Goal: Information Seeking & Learning: Learn about a topic

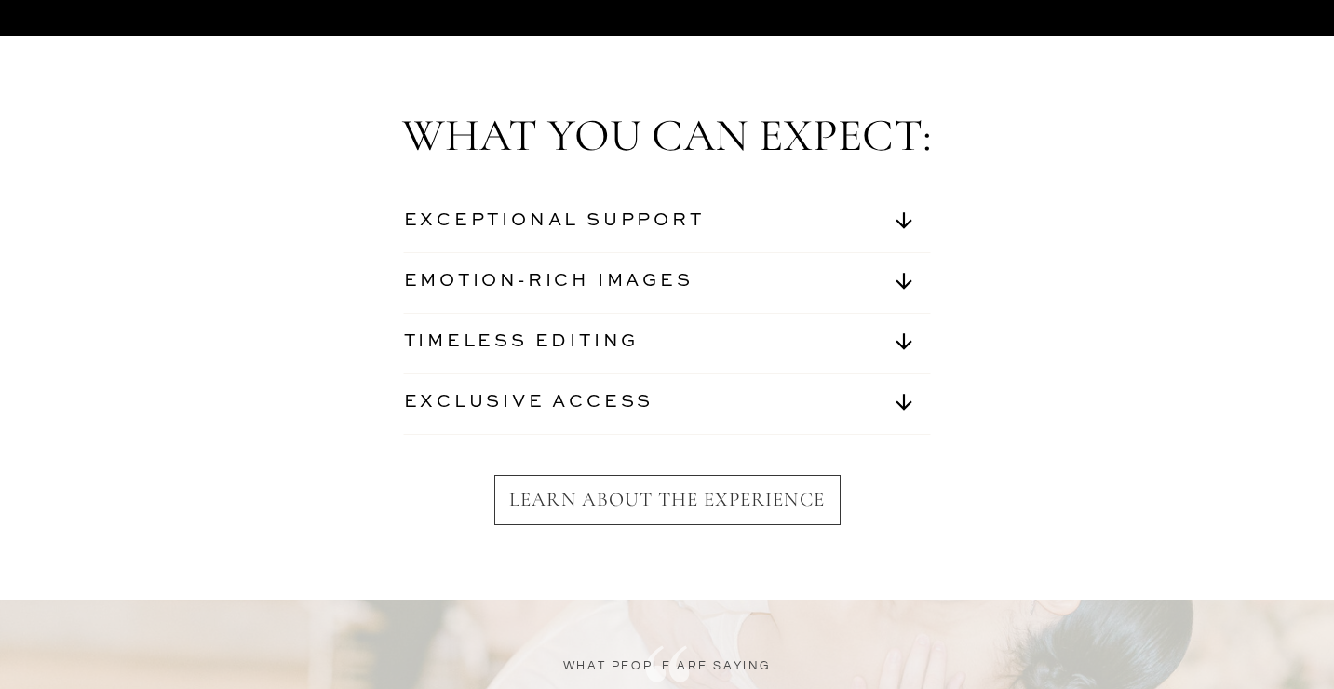
scroll to position [6497, 0]
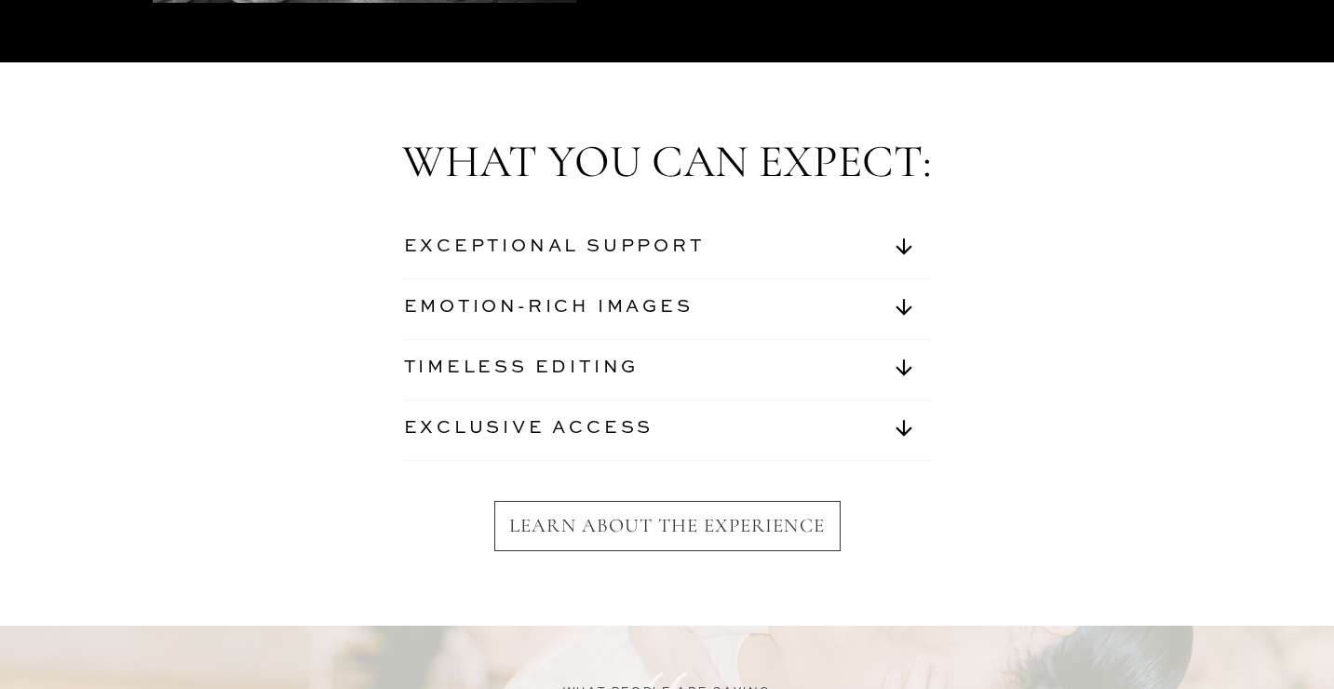
click at [645, 254] on nav "EXCEPTIONAL SUPPORT" at bounding box center [577, 250] width 346 height 31
click at [899, 251] on icon at bounding box center [903, 247] width 45 height 24
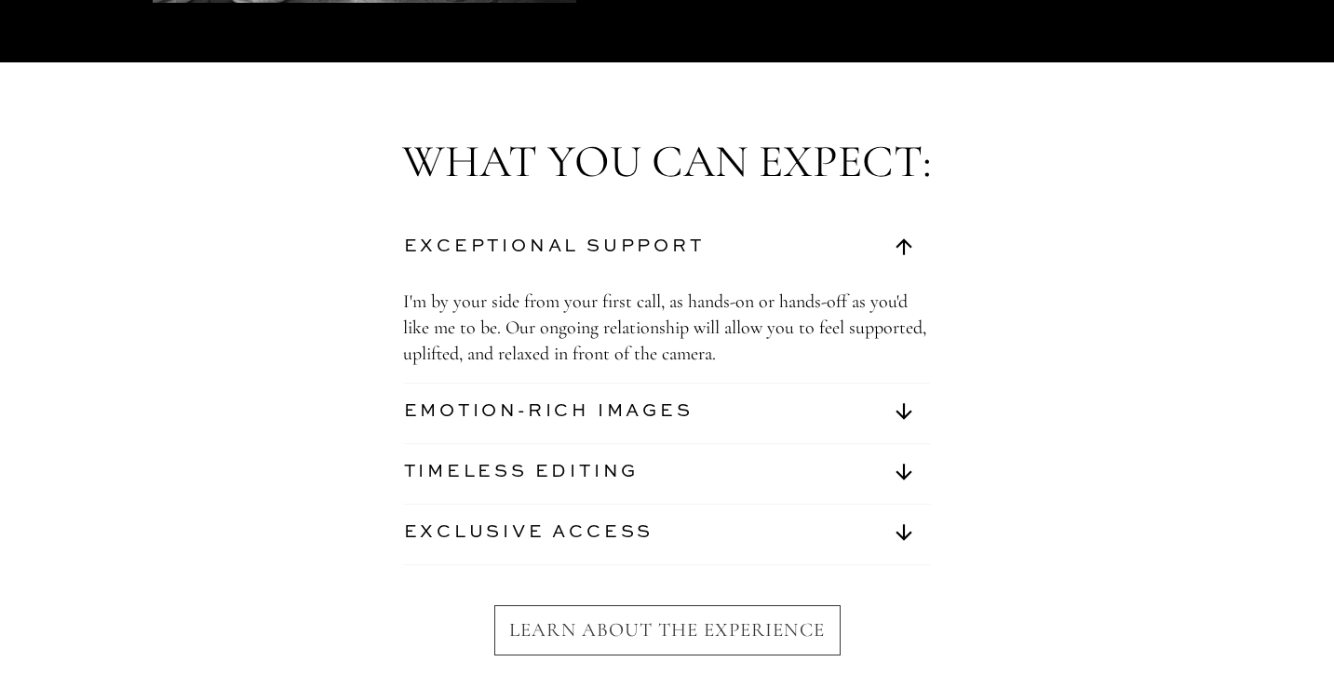
click at [577, 412] on nav "EMOTION-RICH IMAGES" at bounding box center [577, 414] width 346 height 31
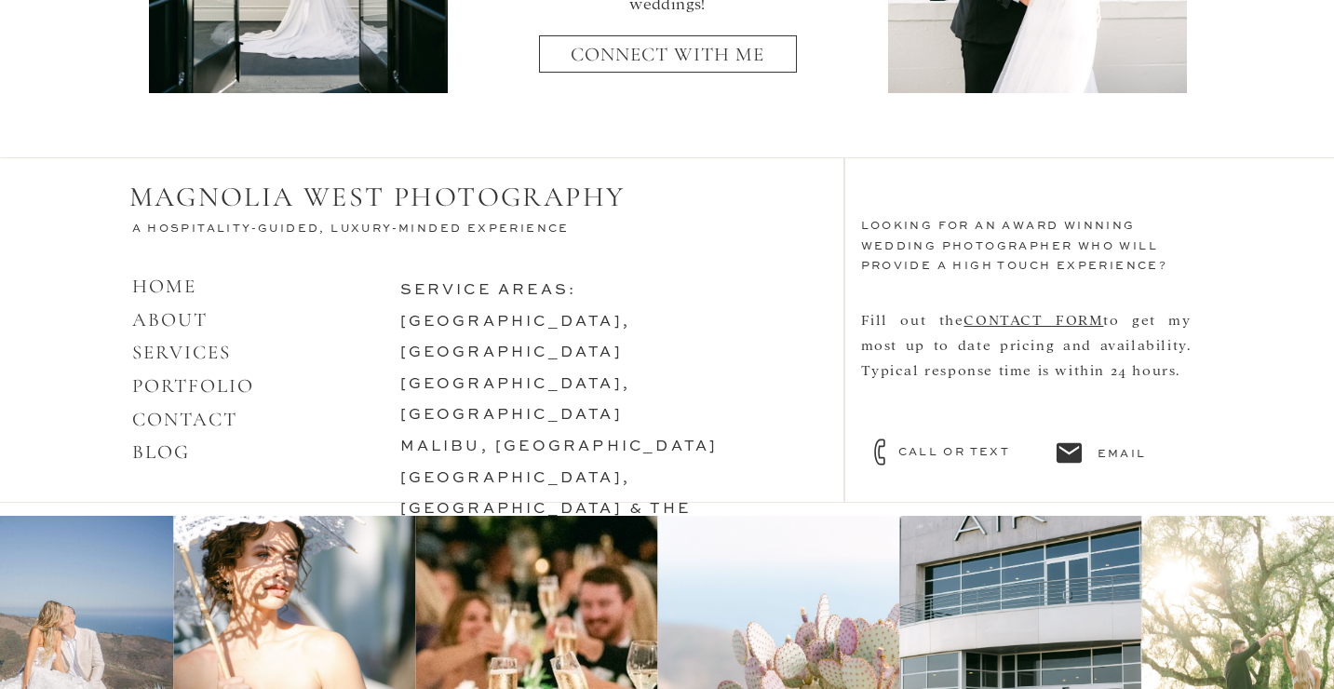
scroll to position [8153, 0]
click at [497, 376] on link "[GEOGRAPHIC_DATA], [GEOGRAPHIC_DATA]" at bounding box center [515, 399] width 231 height 47
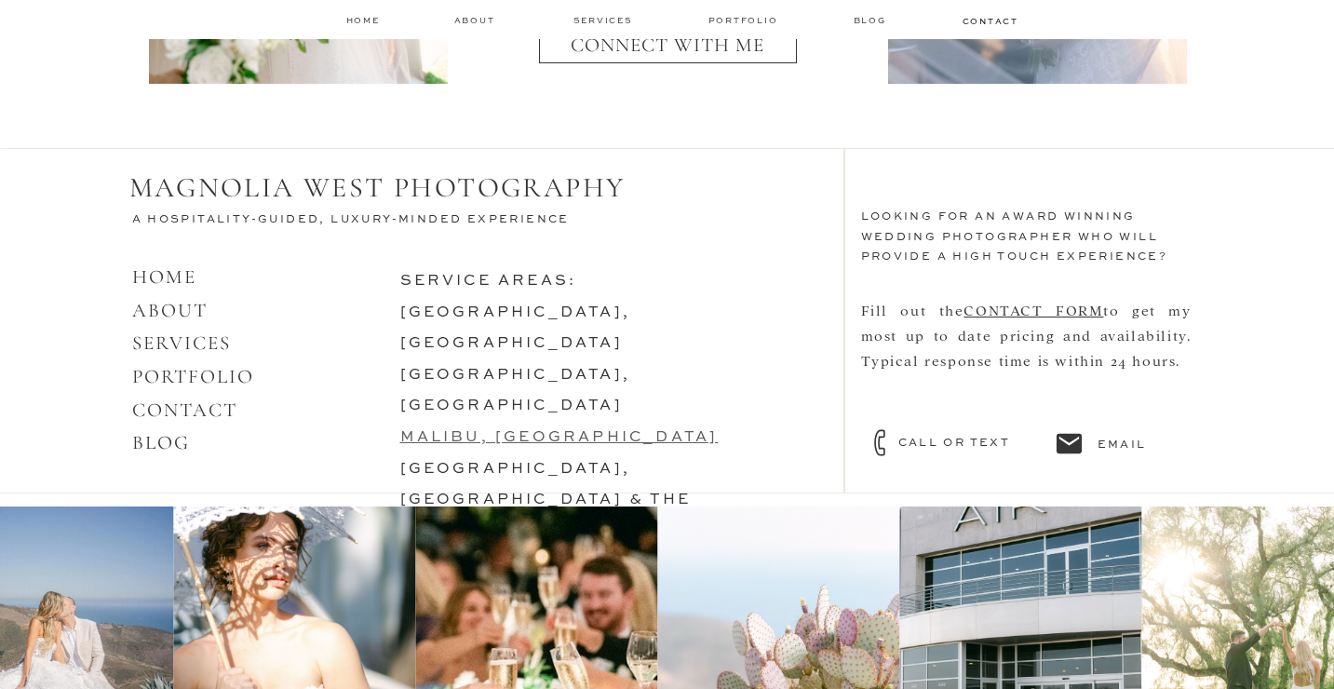
scroll to position [8313, 0]
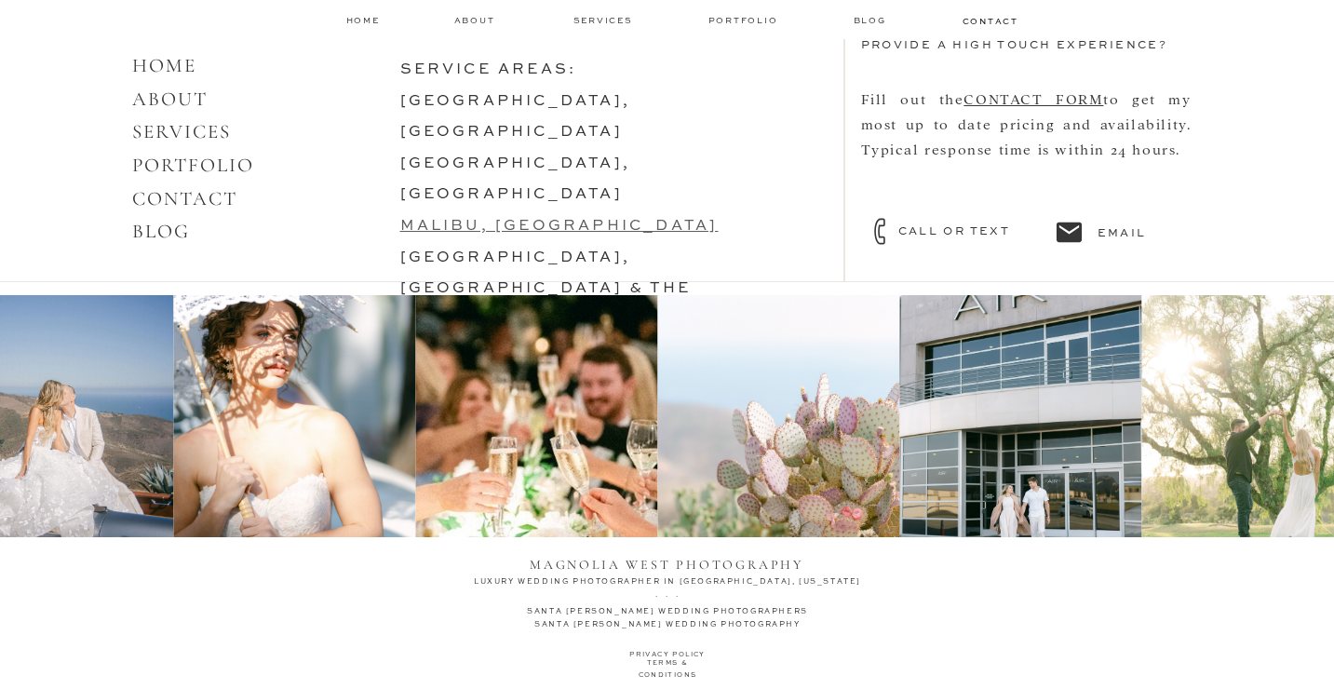
click at [484, 219] on link "malibu, [GEOGRAPHIC_DATA]" at bounding box center [559, 226] width 318 height 15
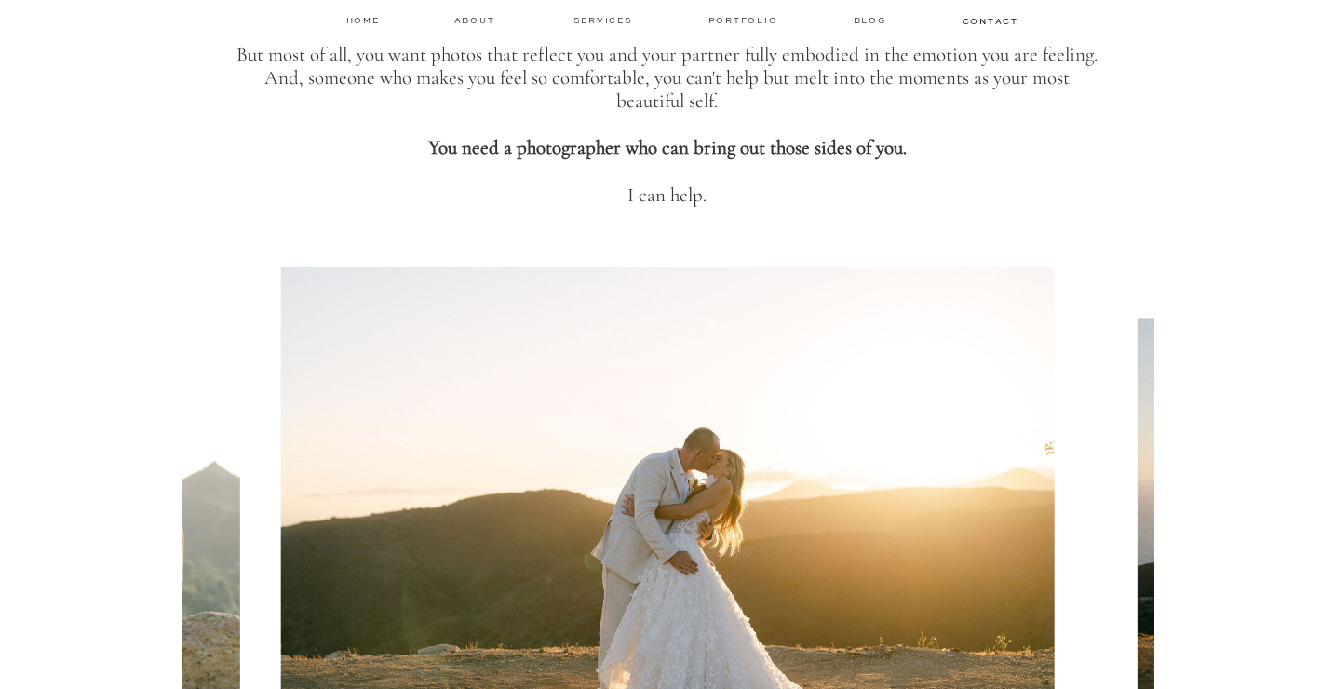
scroll to position [978, 0]
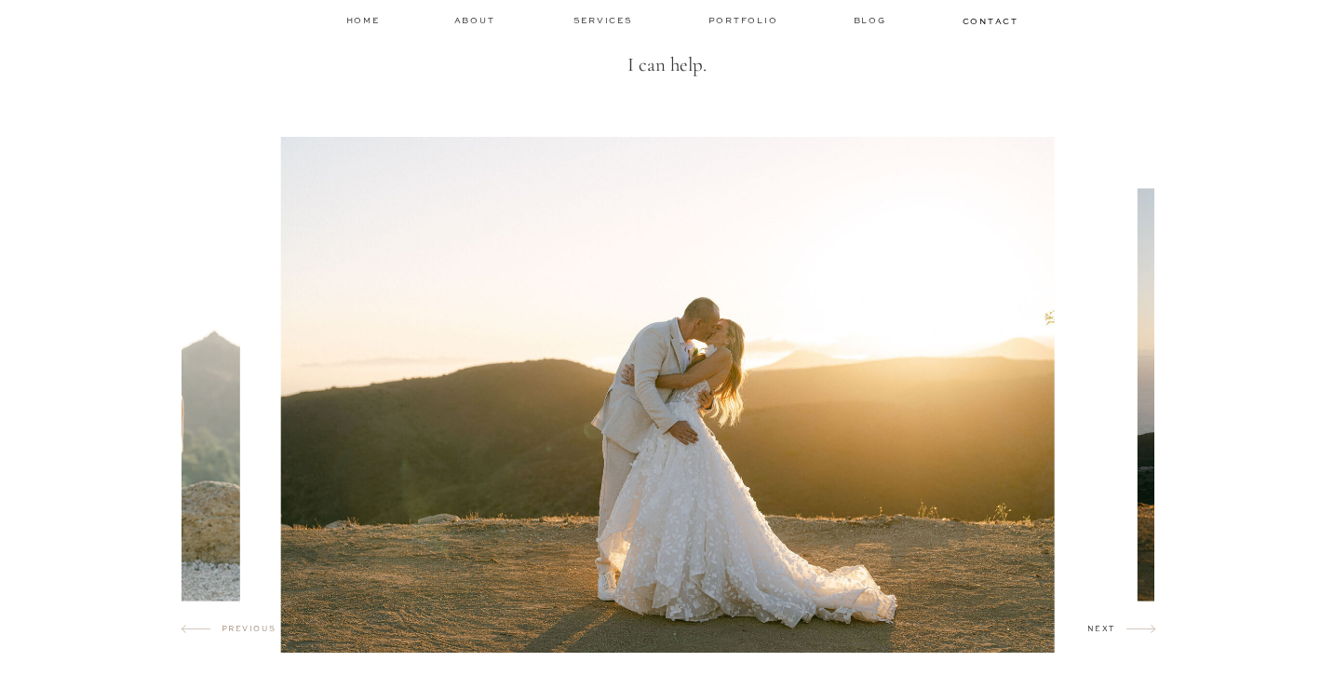
click at [1100, 624] on h2 "next" at bounding box center [1106, 632] width 39 height 19
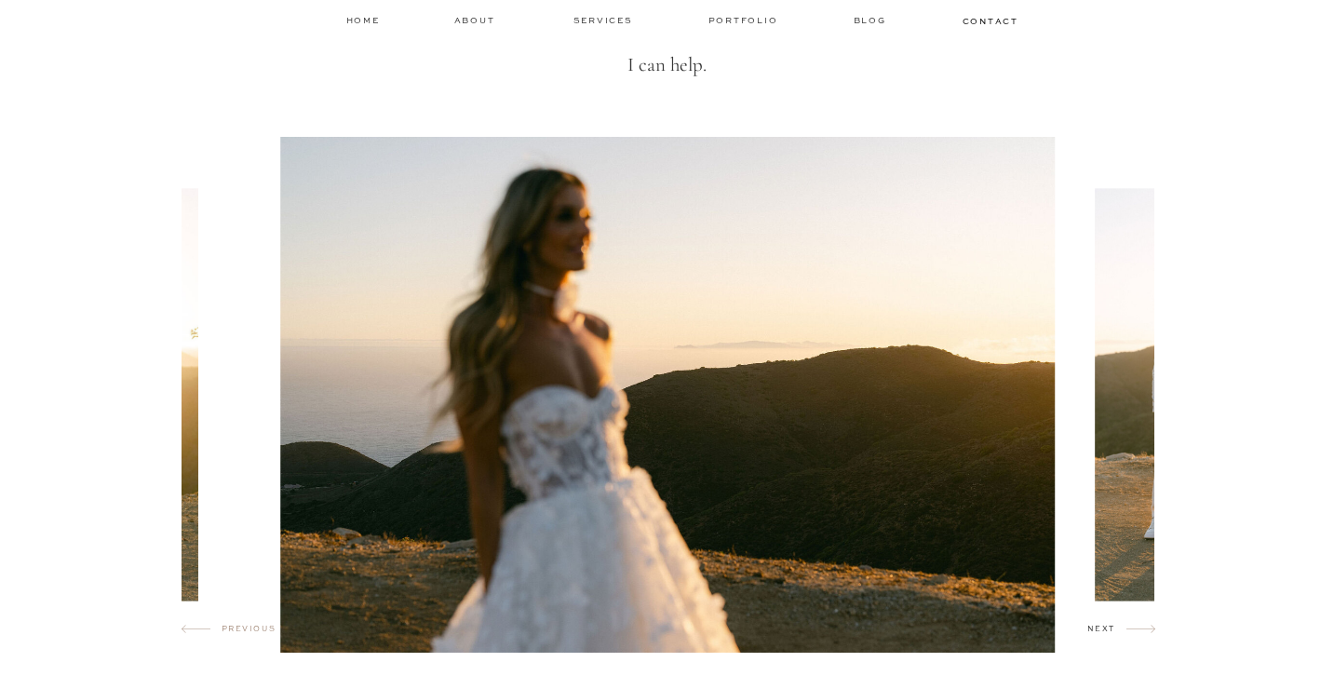
click at [1100, 624] on h2 "next" at bounding box center [1106, 632] width 39 height 19
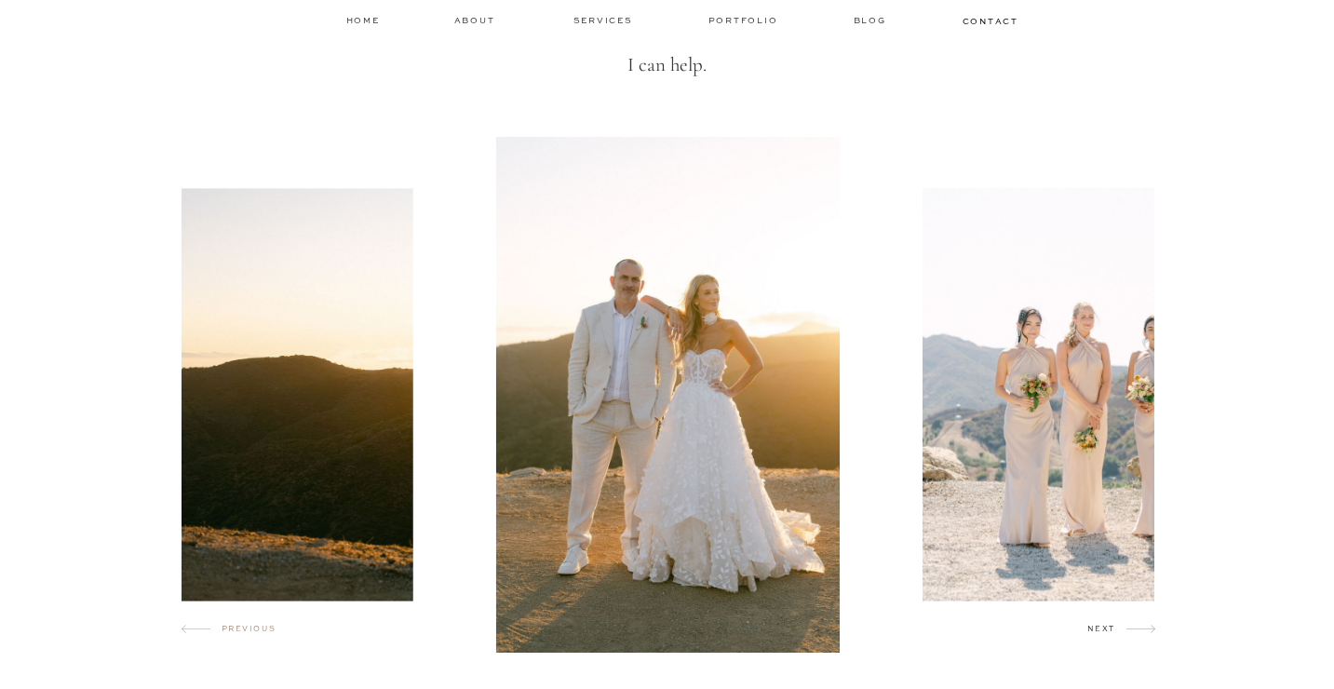
click at [1100, 624] on h2 "next" at bounding box center [1106, 632] width 39 height 19
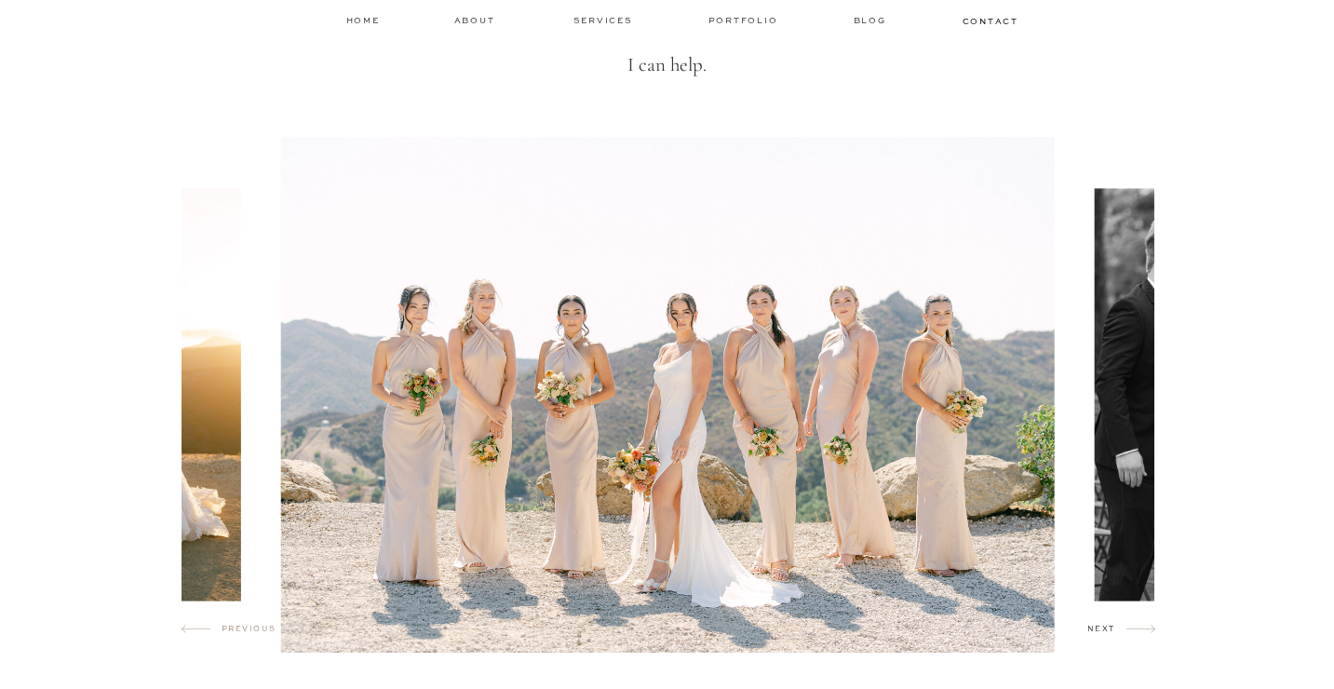
click at [1100, 624] on h2 "next" at bounding box center [1106, 632] width 39 height 19
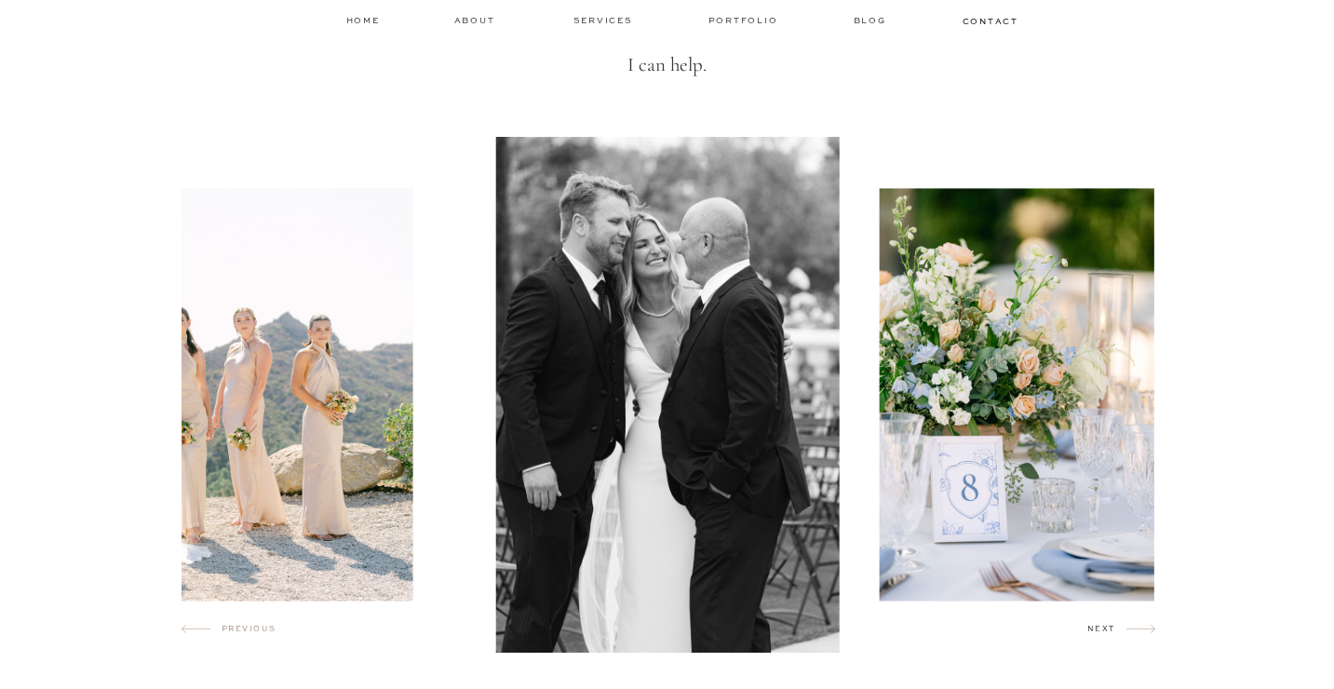
click at [1100, 624] on h2 "next" at bounding box center [1106, 632] width 39 height 19
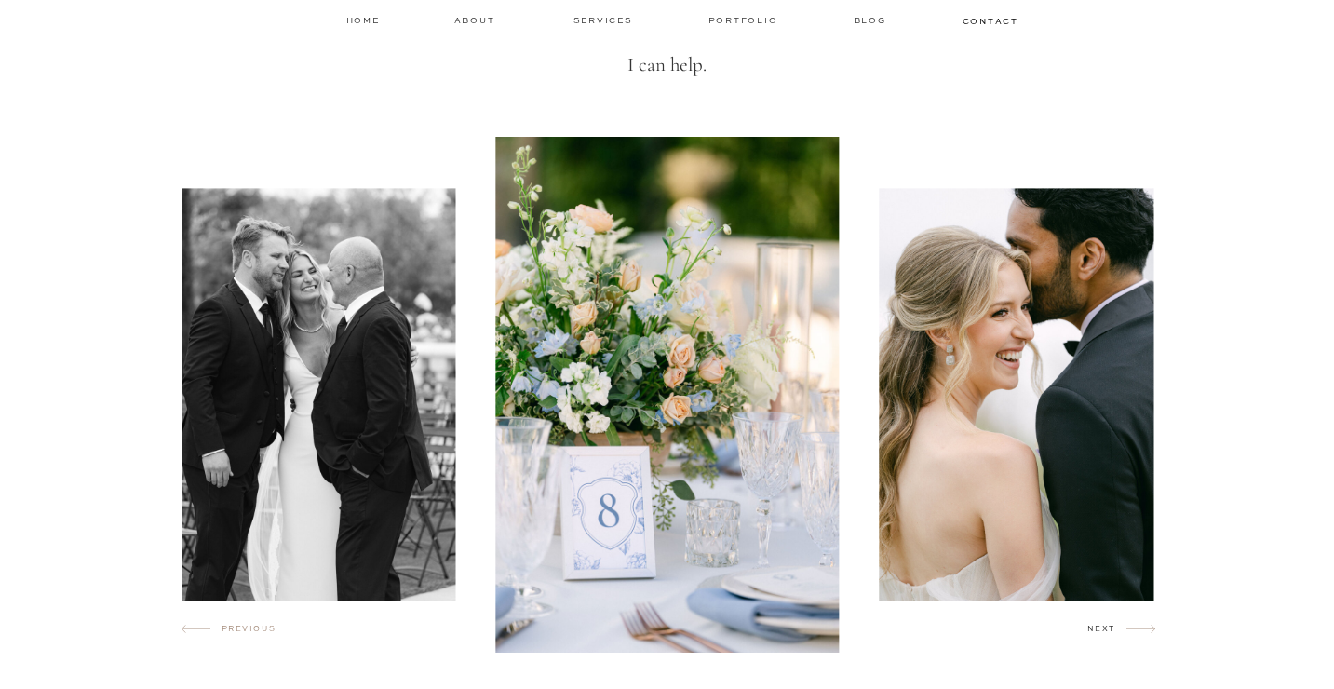
click at [1100, 624] on h2 "next" at bounding box center [1106, 632] width 39 height 19
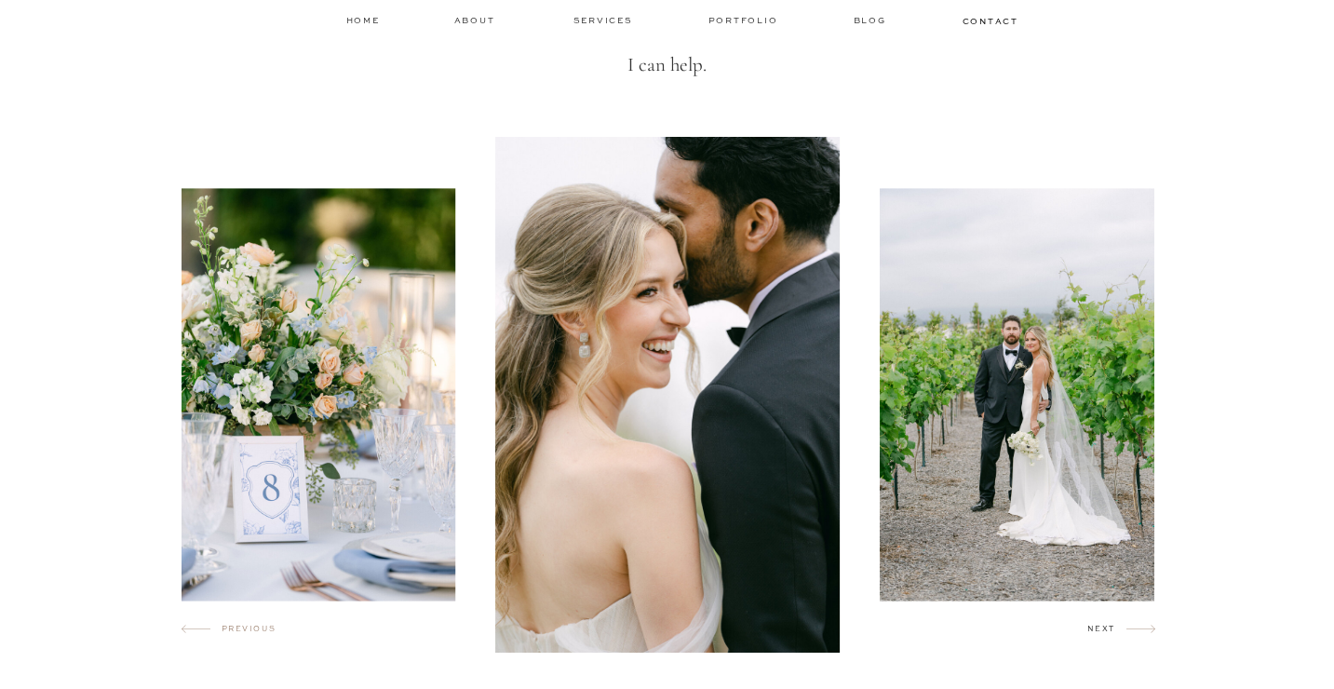
click at [1100, 624] on h2 "next" at bounding box center [1106, 632] width 39 height 19
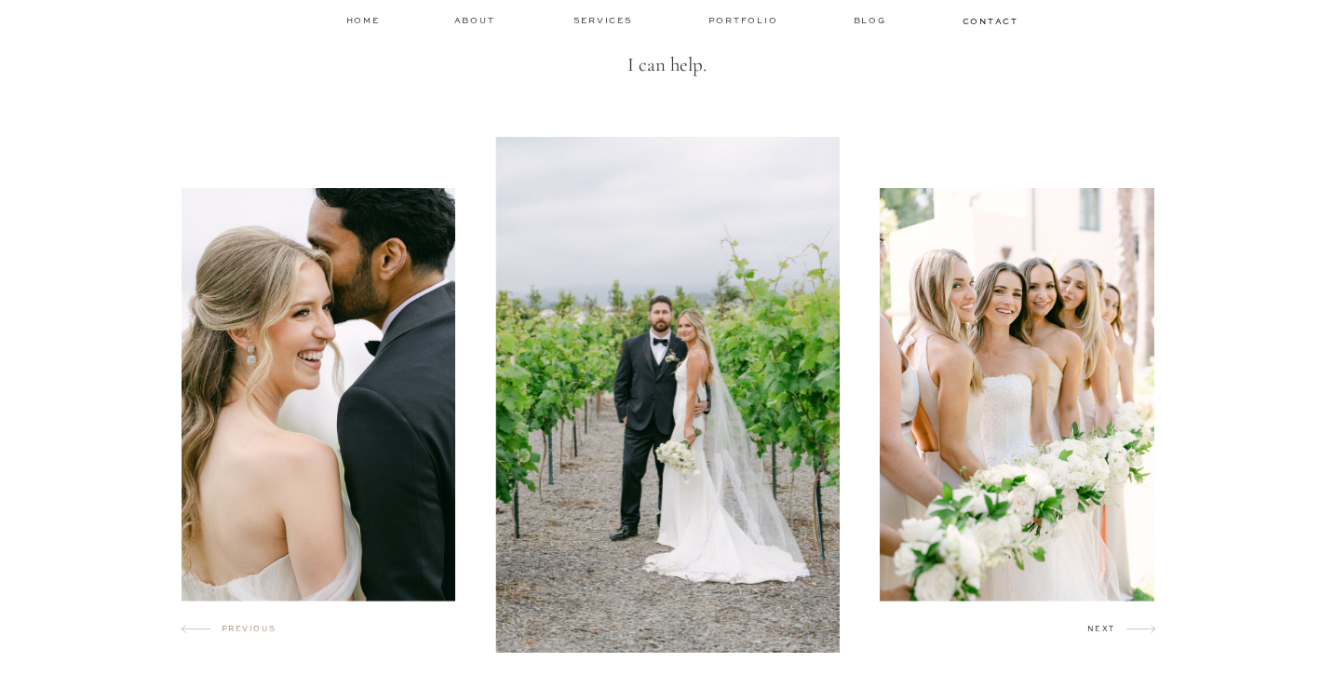
click at [1100, 624] on h2 "next" at bounding box center [1106, 632] width 39 height 19
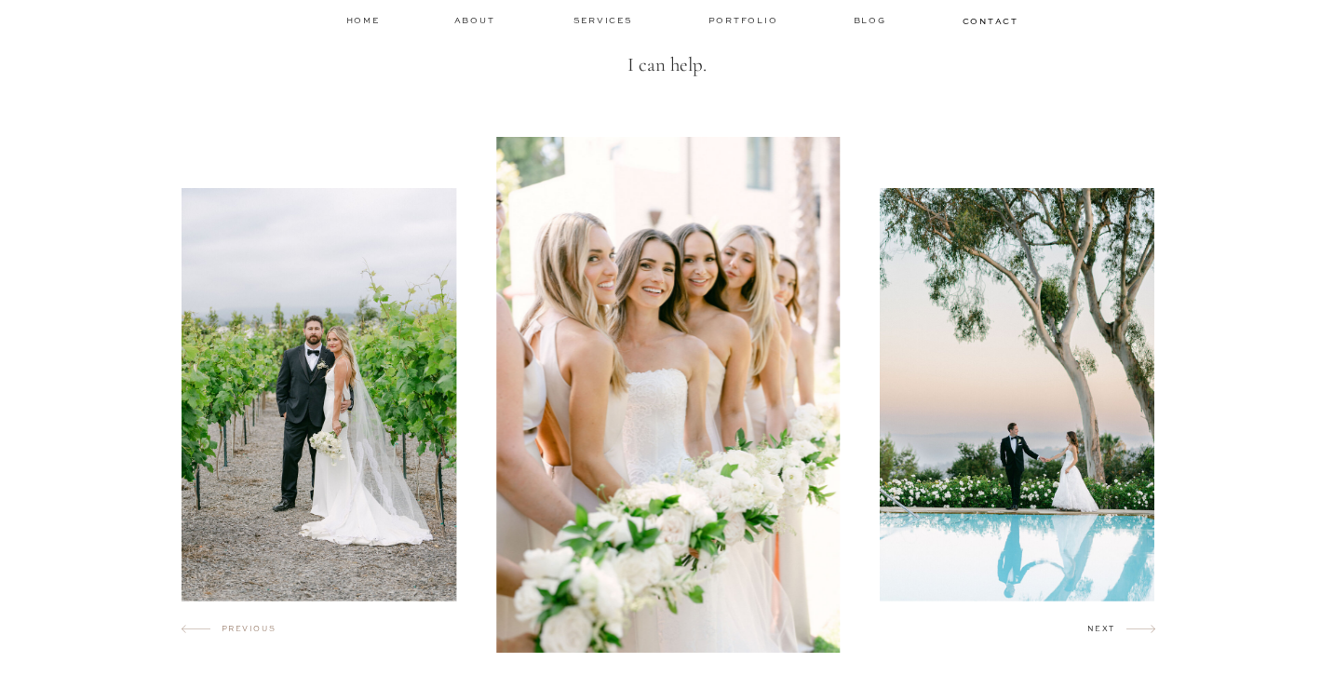
click at [1100, 624] on h2 "next" at bounding box center [1106, 632] width 39 height 19
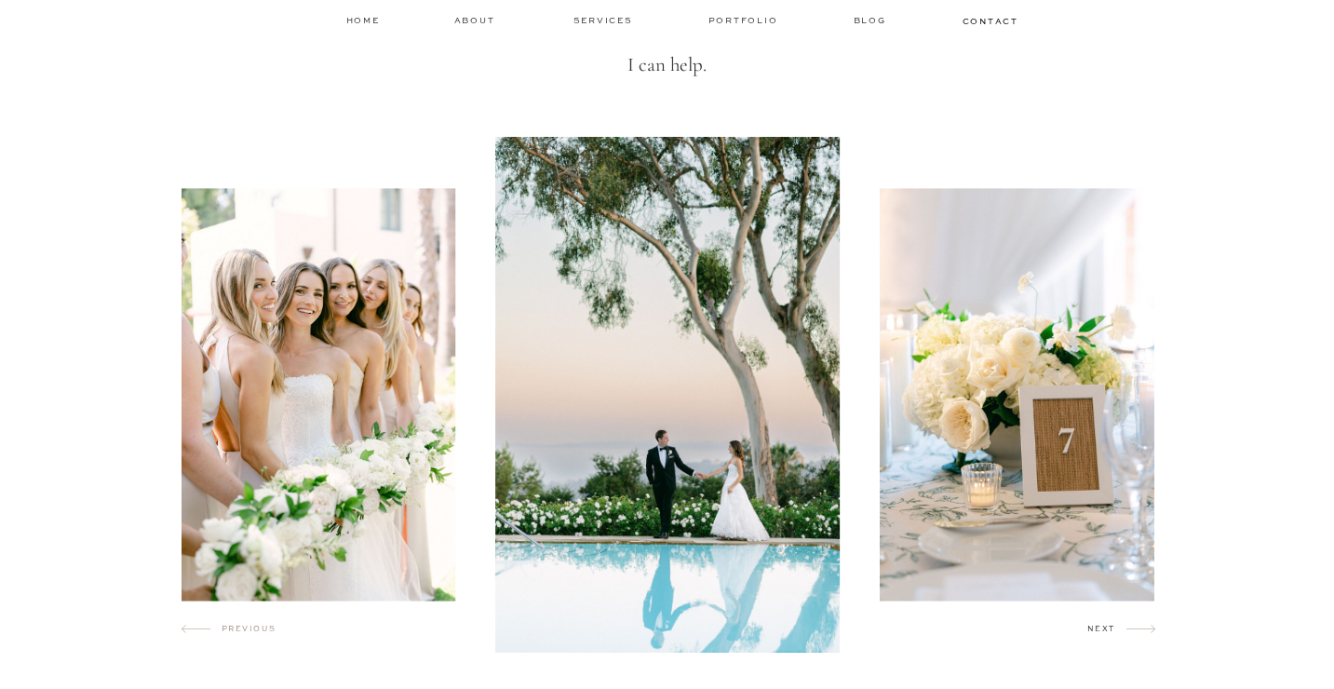
click at [1100, 624] on h2 "next" at bounding box center [1106, 632] width 39 height 19
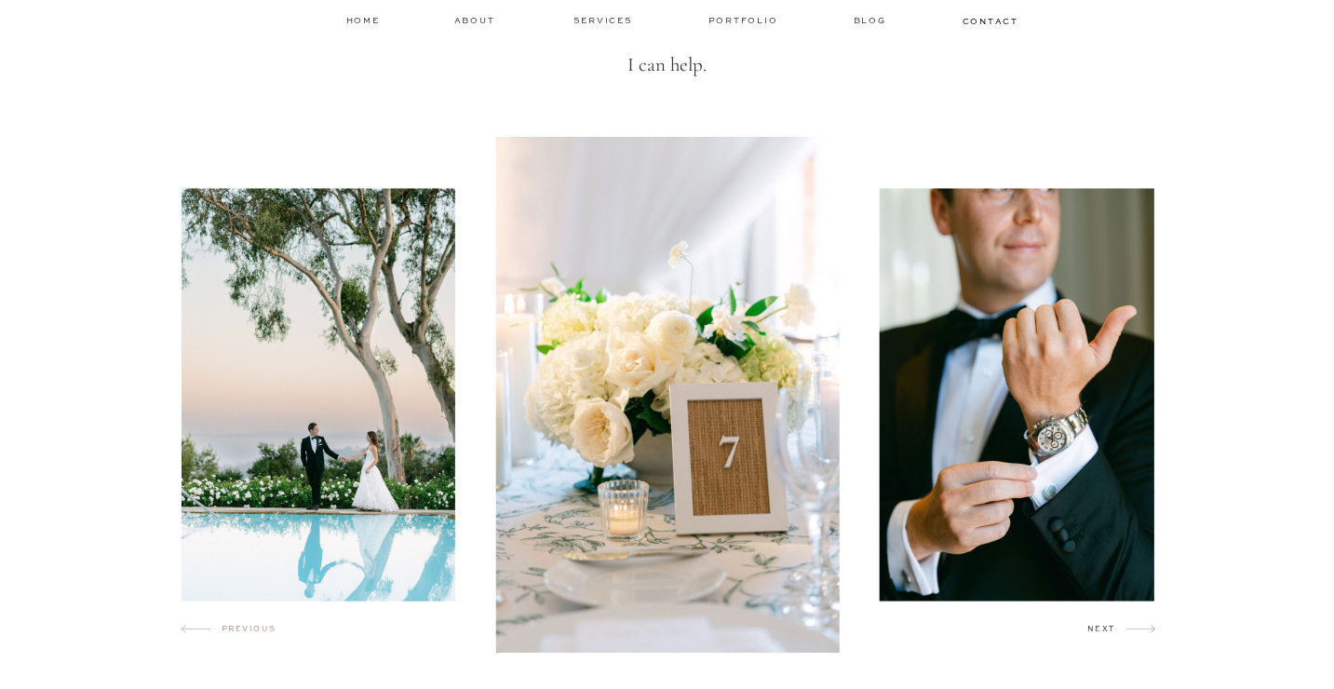
click at [1100, 624] on h2 "next" at bounding box center [1106, 632] width 39 height 19
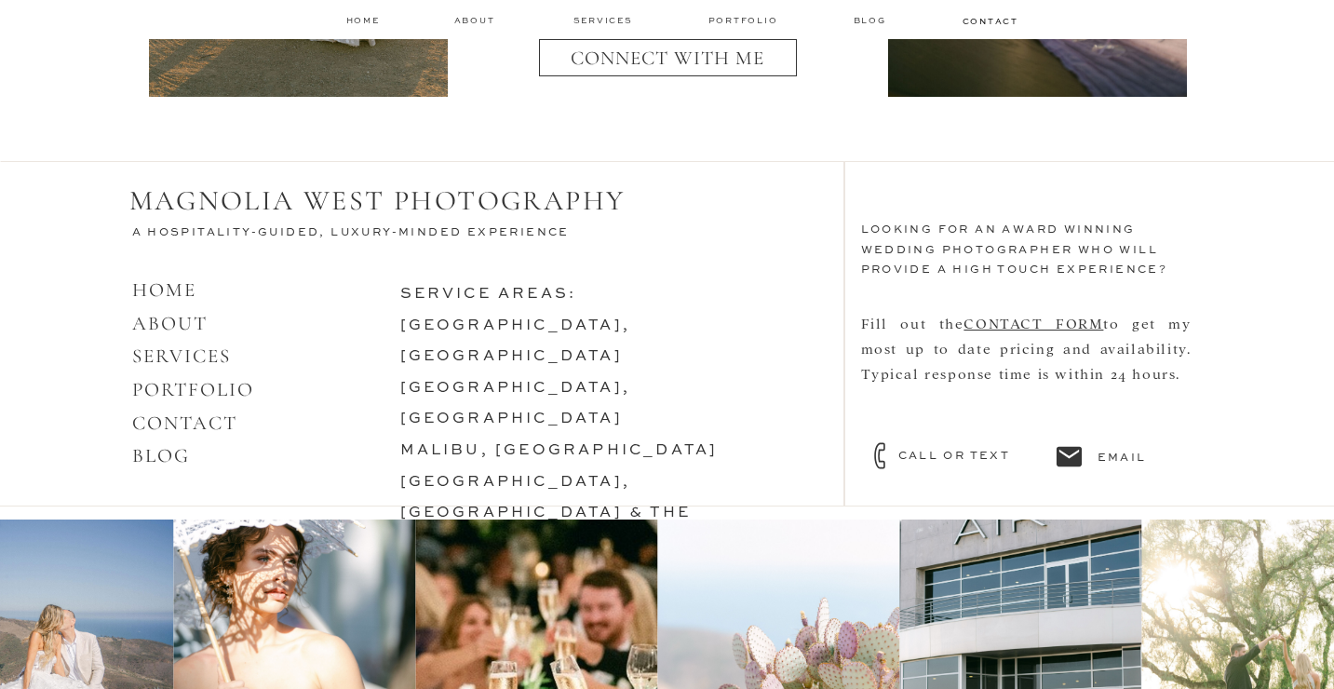
scroll to position [8071, 0]
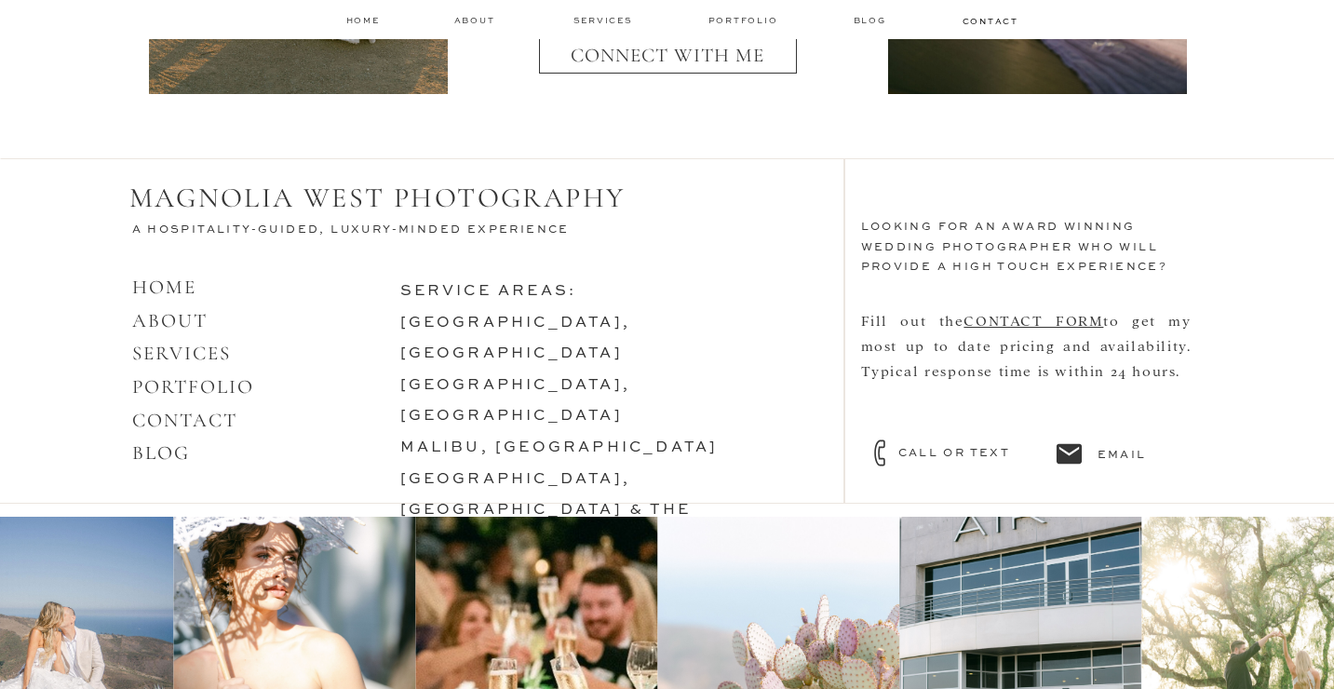
click at [618, 565] on link "DESTINATIONS WORLDWIDE" at bounding box center [546, 572] width 292 height 15
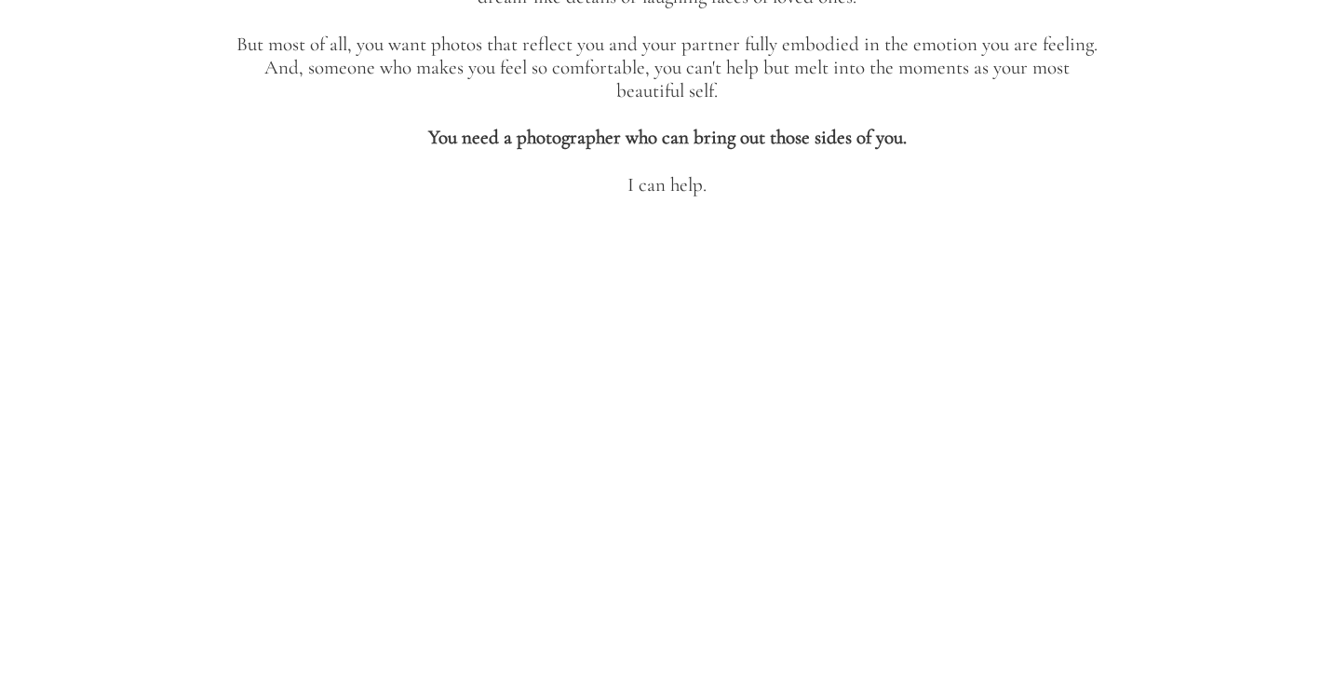
scroll to position [1092, 0]
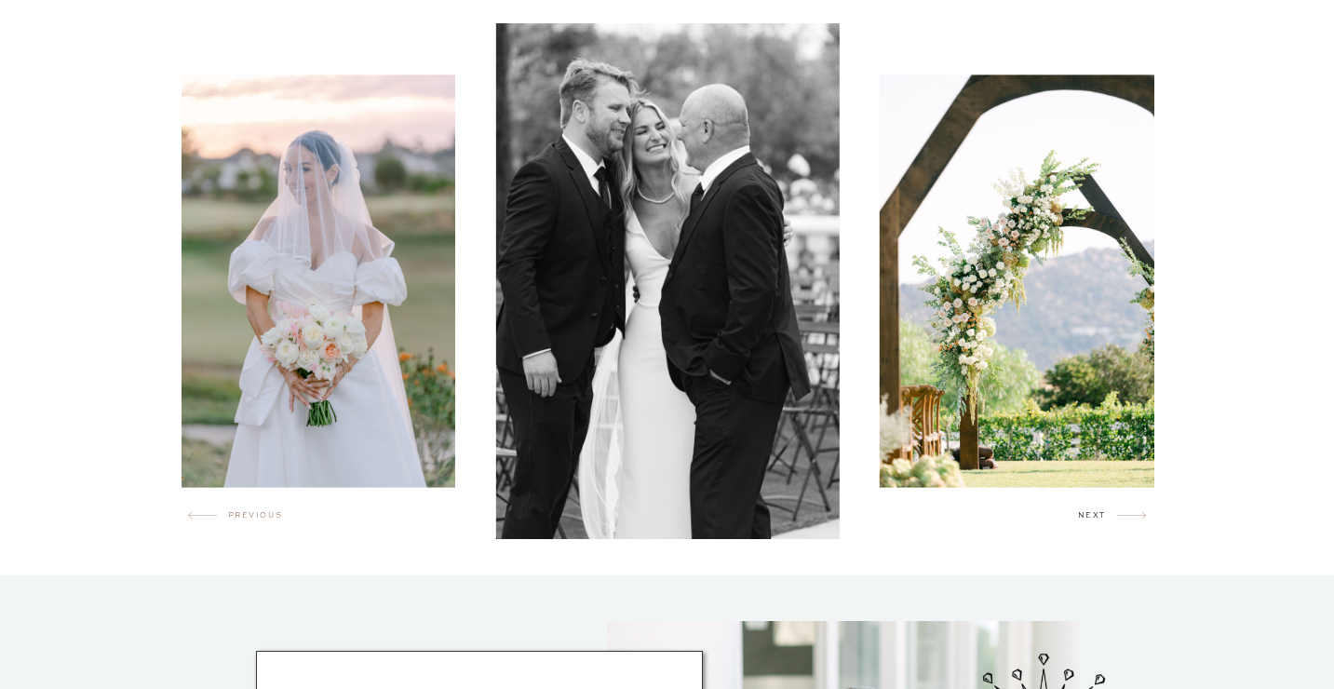
click at [1097, 523] on h2 "next" at bounding box center [1097, 518] width 39 height 19
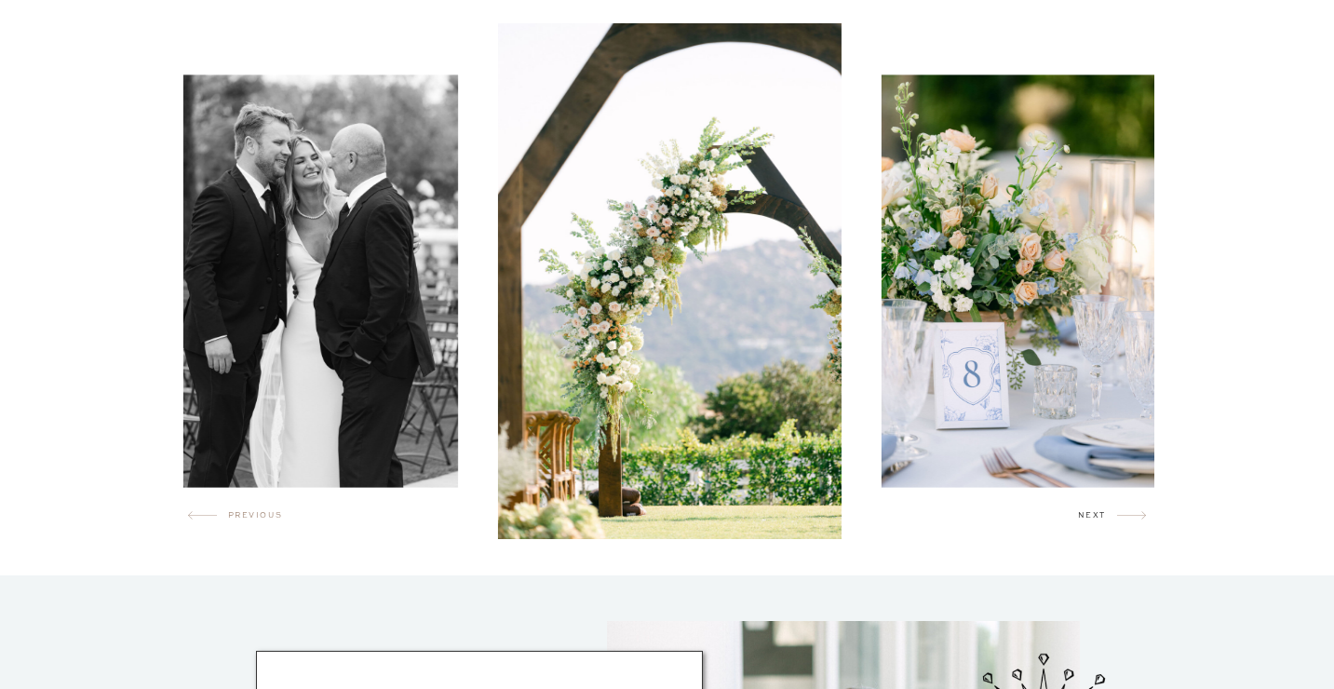
click at [1097, 523] on h2 "next" at bounding box center [1097, 518] width 39 height 19
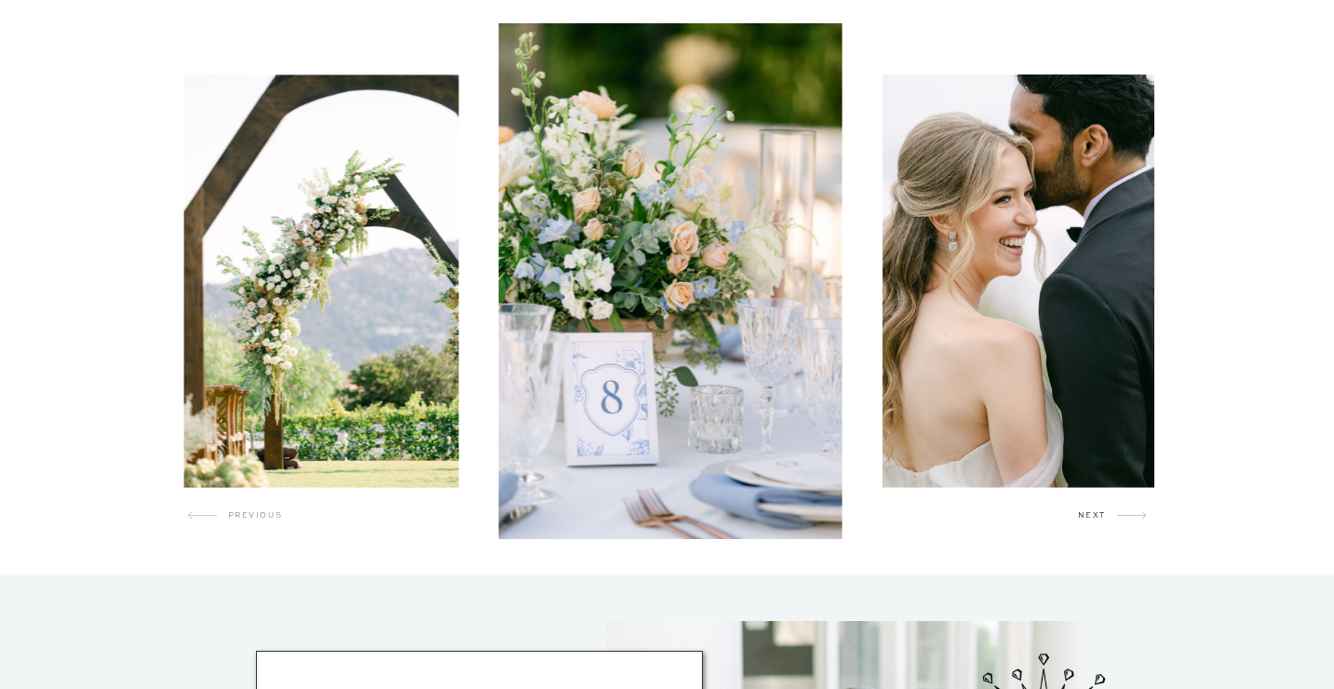
click at [1097, 523] on h2 "next" at bounding box center [1097, 518] width 39 height 19
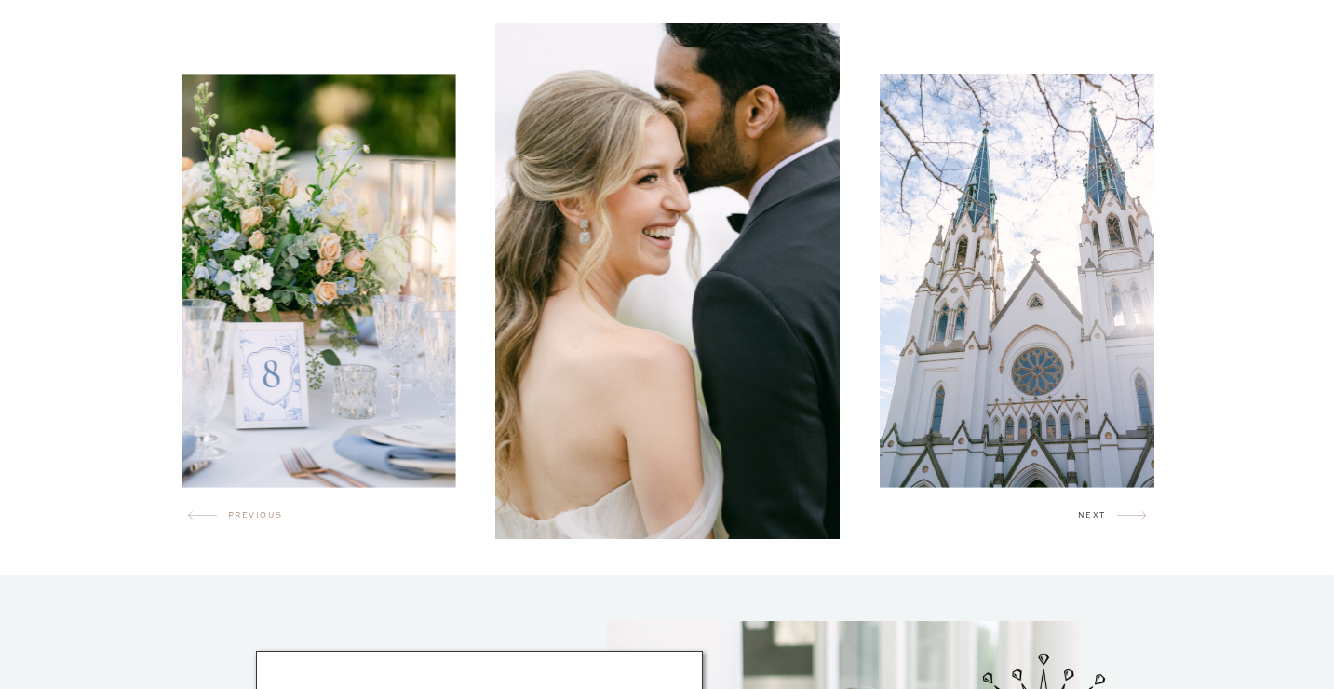
click at [1097, 523] on h2 "next" at bounding box center [1097, 518] width 39 height 19
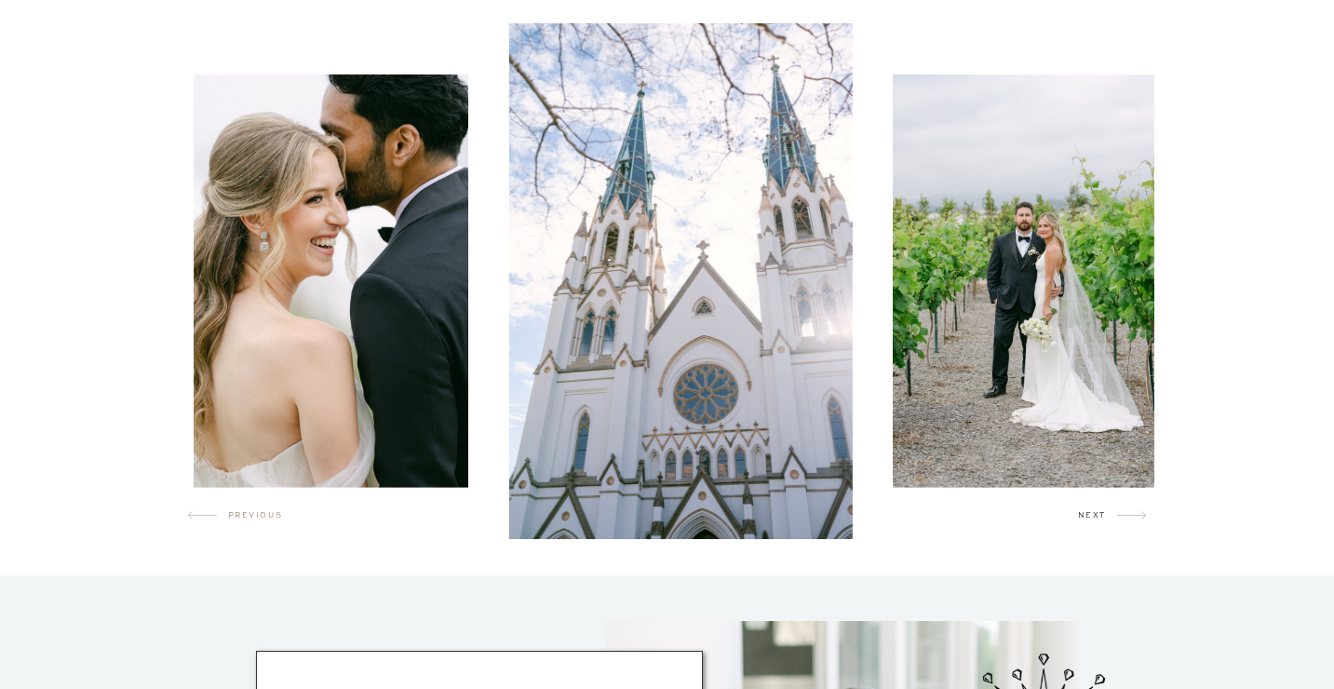
click at [1097, 523] on h2 "next" at bounding box center [1097, 518] width 39 height 19
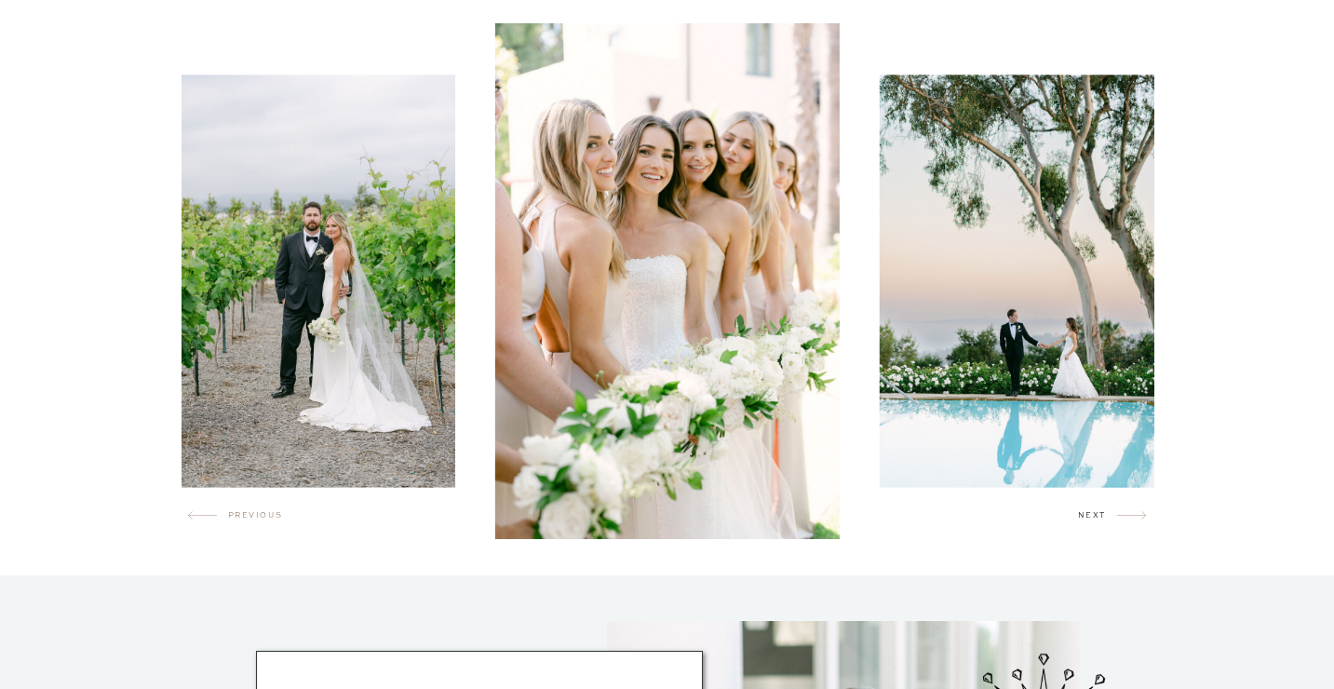
click at [1097, 523] on h2 "next" at bounding box center [1097, 518] width 39 height 19
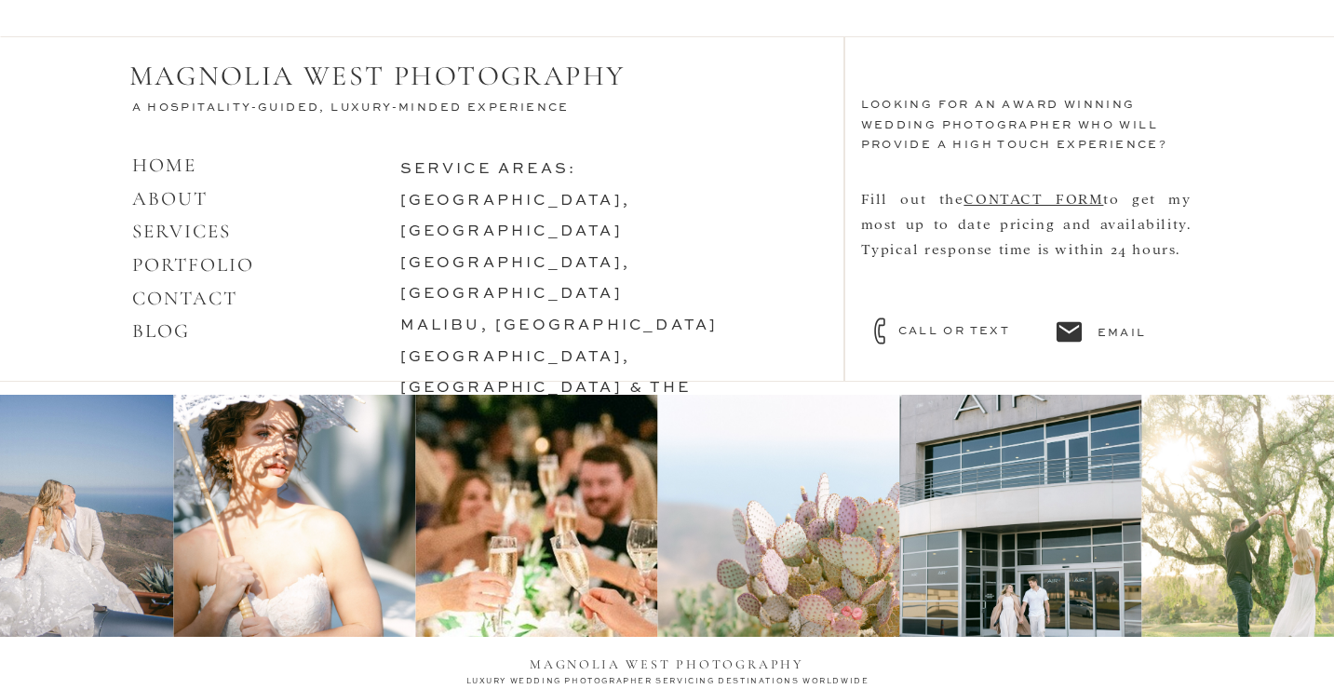
scroll to position [8167, 0]
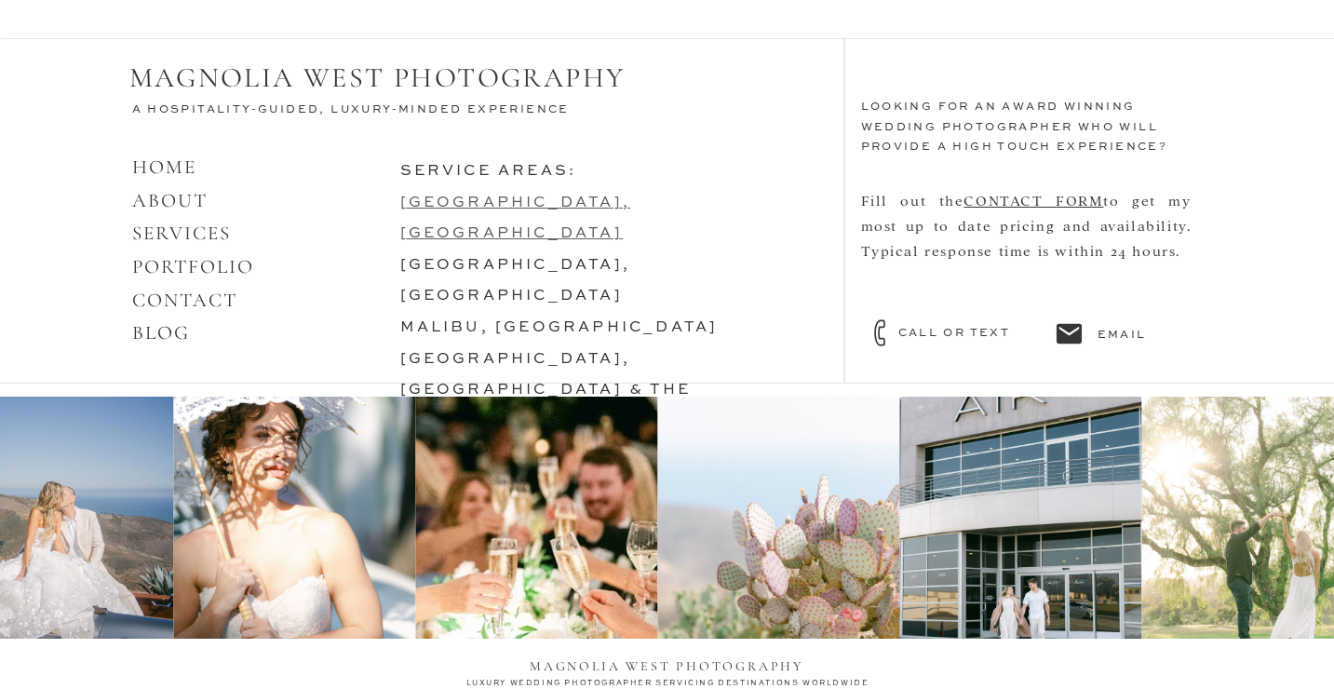
click at [476, 195] on link "[GEOGRAPHIC_DATA], [GEOGRAPHIC_DATA]" at bounding box center [515, 218] width 231 height 47
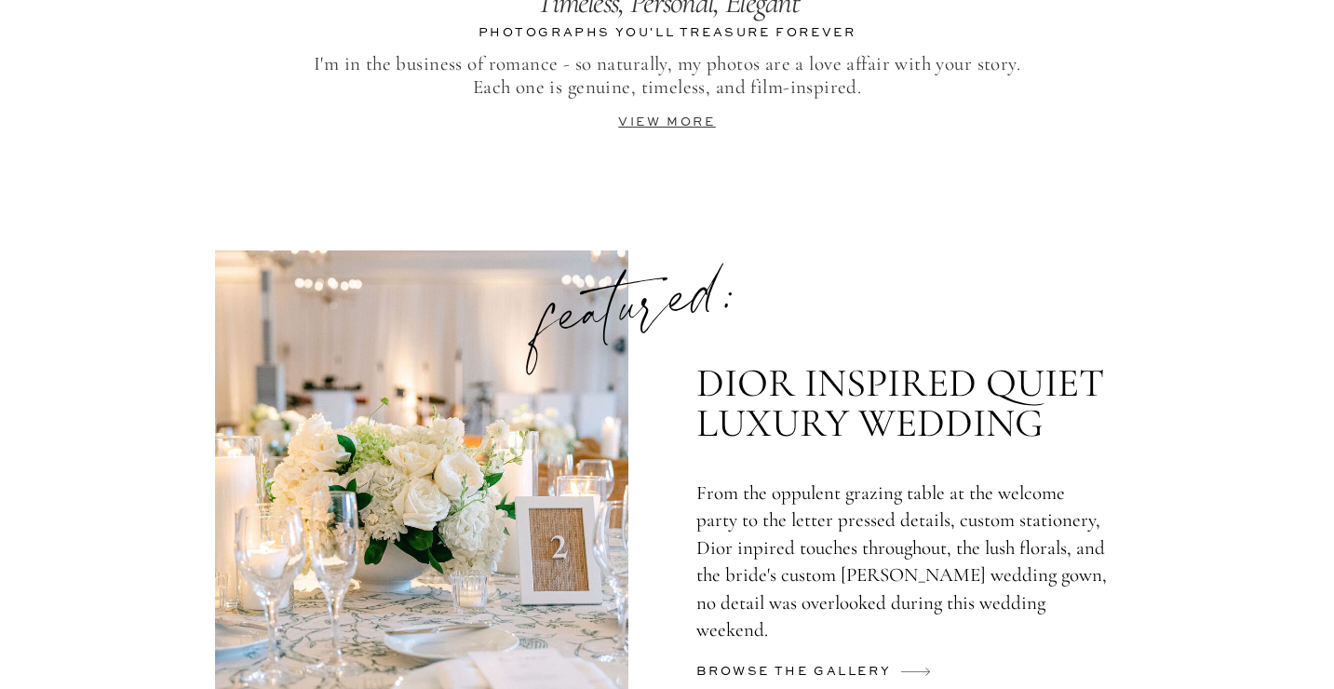
scroll to position [4343, 0]
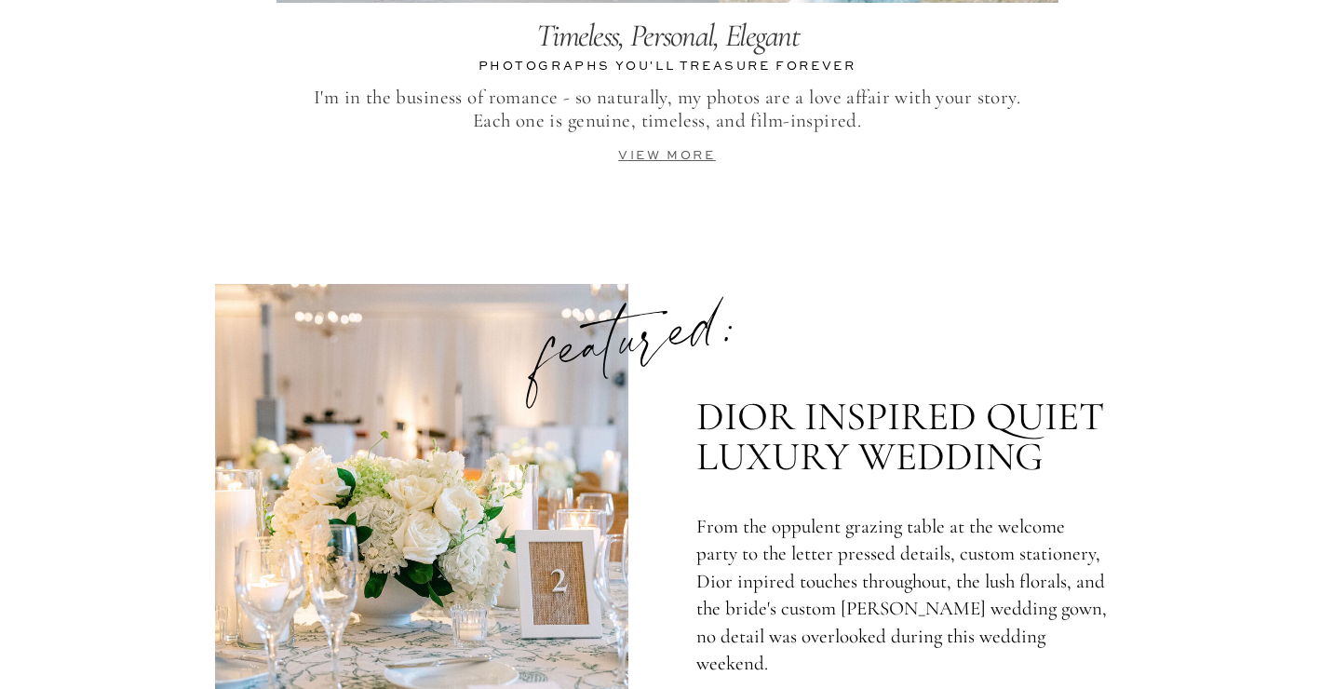
click at [697, 153] on link "view more" at bounding box center [666, 156] width 97 height 12
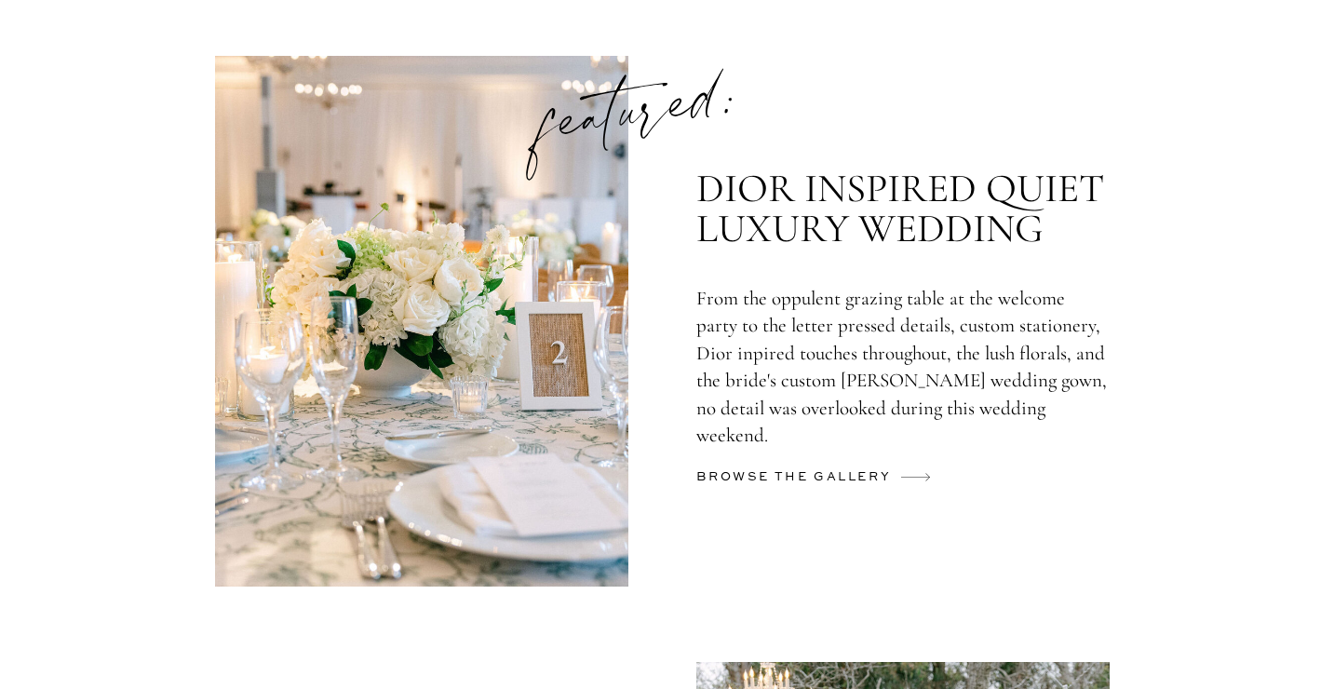
scroll to position [4568, 0]
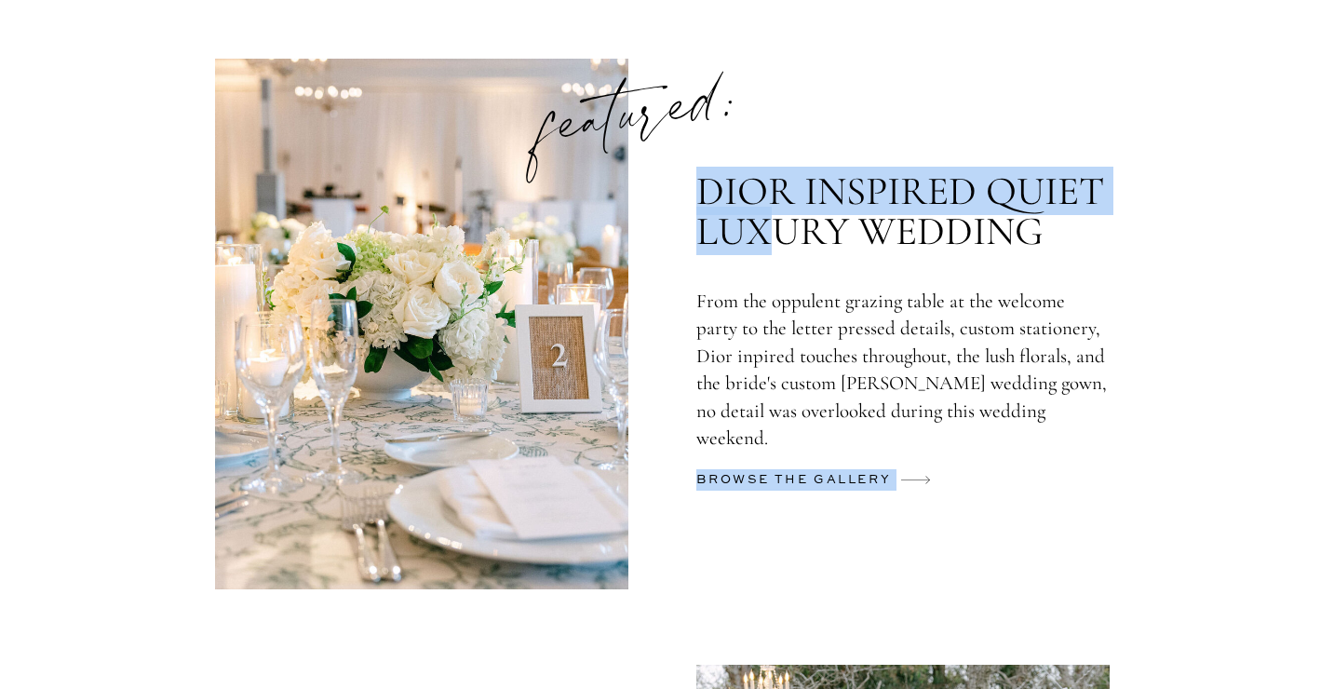
drag, startPoint x: 764, startPoint y: 215, endPoint x: 991, endPoint y: 276, distance: 235.3
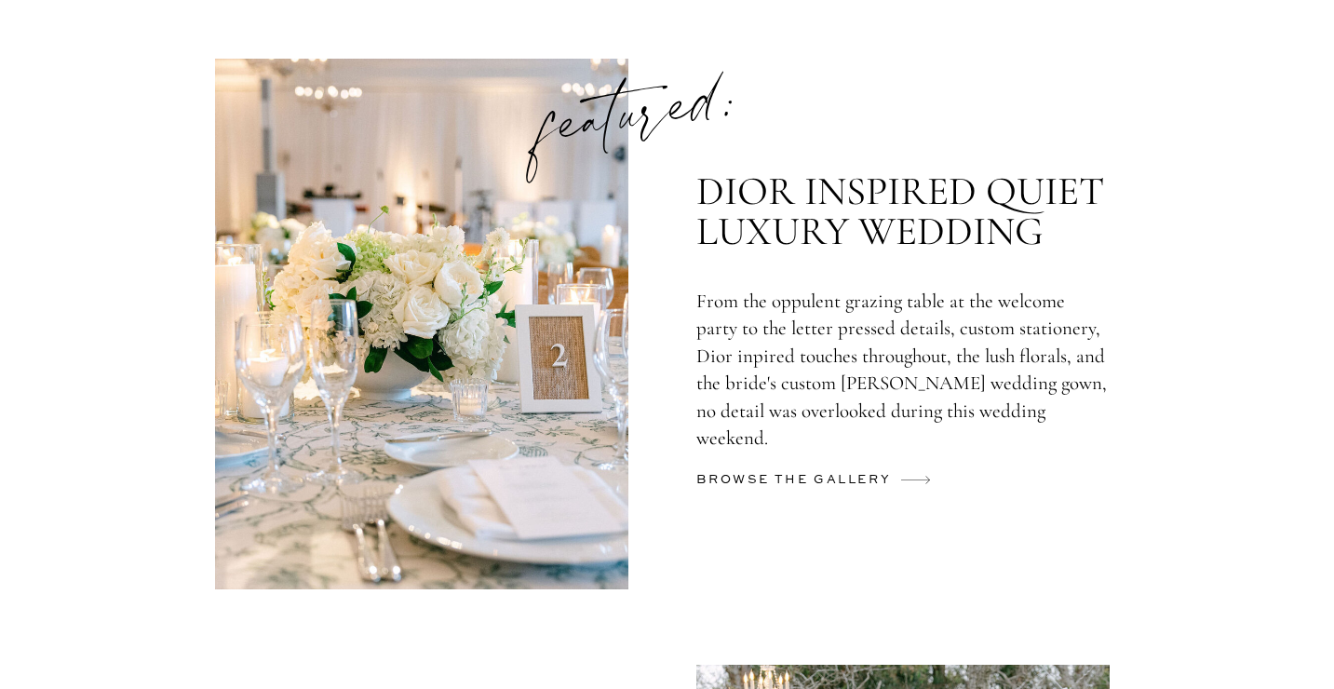
click at [801, 362] on p "From the oppulent grazing table at the welcome party to the letter pressed deta…" at bounding box center [901, 363] width 411 height 150
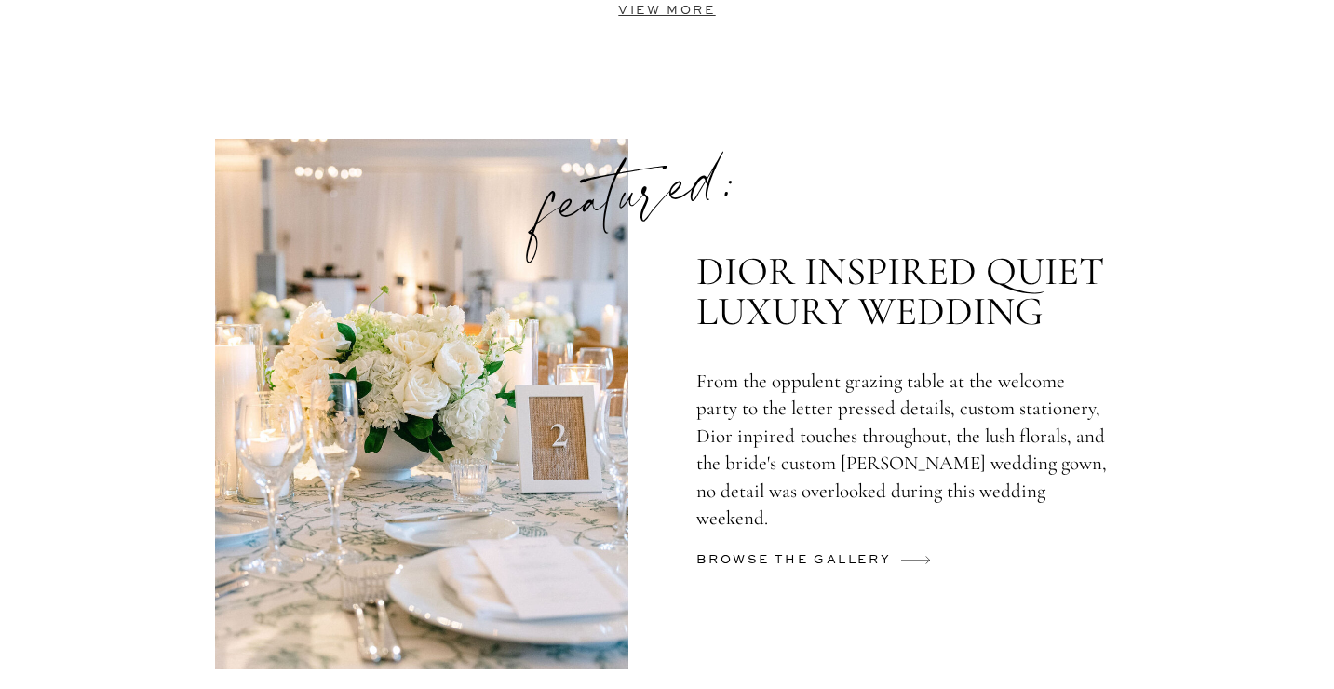
scroll to position [4595, 0]
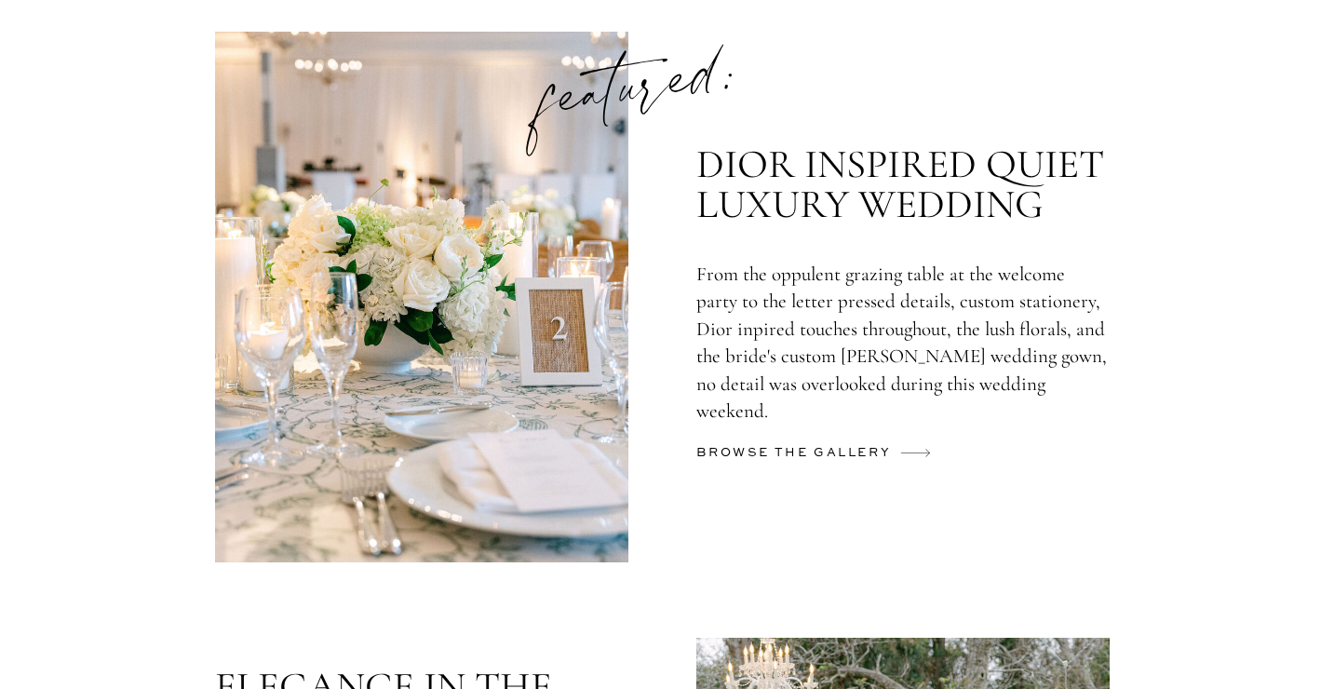
drag, startPoint x: 596, startPoint y: 98, endPoint x: 687, endPoint y: 82, distance: 92.6
click at [688, 82] on p "featured:" at bounding box center [635, 79] width 281 height 115
drag, startPoint x: 723, startPoint y: 74, endPoint x: 659, endPoint y: 75, distance: 64.2
click at [660, 76] on p "featured:" at bounding box center [635, 79] width 281 height 115
click at [692, 80] on p "featured:" at bounding box center [635, 79] width 281 height 115
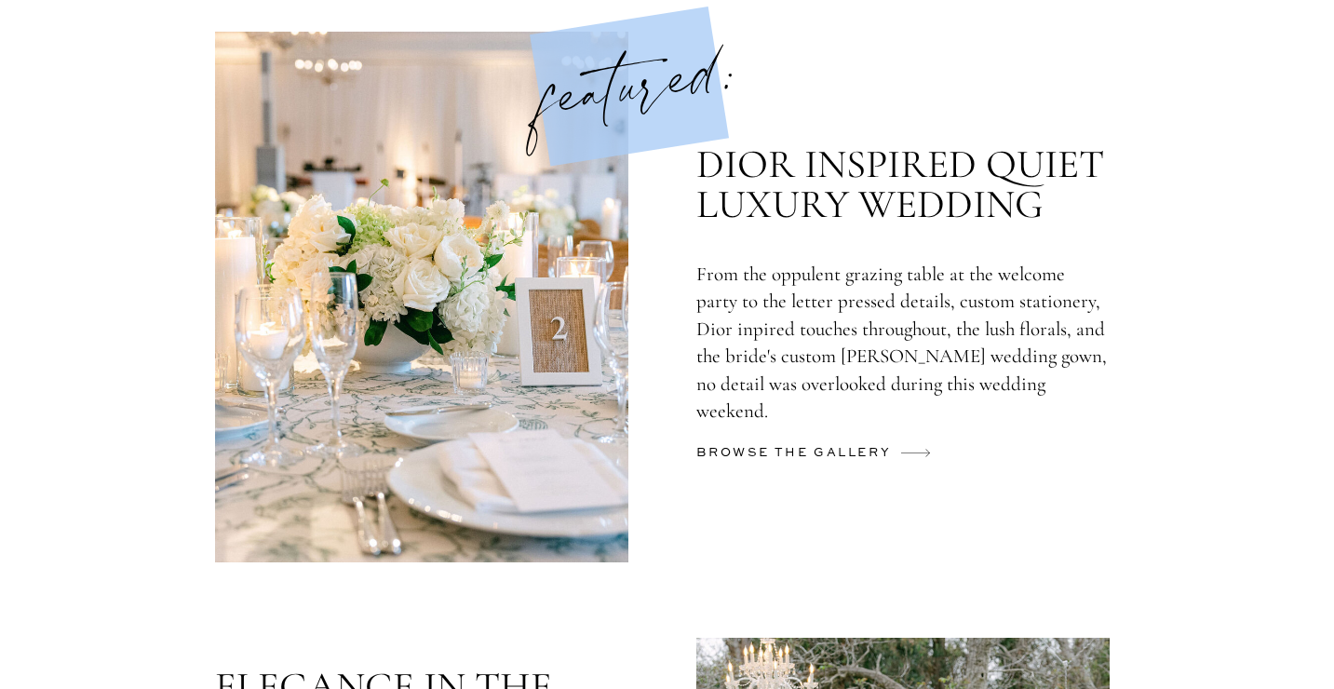
click at [692, 80] on p "featured:" at bounding box center [635, 79] width 281 height 115
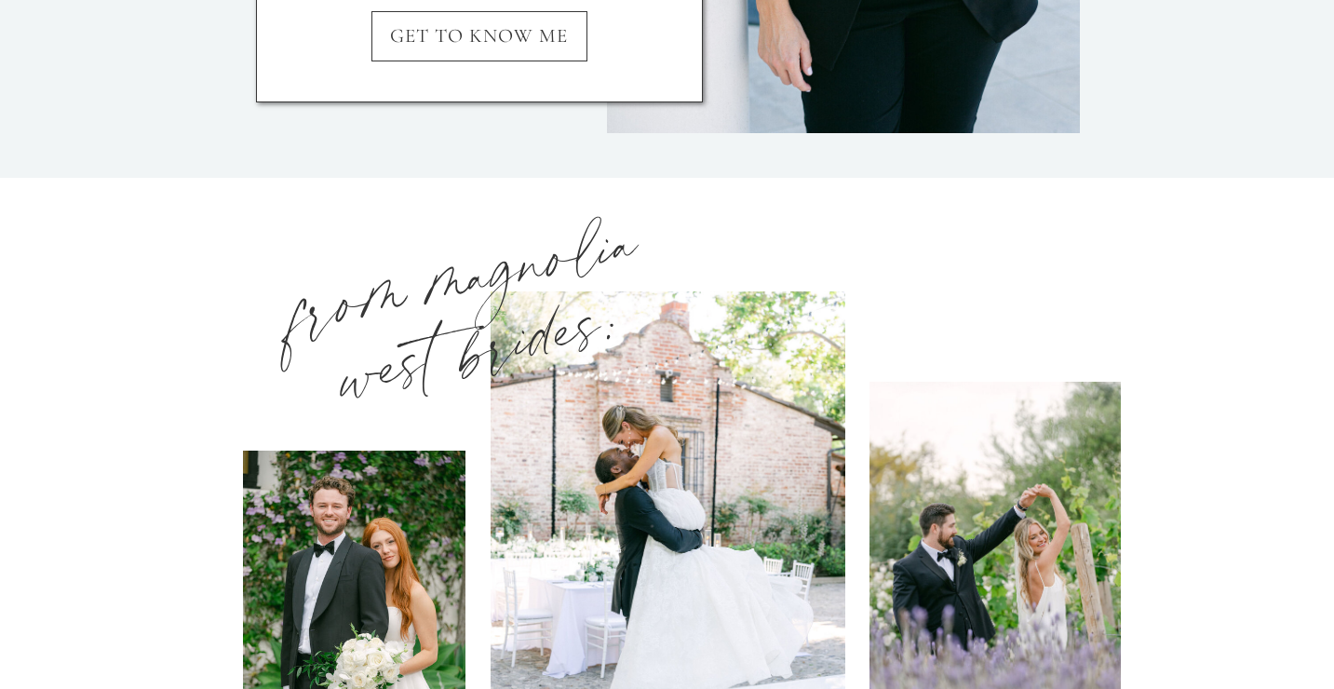
scroll to position [2243, 0]
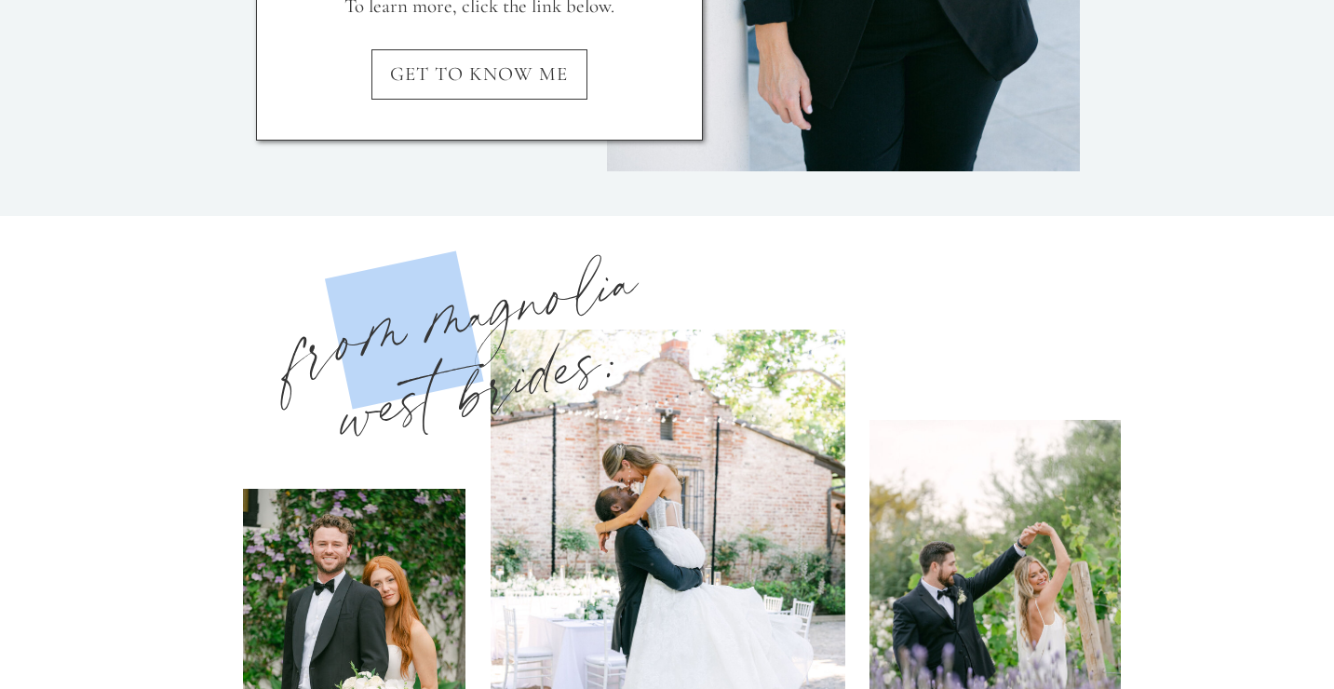
drag, startPoint x: 469, startPoint y: 310, endPoint x: 331, endPoint y: 327, distance: 138.8
click at [331, 327] on h3 "from magnolia west brides:" at bounding box center [474, 367] width 399 height 246
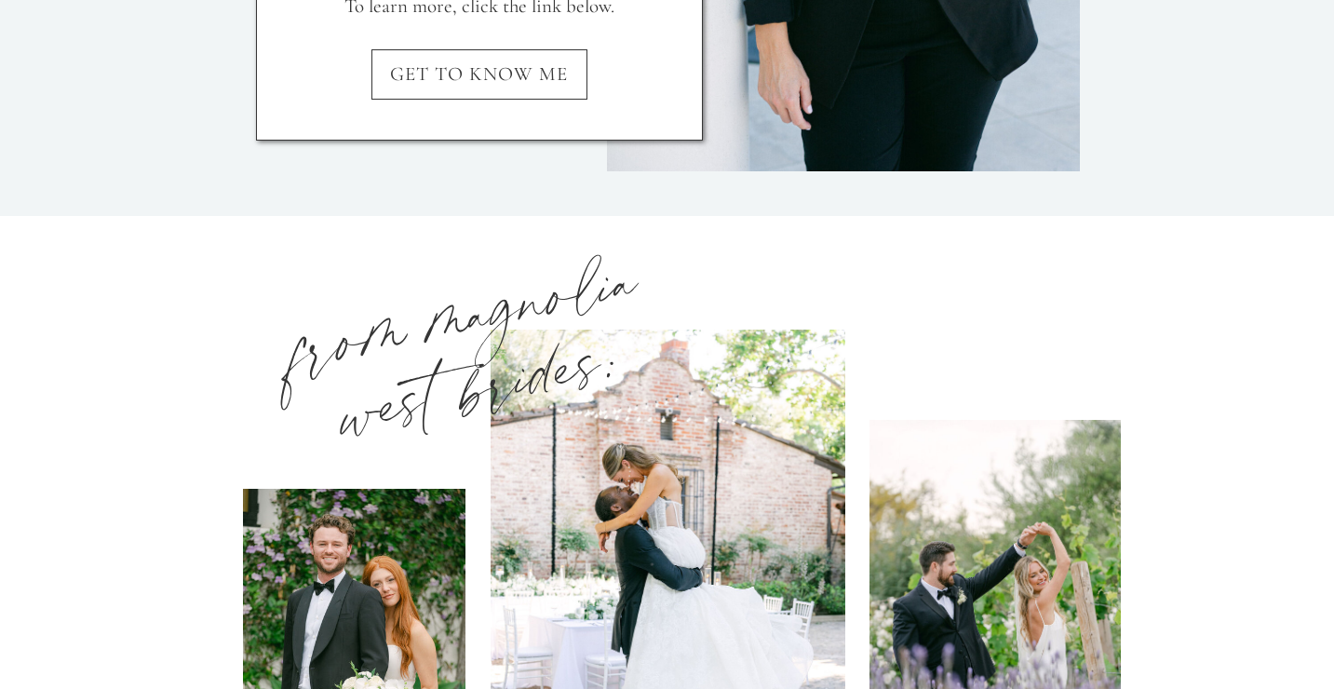
click at [589, 286] on h3 "from magnolia west brides:" at bounding box center [474, 367] width 399 height 246
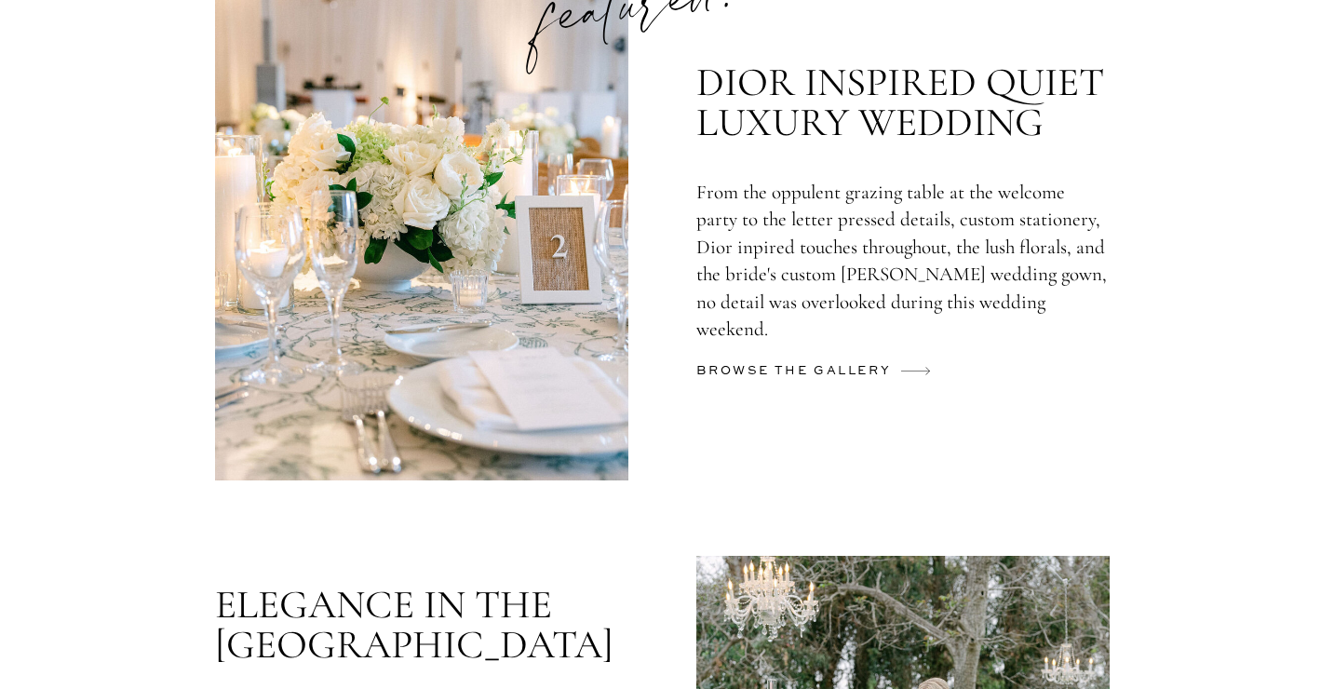
scroll to position [4481, 0]
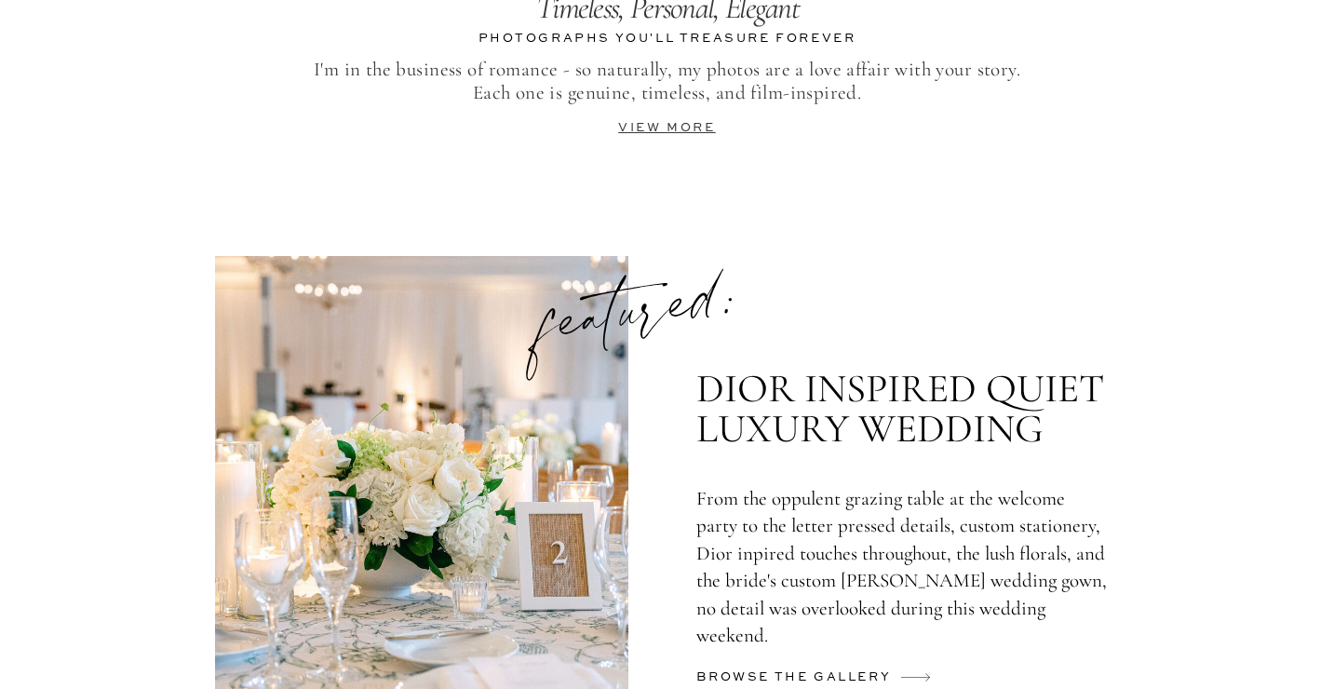
scroll to position [4452, 0]
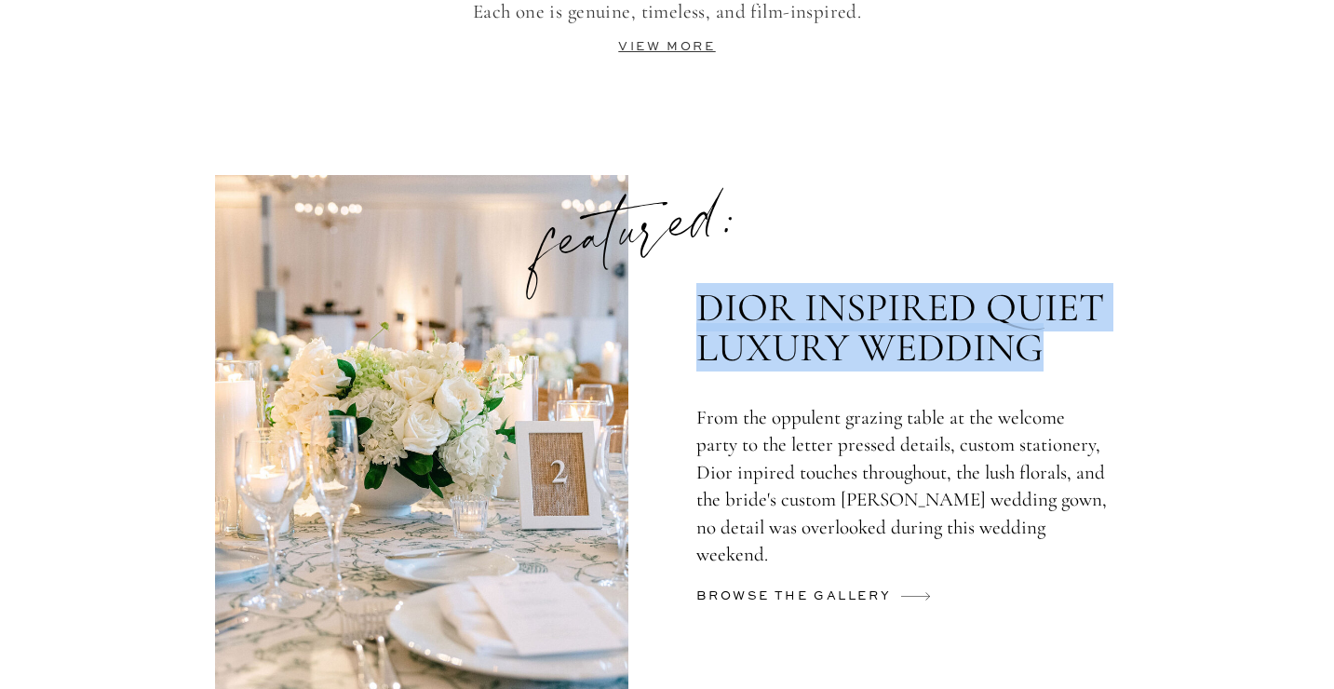
drag, startPoint x: 706, startPoint y: 305, endPoint x: 1036, endPoint y: 354, distance: 333.0
click at [1036, 354] on p "DIOR INSPIRED QUIET LUXURY WEDDING" at bounding box center [901, 331] width 411 height 87
copy p "DIOR INSPIRED QUIET LUXURY WEDDING"
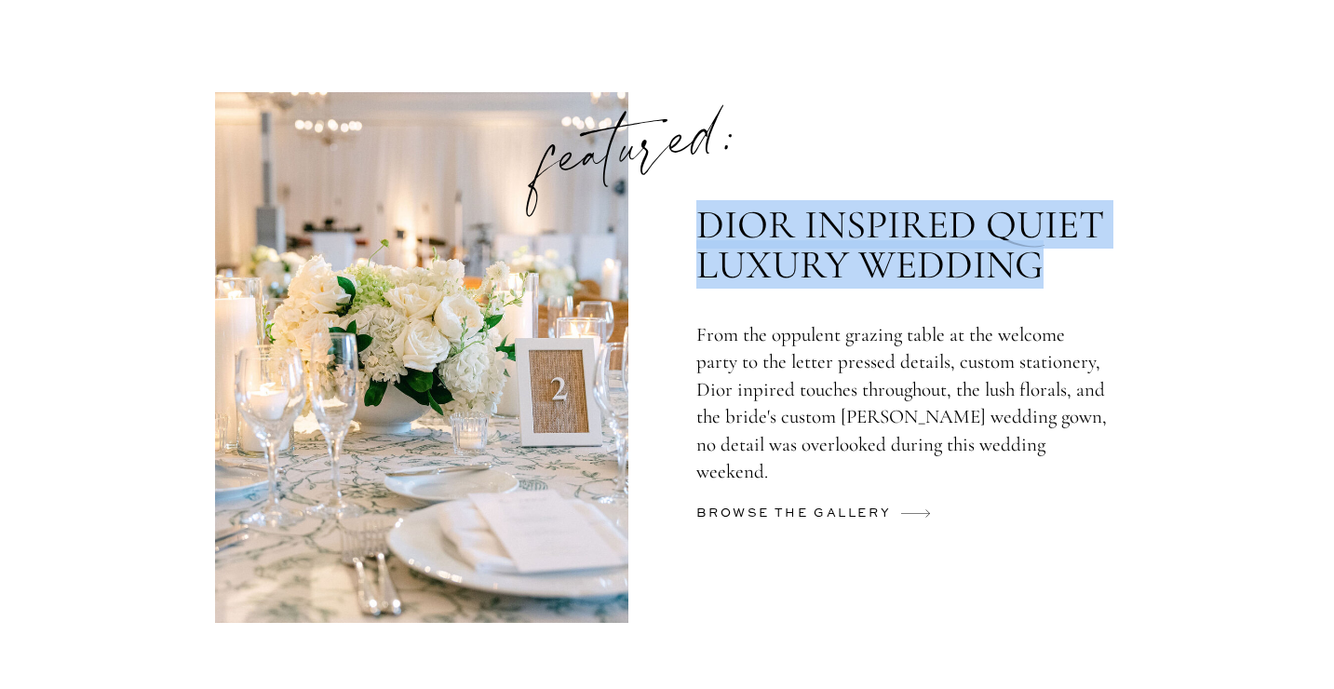
scroll to position [4537, 0]
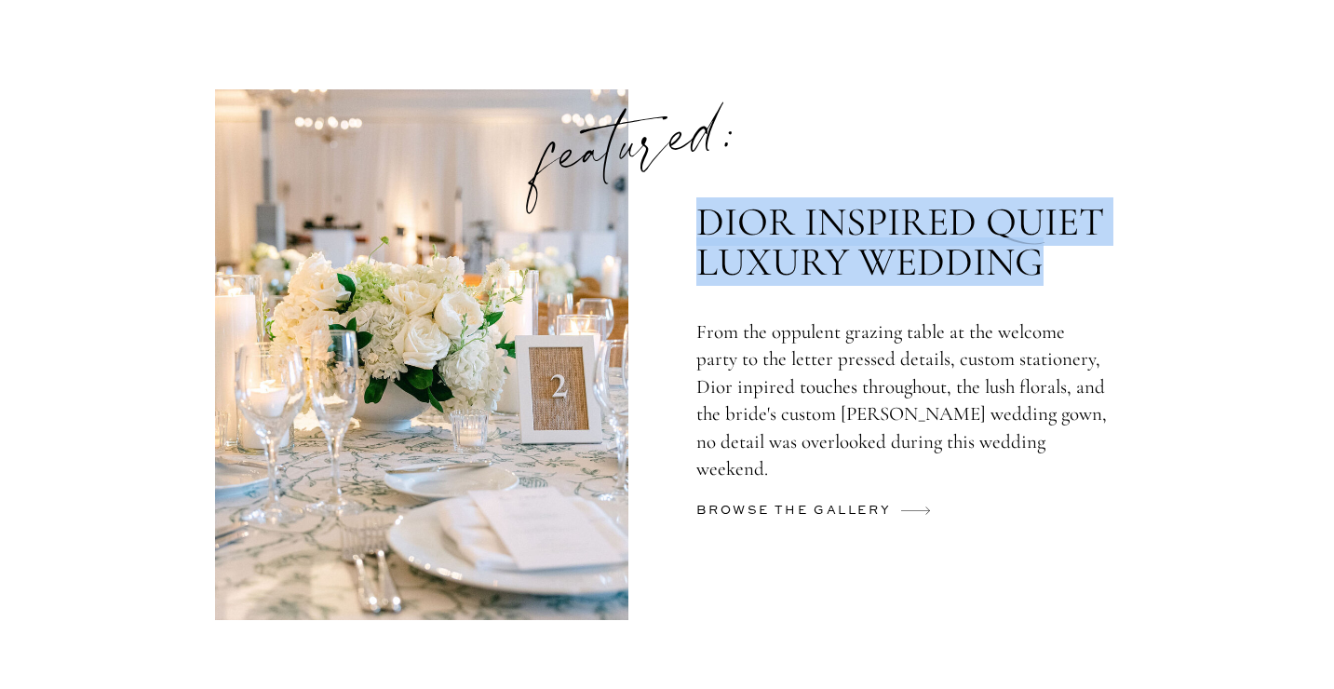
drag, startPoint x: 699, startPoint y: 328, endPoint x: 1104, endPoint y: 433, distance: 418.3
click at [1104, 433] on p "From the oppulent grazing table at the welcome party to the letter pressed deta…" at bounding box center [901, 393] width 411 height 150
copy p "From the oppulent grazing table at the welcome party to the letter pressed deta…"
click at [842, 507] on h2 "browse the gallery" at bounding box center [796, 514] width 201 height 29
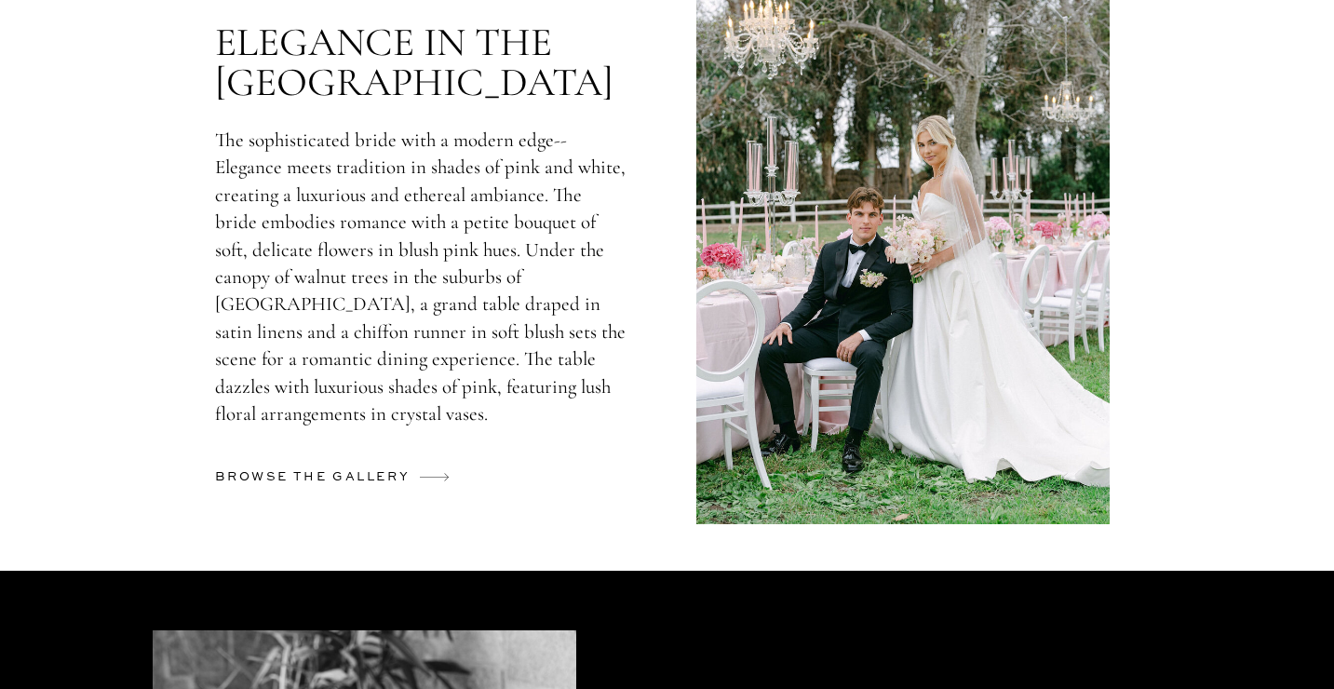
scroll to position [5254, 0]
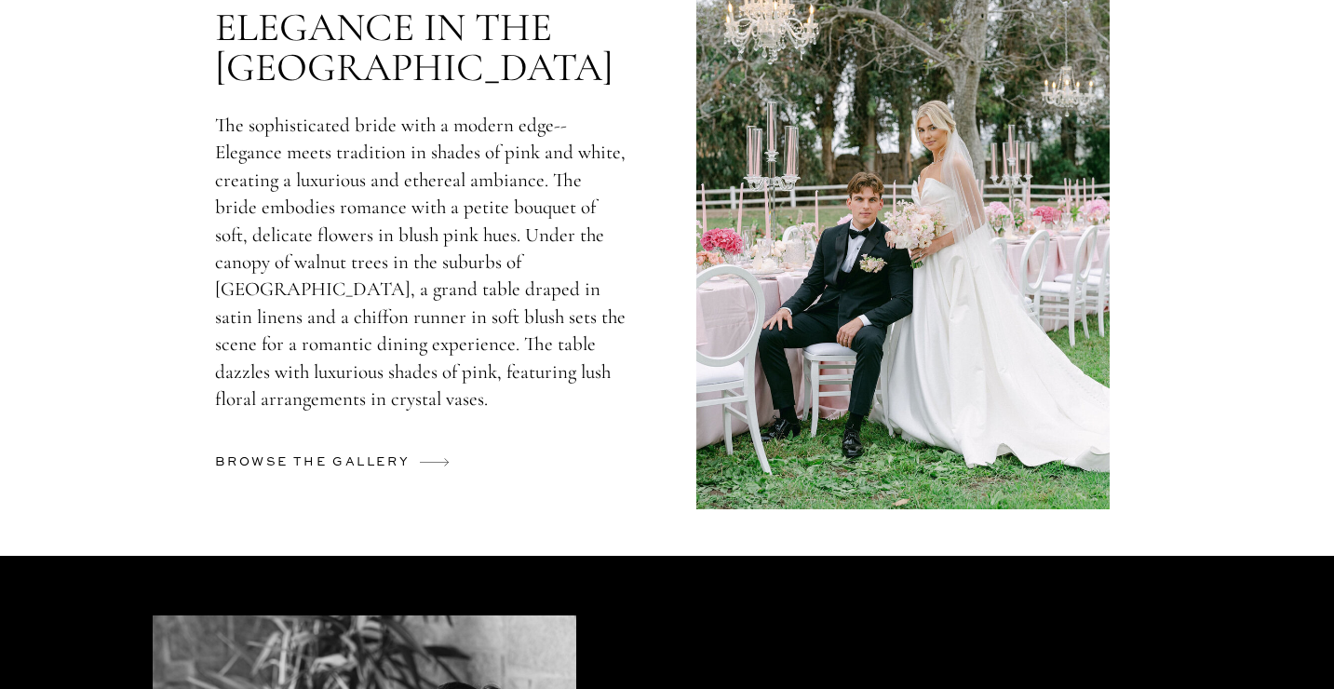
click at [385, 464] on h2 "browse the gallery" at bounding box center [315, 465] width 201 height 29
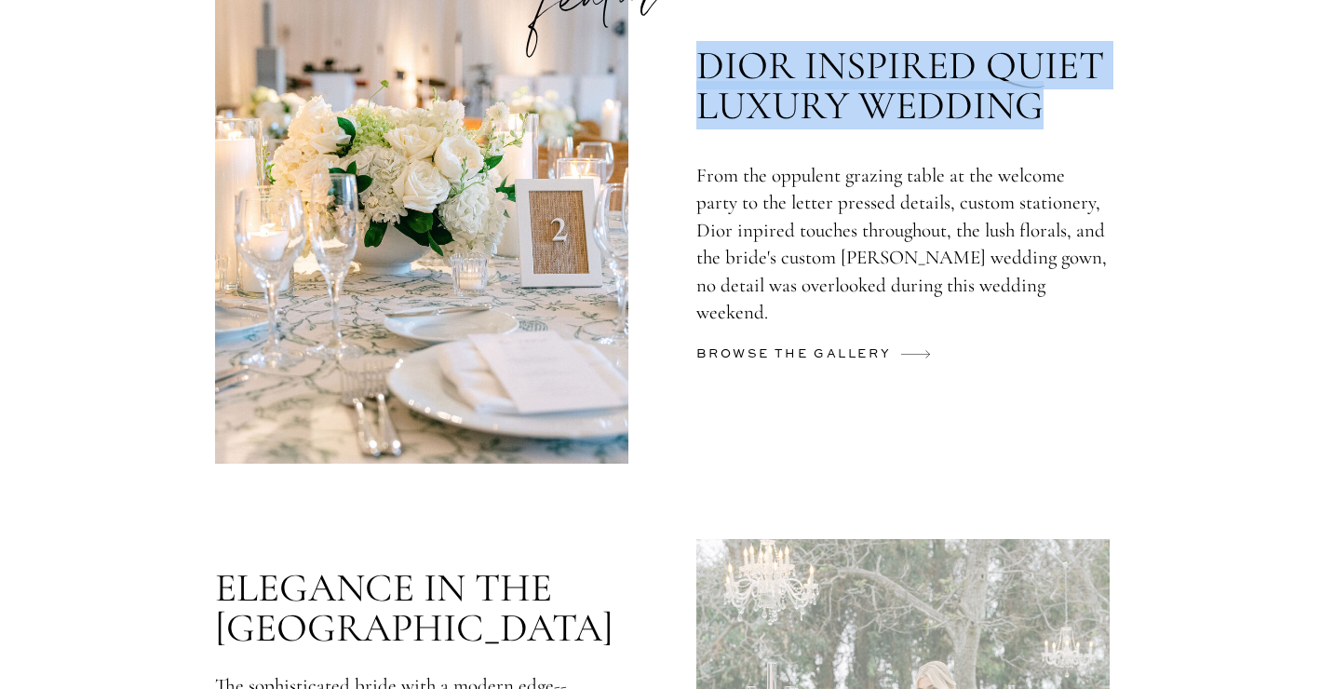
scroll to position [4543, 0]
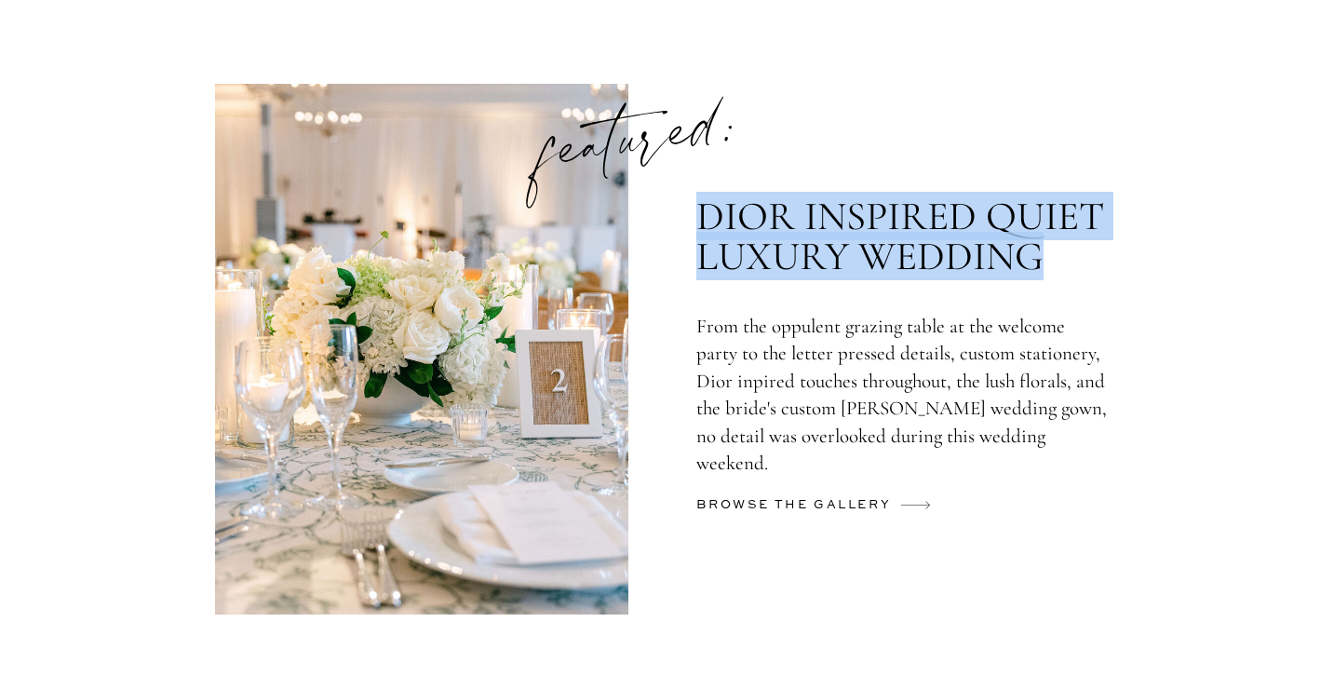
click at [881, 376] on p "From the oppulent grazing table at the welcome party to the letter pressed deta…" at bounding box center [901, 388] width 411 height 150
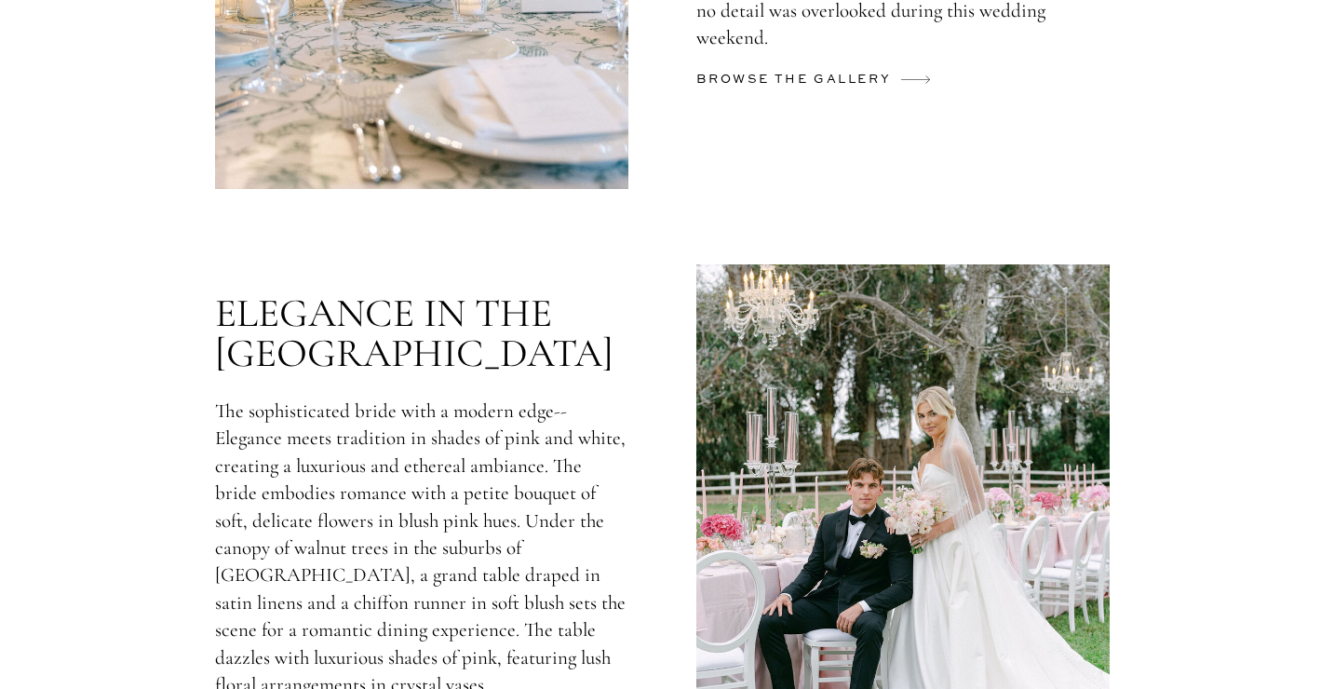
scroll to position [5008, 0]
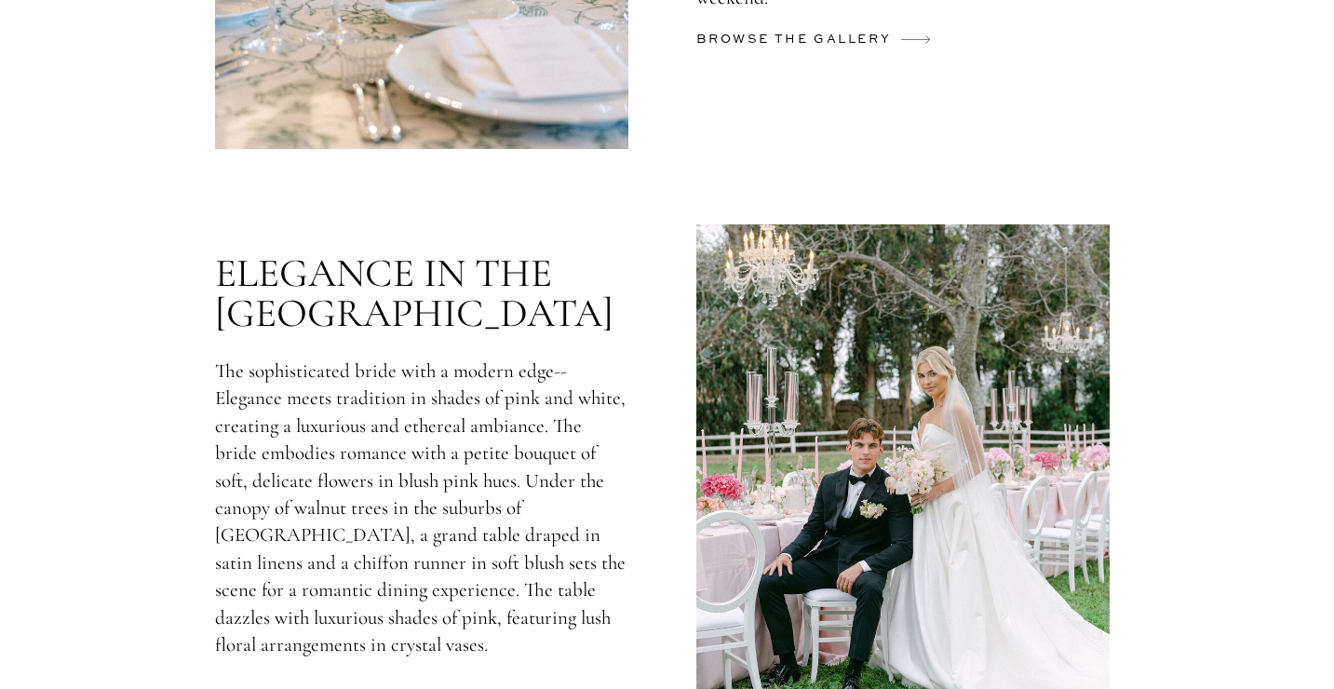
click at [506, 439] on p "The sophisticated bride with a modern edge--Elegance meets tradition in shades …" at bounding box center [420, 495] width 411 height 277
drag, startPoint x: 219, startPoint y: 374, endPoint x: 259, endPoint y: 642, distance: 271.0
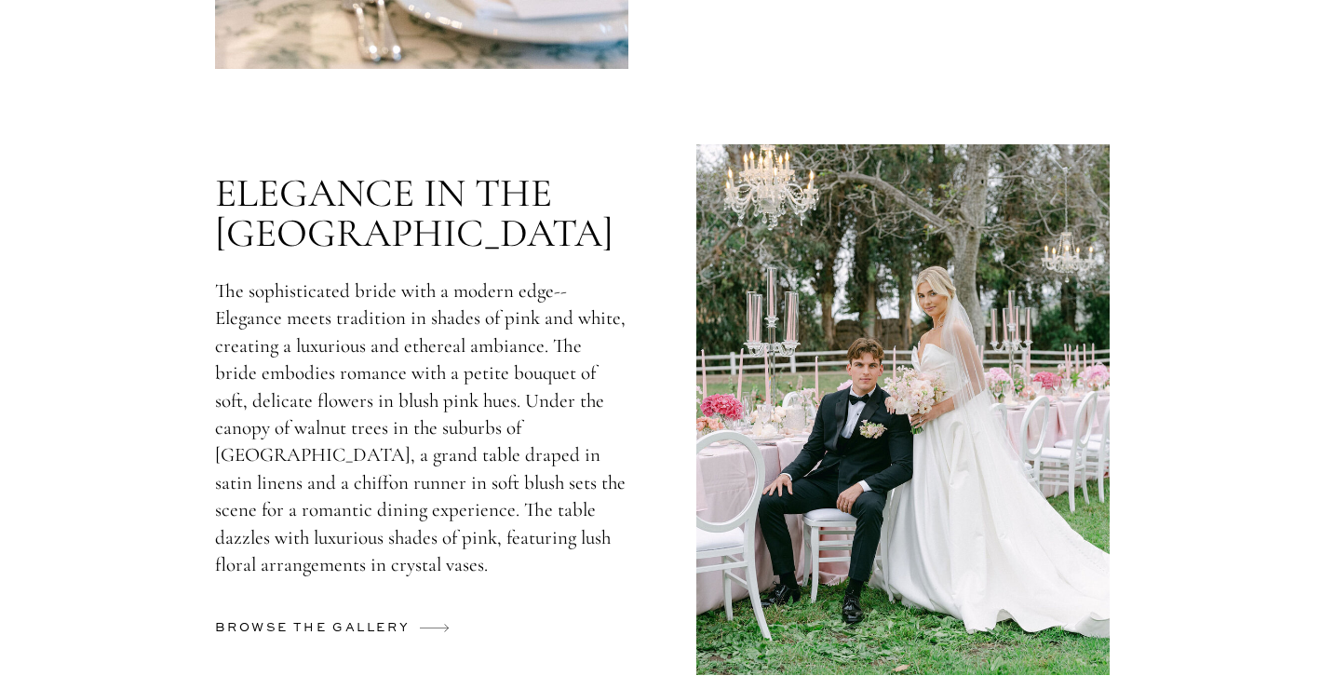
scroll to position [5103, 0]
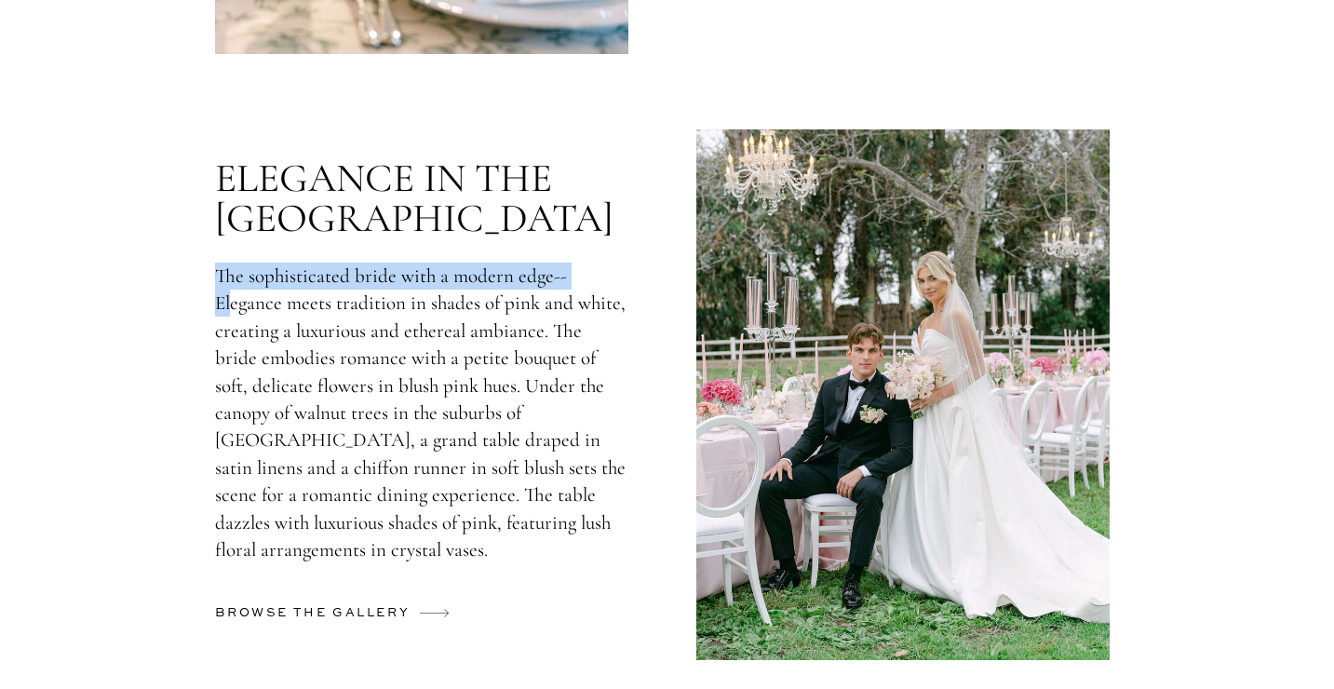
drag, startPoint x: 263, startPoint y: 544, endPoint x: 230, endPoint y: 307, distance: 238.8
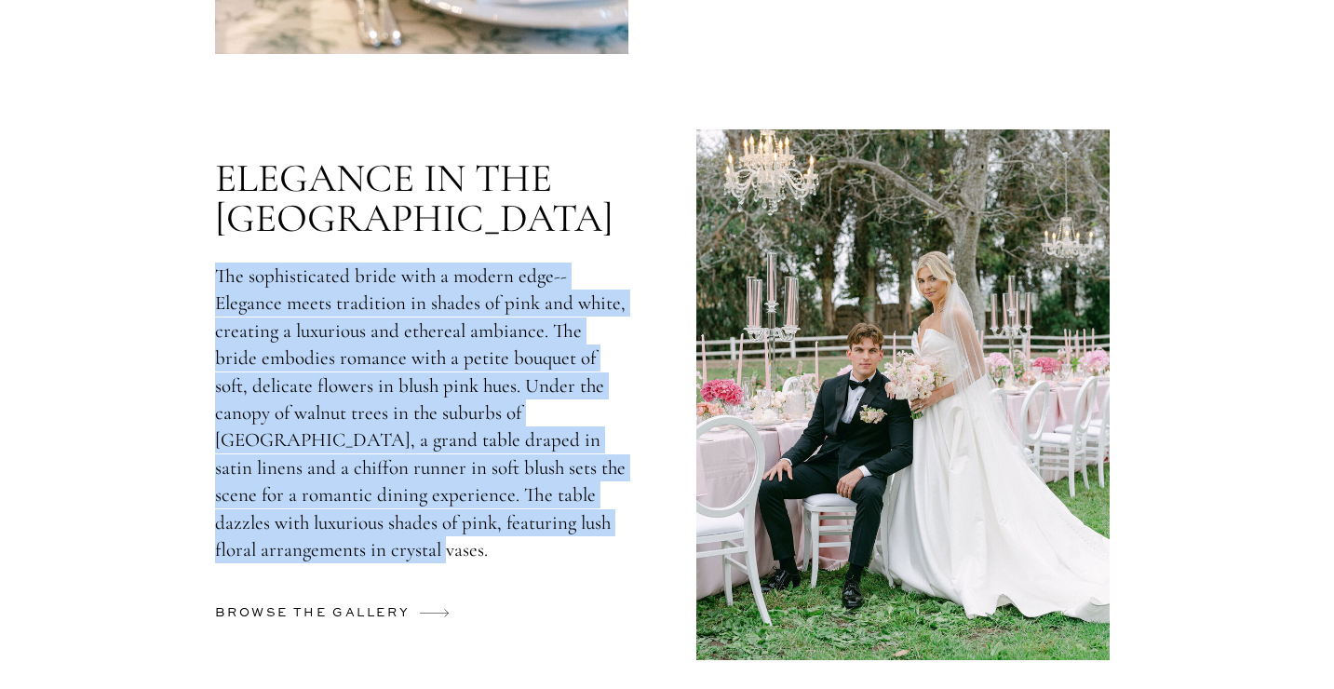
click at [258, 537] on p "The sophisticated bride with a modern edge--Elegance meets tradition in shades …" at bounding box center [420, 400] width 411 height 277
copy p "The sophisticated bride with a modern edge--Elegance meets tradition in shades …"
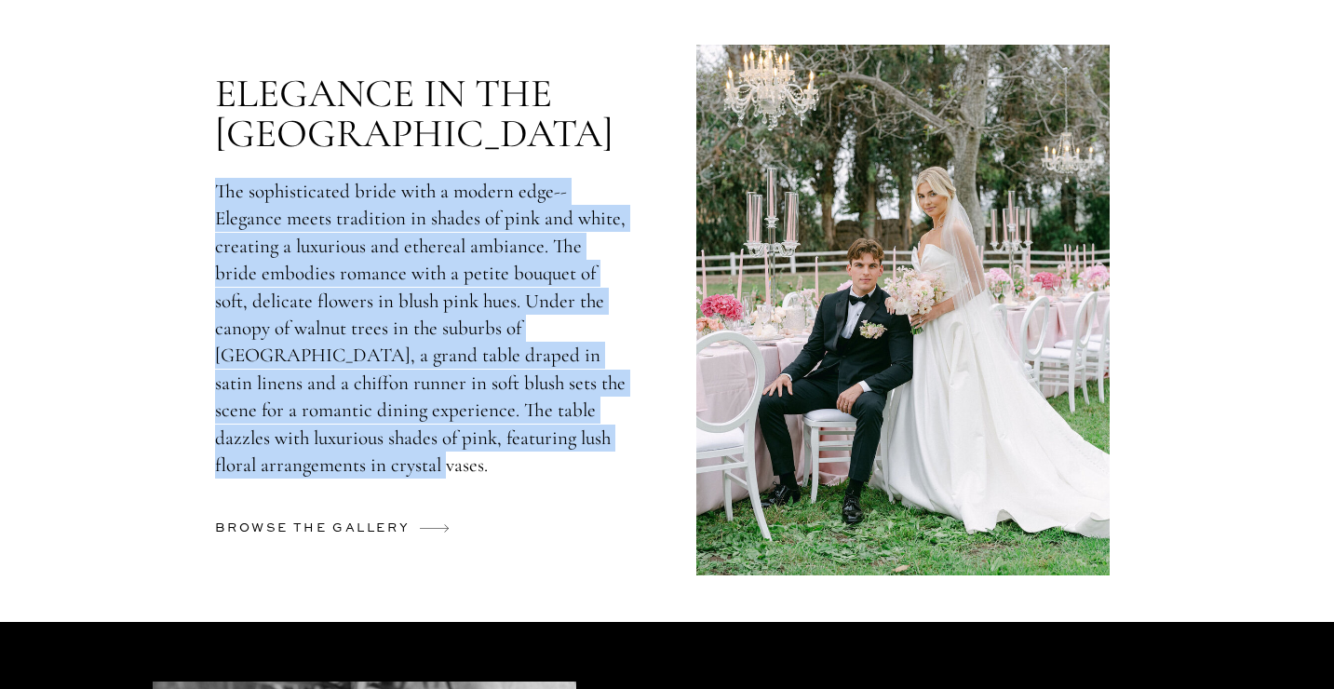
scroll to position [5253, 0]
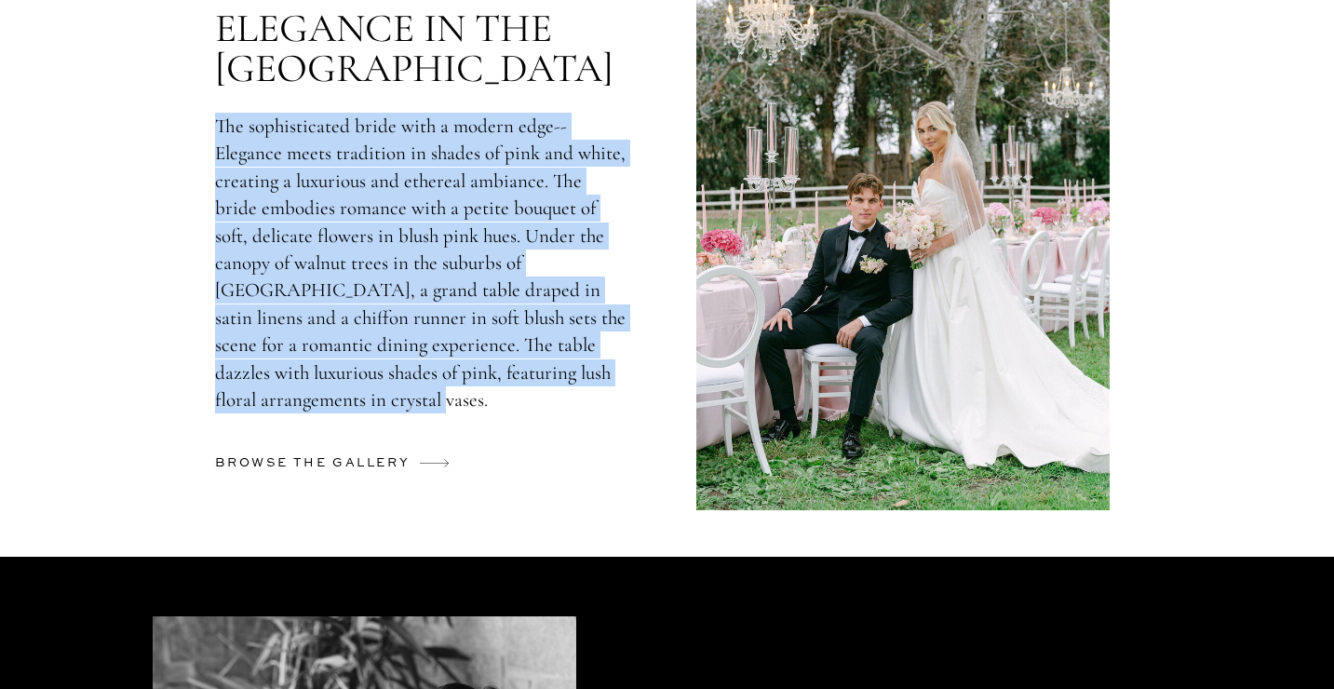
click at [588, 119] on p "The sophisticated bride with a modern edge--Elegance meets tradition in shades …" at bounding box center [420, 251] width 411 height 277
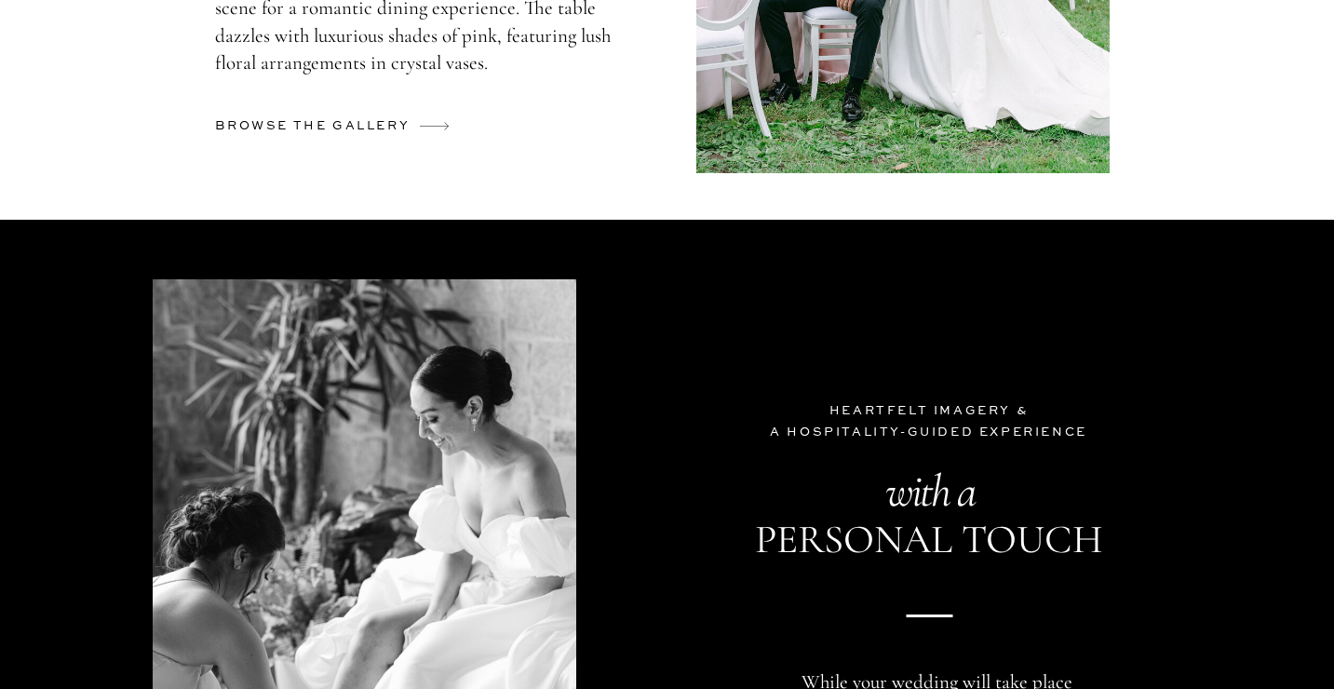
scroll to position [5911, 0]
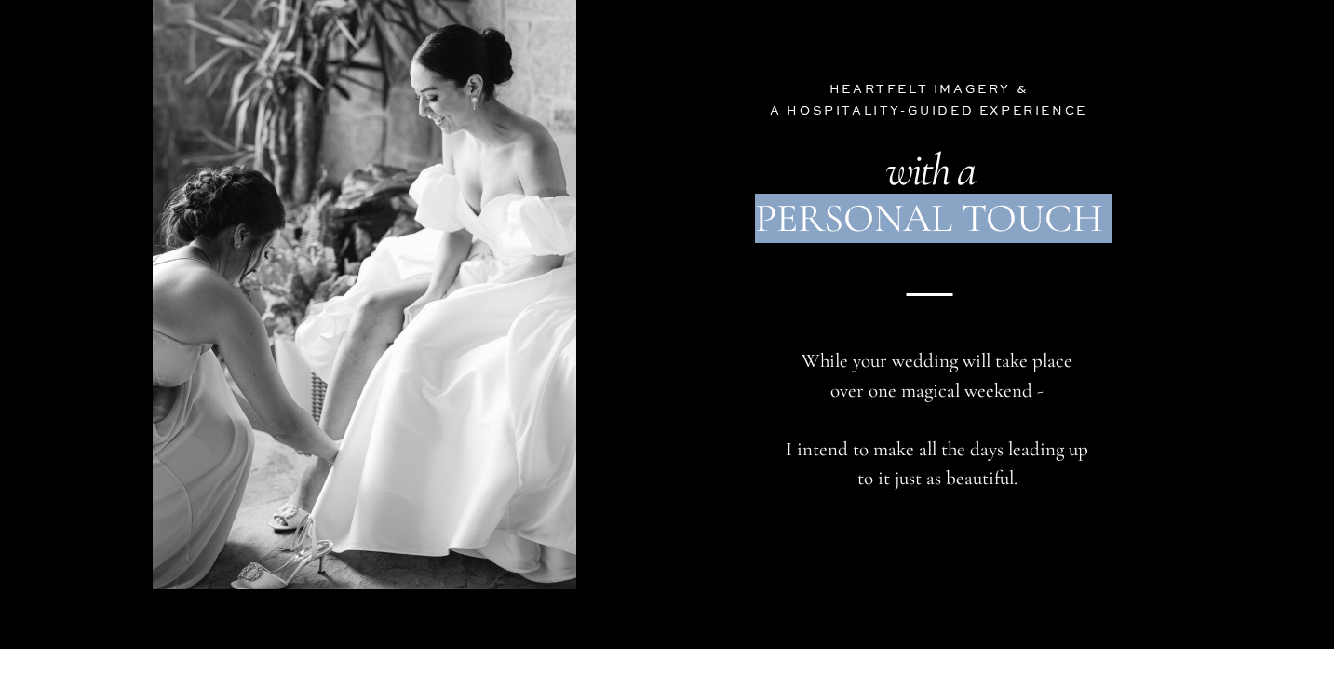
drag, startPoint x: 826, startPoint y: 78, endPoint x: 1005, endPoint y: 316, distance: 298.4
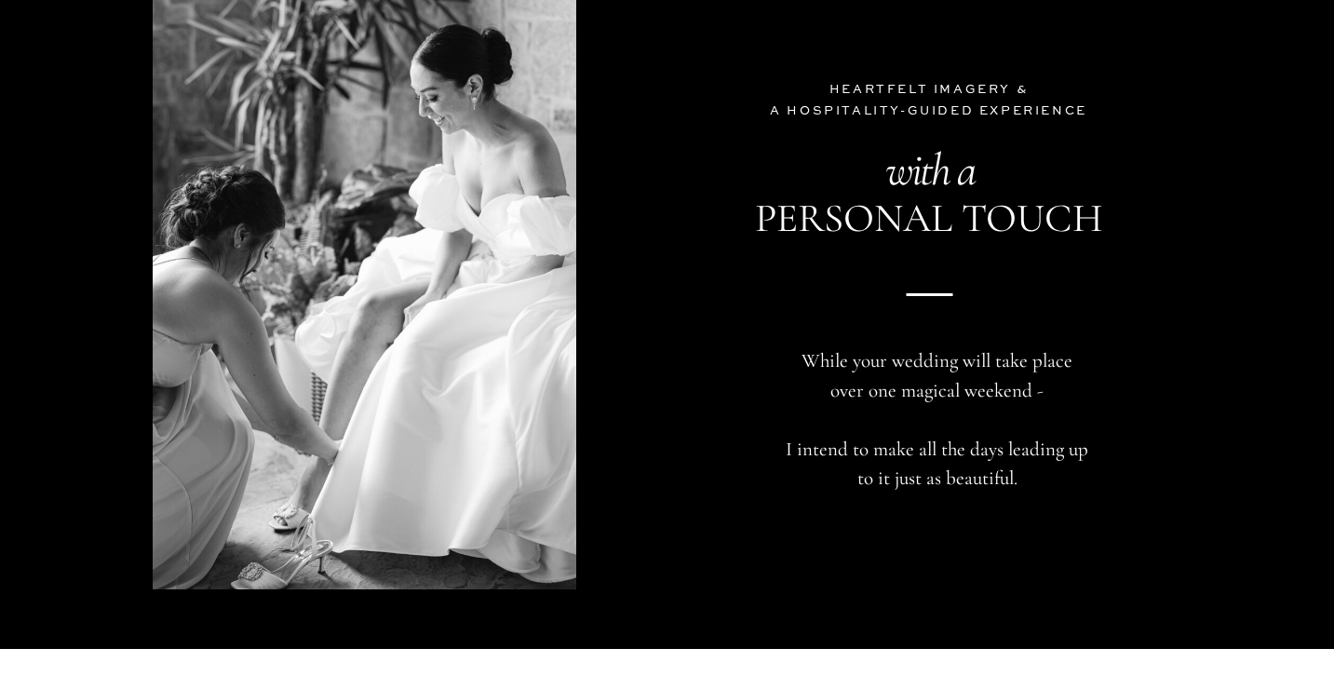
click at [841, 83] on p "Heartfelt Imagery & a Hospitality-Guided Experience" at bounding box center [929, 87] width 324 height 17
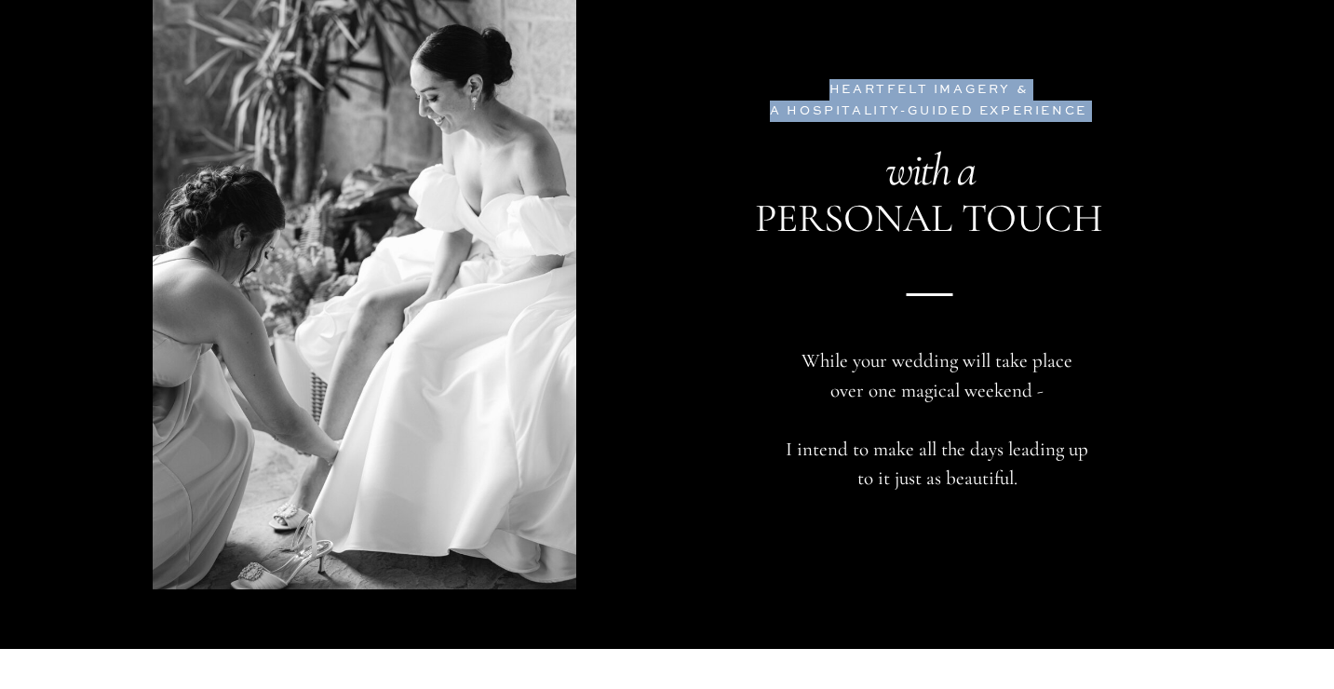
click at [1081, 96] on p "Heartfelt Imagery & a Hospitality-Guided Experience" at bounding box center [929, 87] width 324 height 17
copy p "Heartfelt Imagery & a Hospitality-Guided Experience"
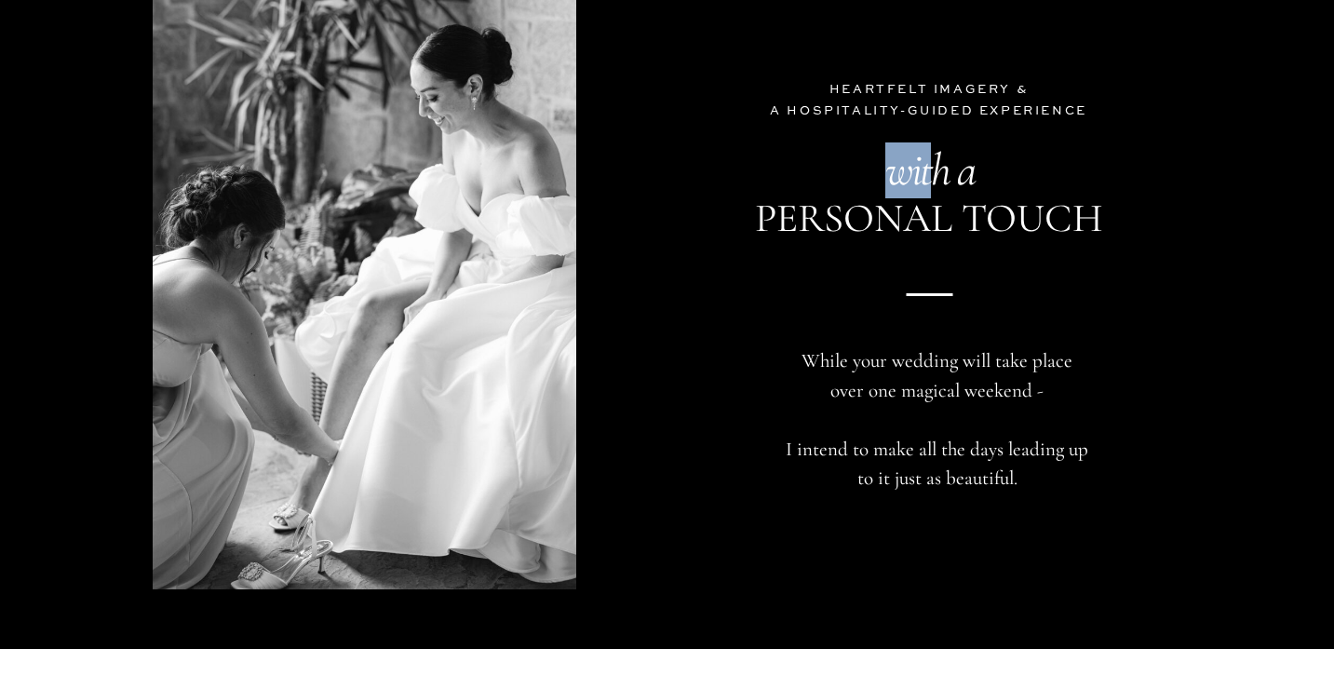
drag, startPoint x: 885, startPoint y: 168, endPoint x: 932, endPoint y: 177, distance: 47.3
click at [934, 178] on icon "with a" at bounding box center [929, 169] width 88 height 55
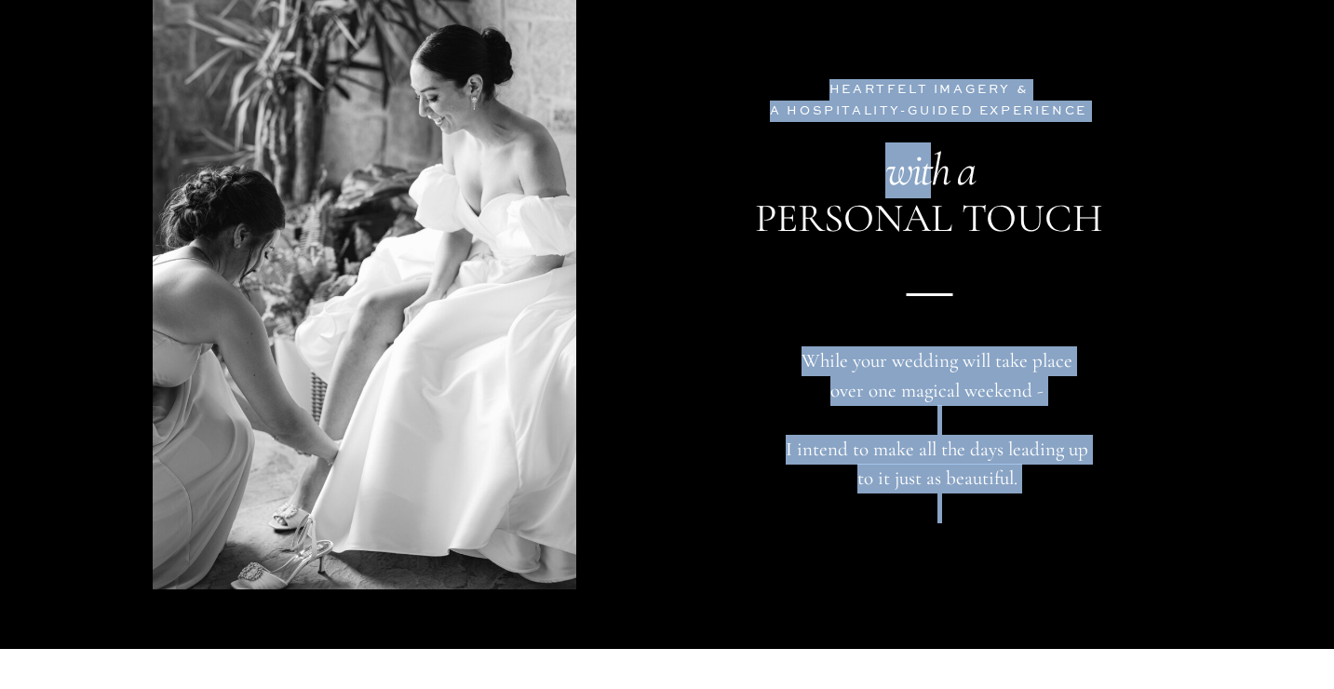
click at [1099, 213] on h3 "Personal Touch" at bounding box center [929, 218] width 420 height 47
click at [900, 178] on icon "with a" at bounding box center [929, 169] width 88 height 55
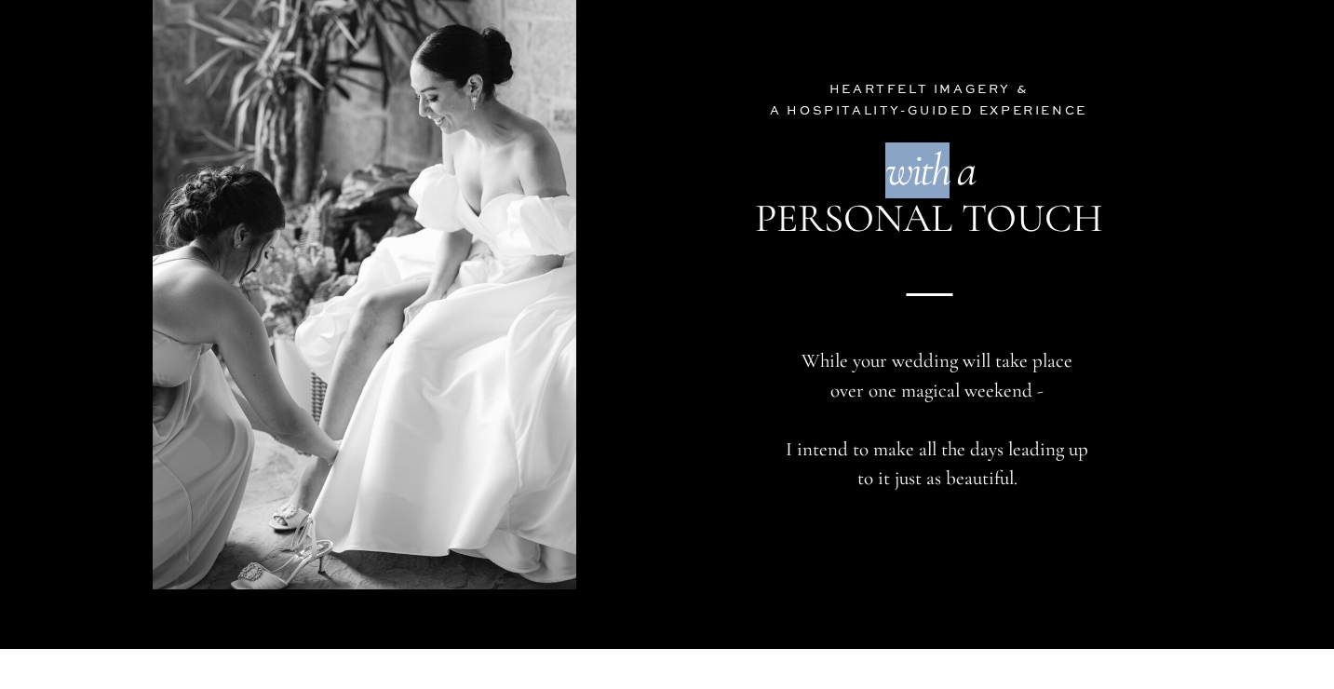
click at [900, 178] on icon "with a" at bounding box center [929, 169] width 88 height 55
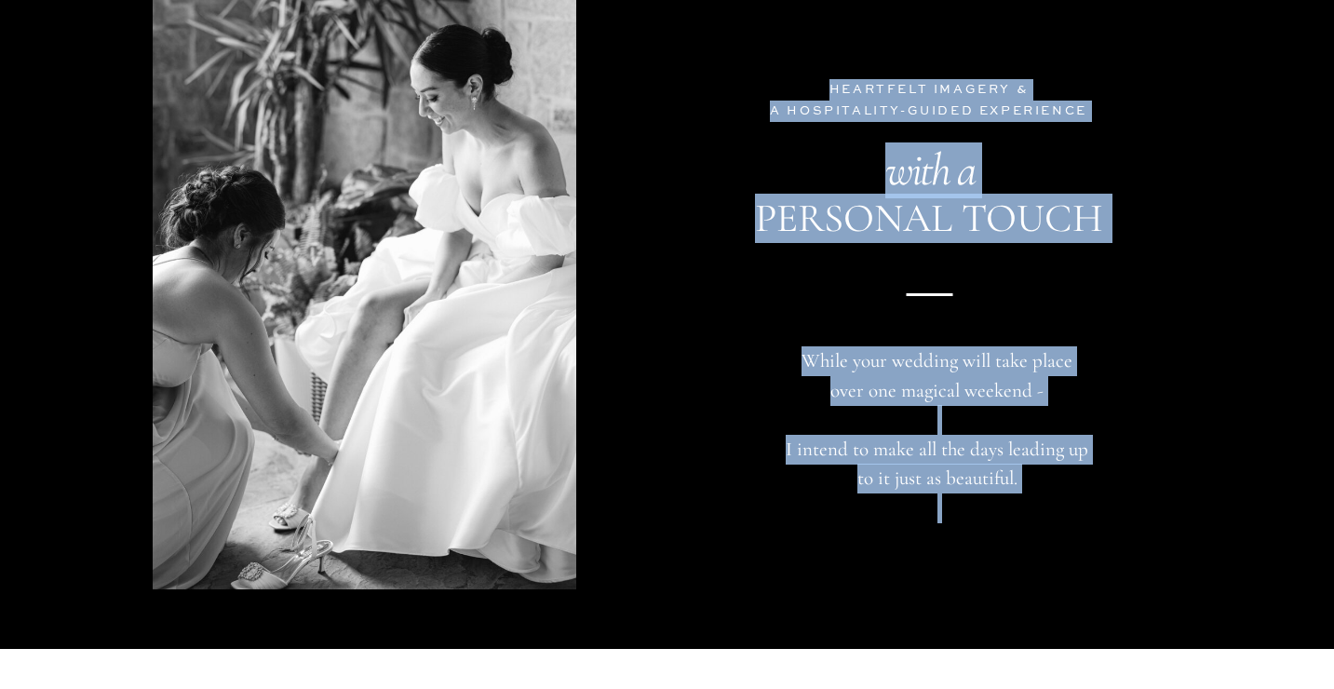
click at [1054, 222] on h3 "Personal Touch" at bounding box center [929, 218] width 420 height 47
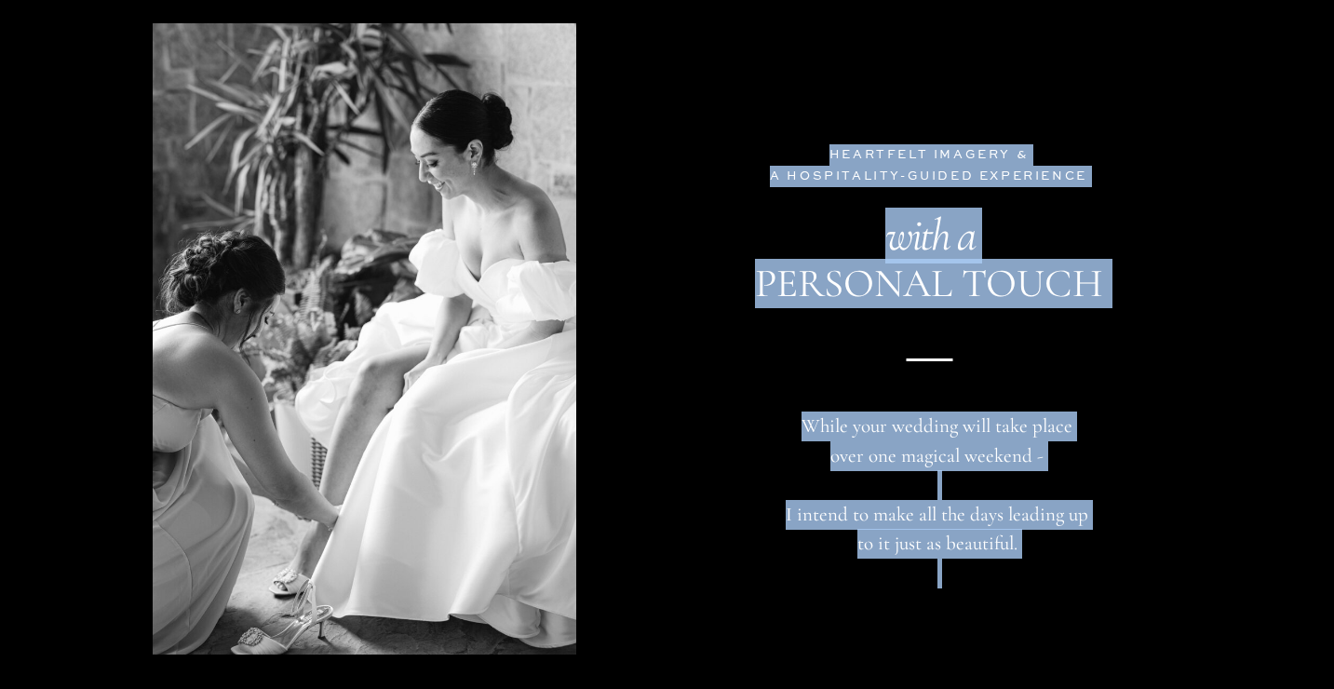
scroll to position [5809, 0]
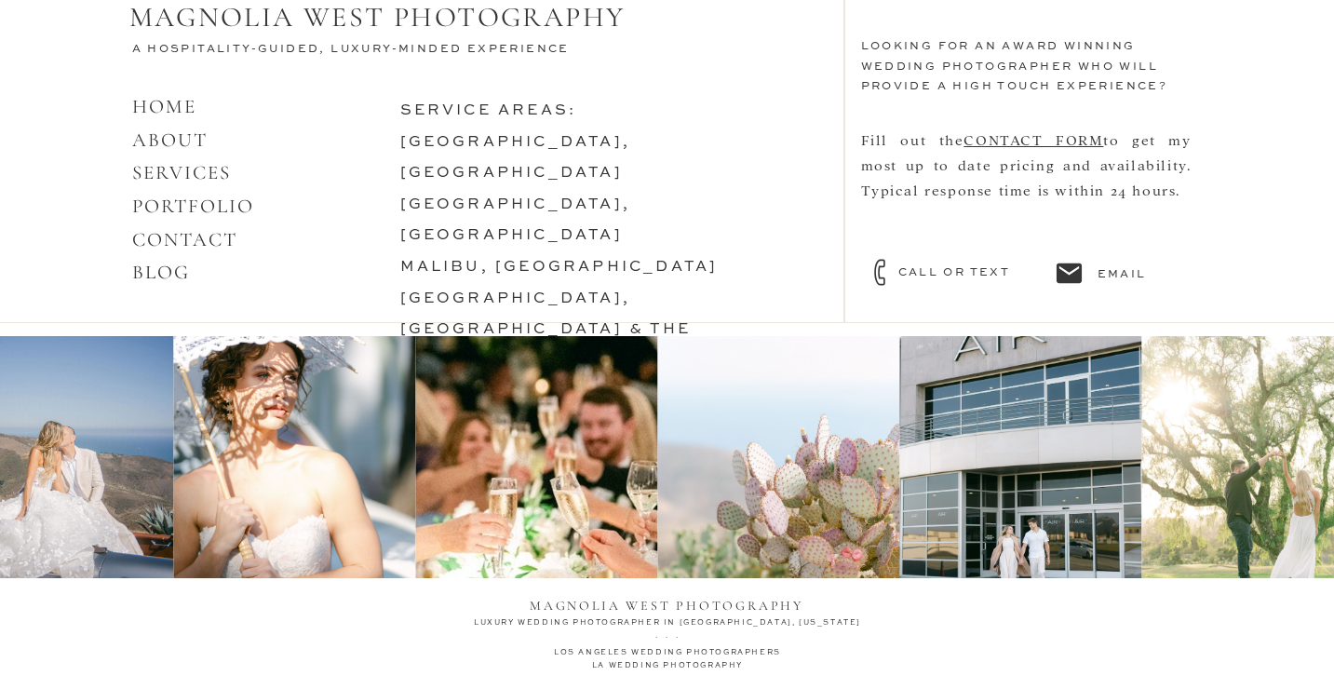
scroll to position [8225, 0]
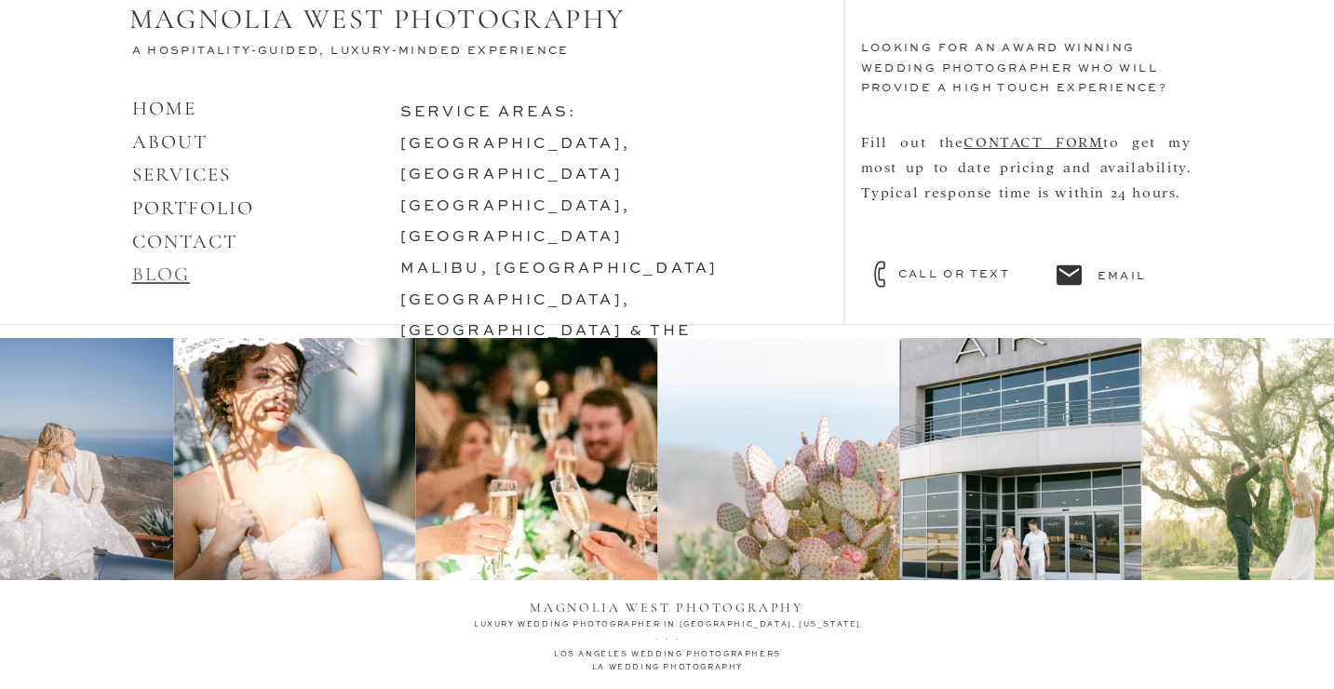
click at [160, 283] on link "BLOG" at bounding box center [161, 273] width 58 height 23
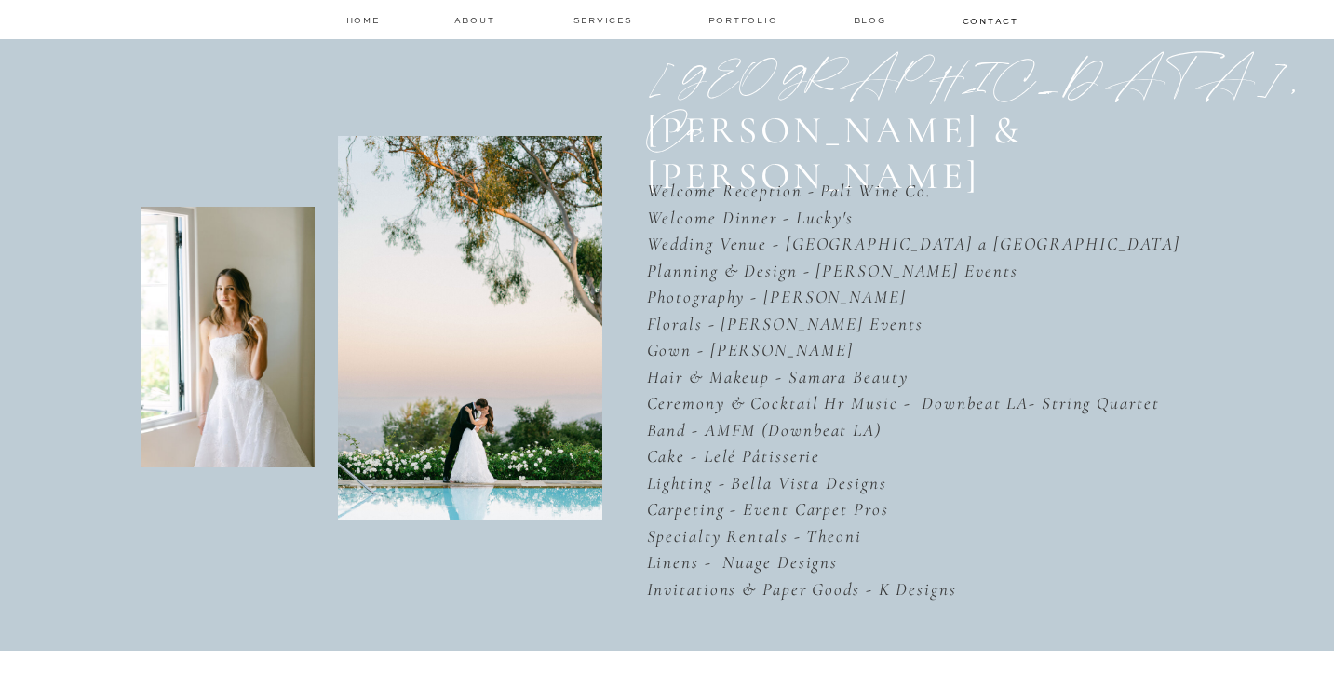
scroll to position [247, 0]
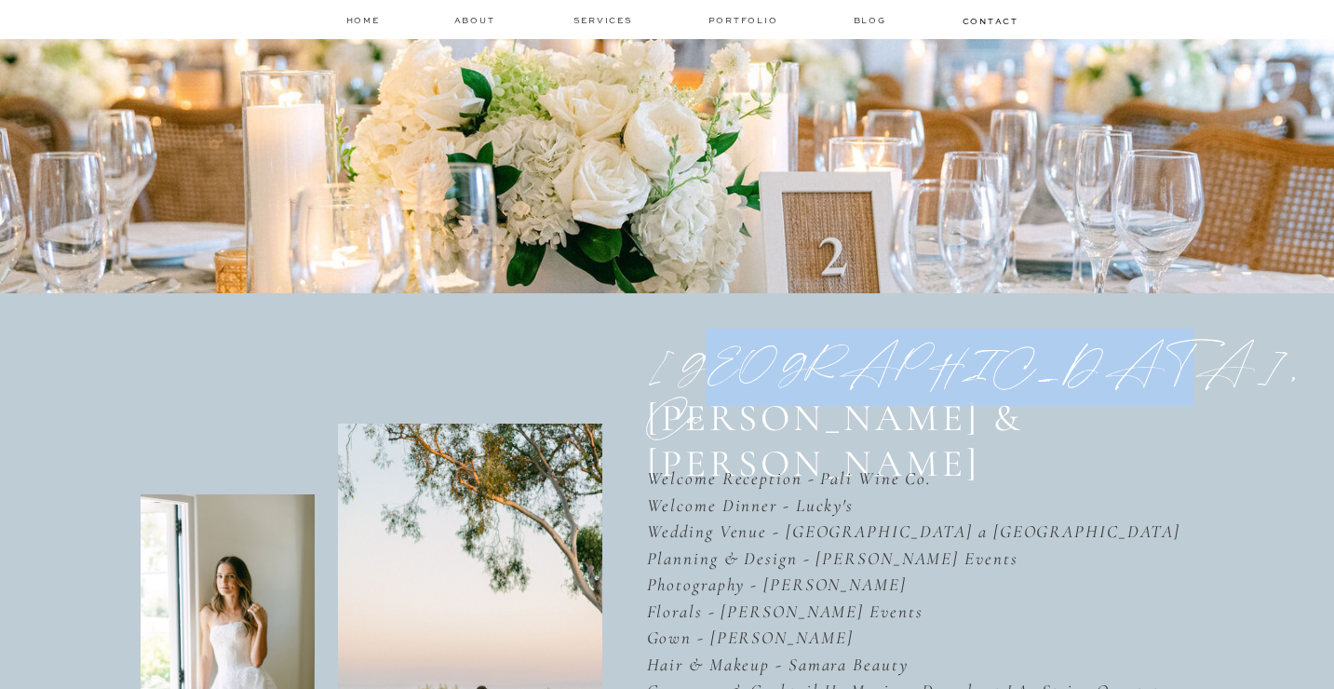
drag, startPoint x: 693, startPoint y: 370, endPoint x: 923, endPoint y: 373, distance: 229.9
click at [923, 373] on h1 "Santa Barbara, Ca" at bounding box center [919, 368] width 544 height 53
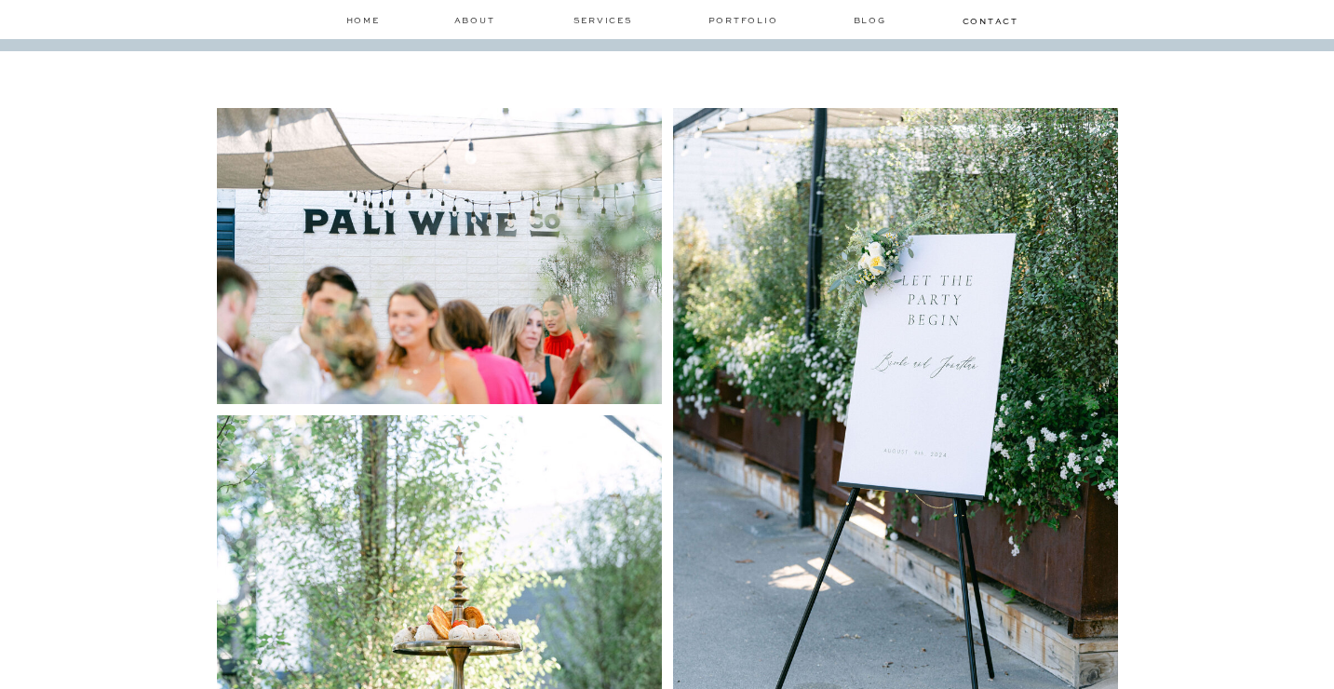
scroll to position [668, 0]
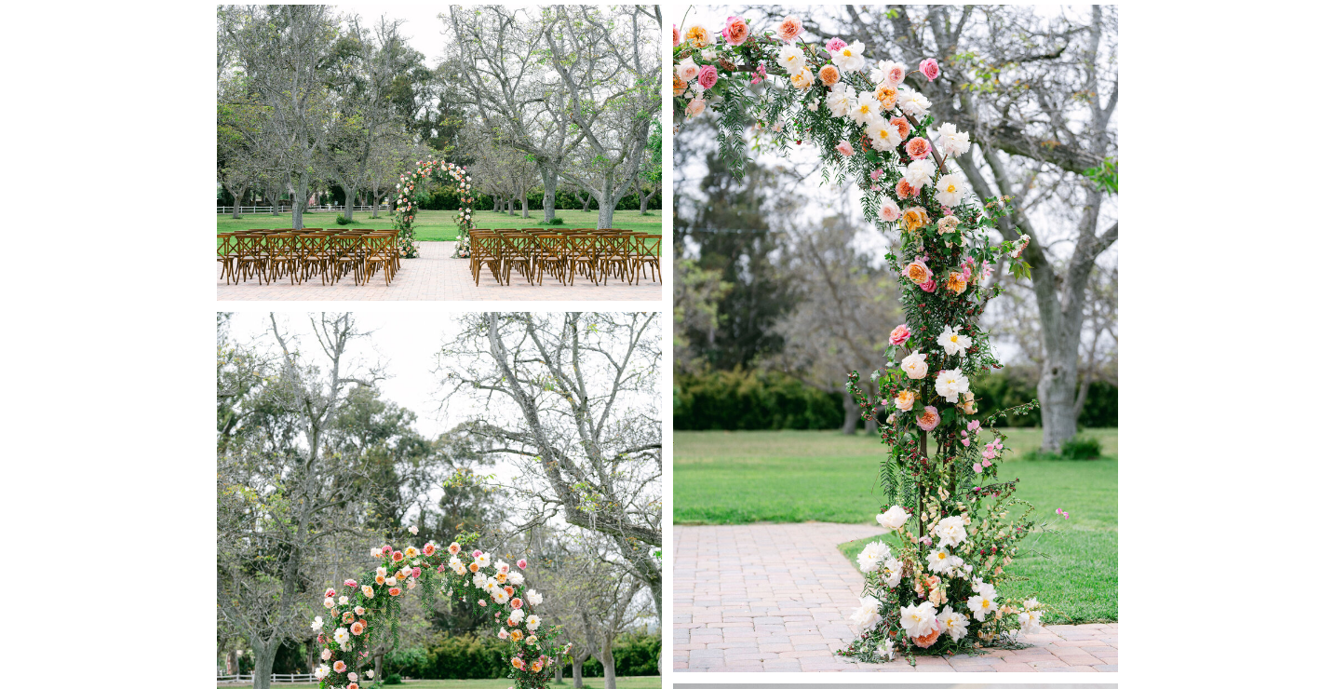
scroll to position [1440, 0]
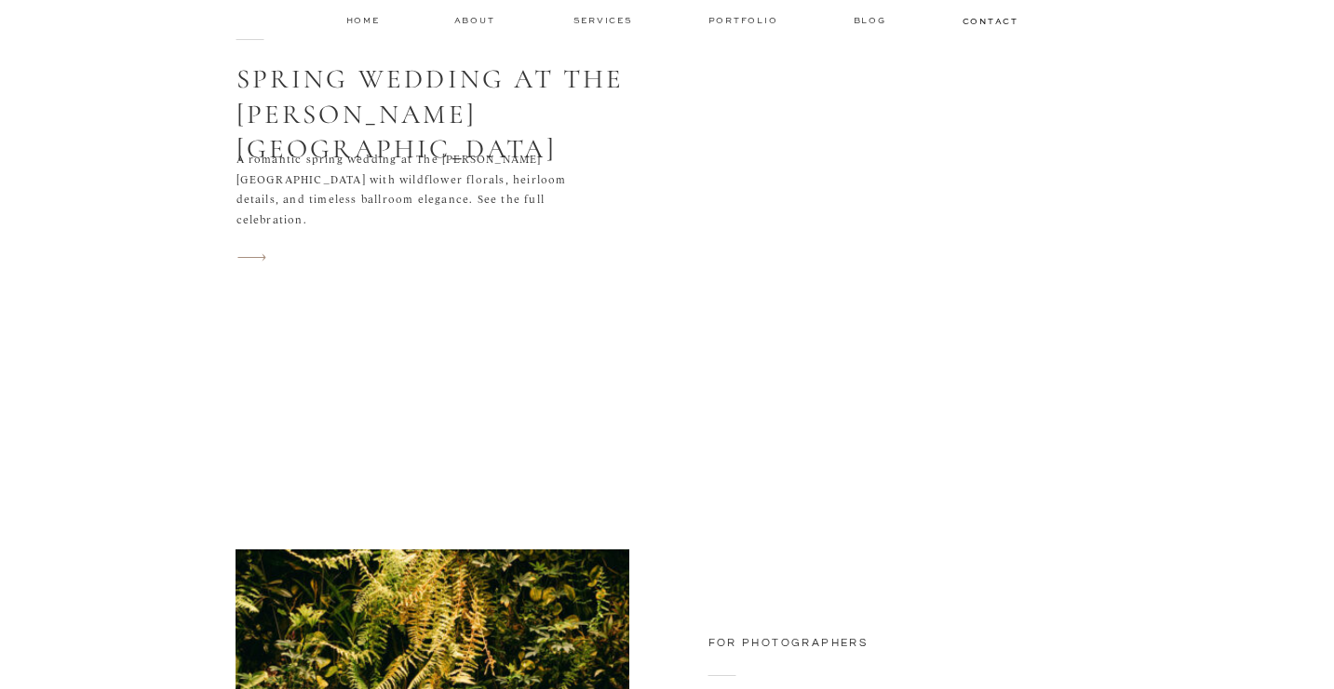
scroll to position [7151, 0]
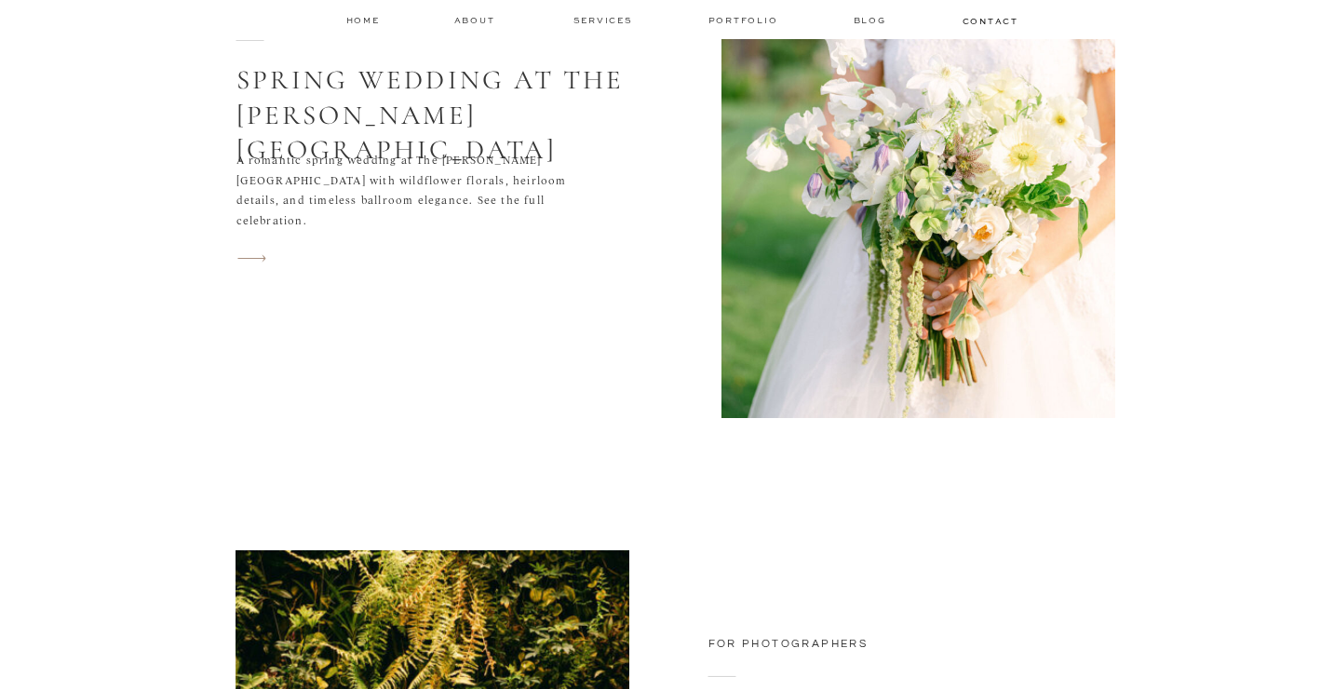
click at [980, 222] on img at bounding box center [918, 161] width 394 height 514
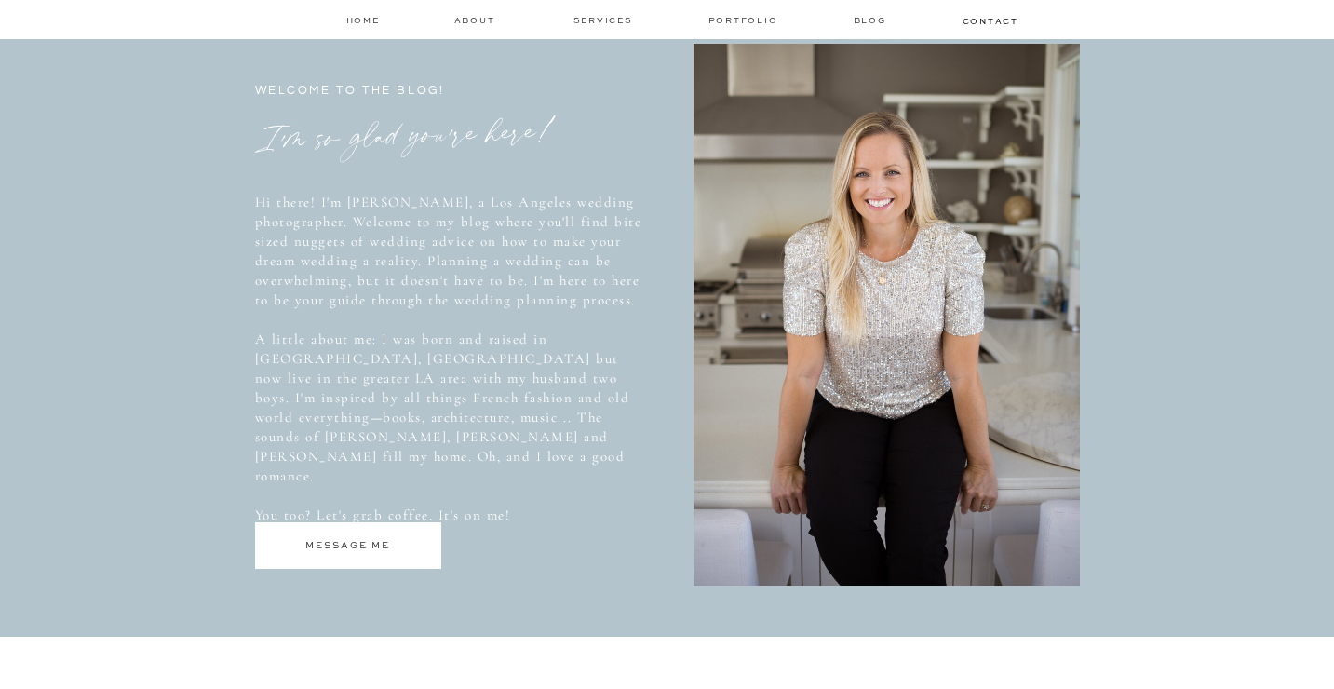
scroll to position [983, 0]
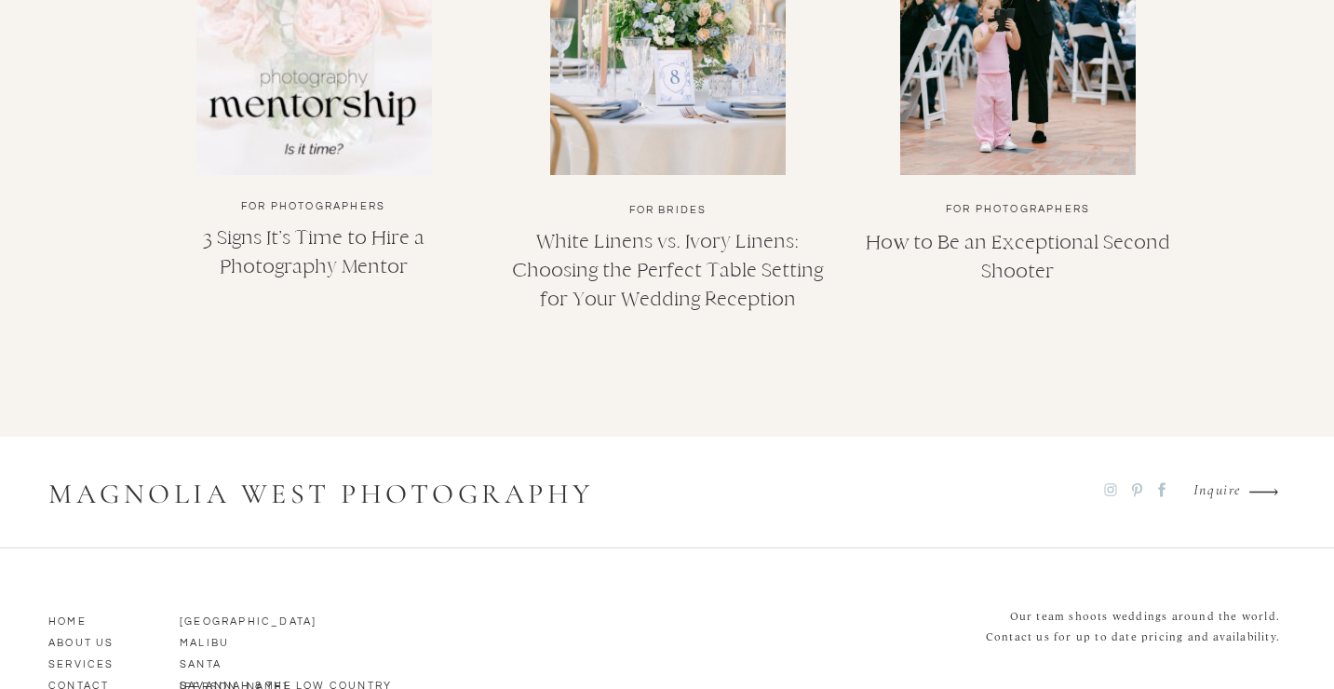
scroll to position [10586, 0]
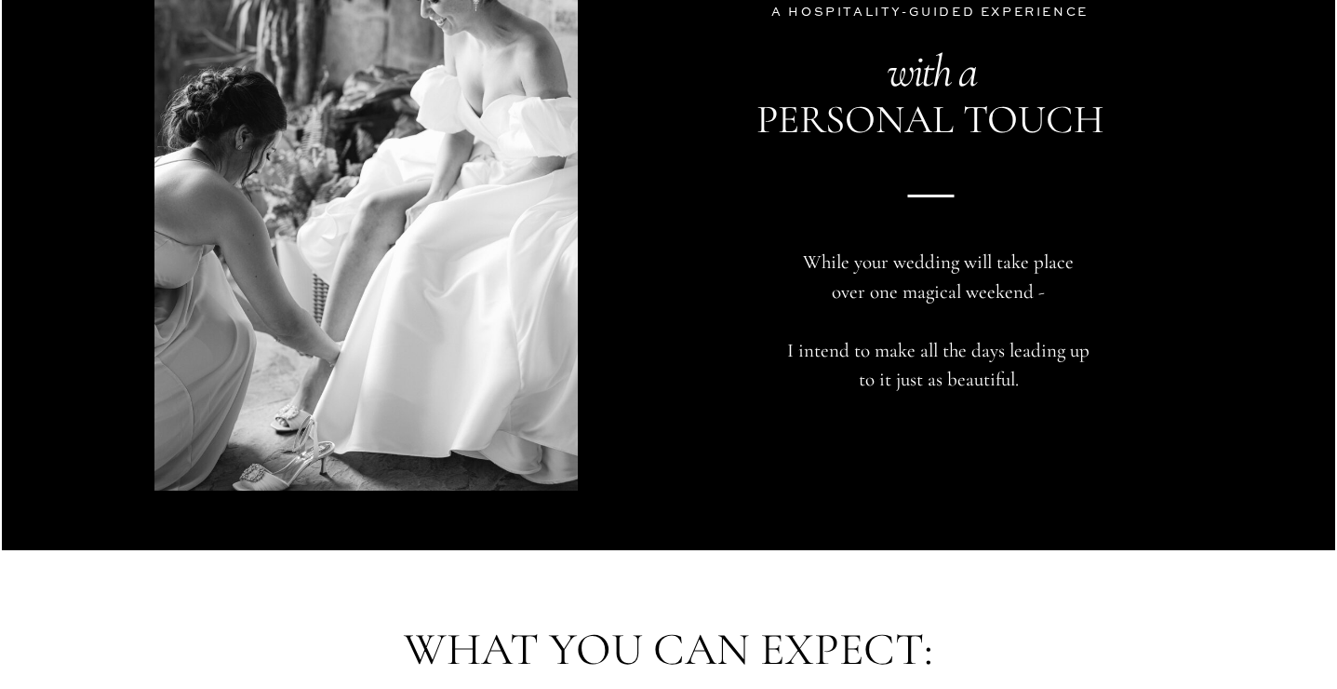
scroll to position [5793, 0]
